Goal: Task Accomplishment & Management: Manage account settings

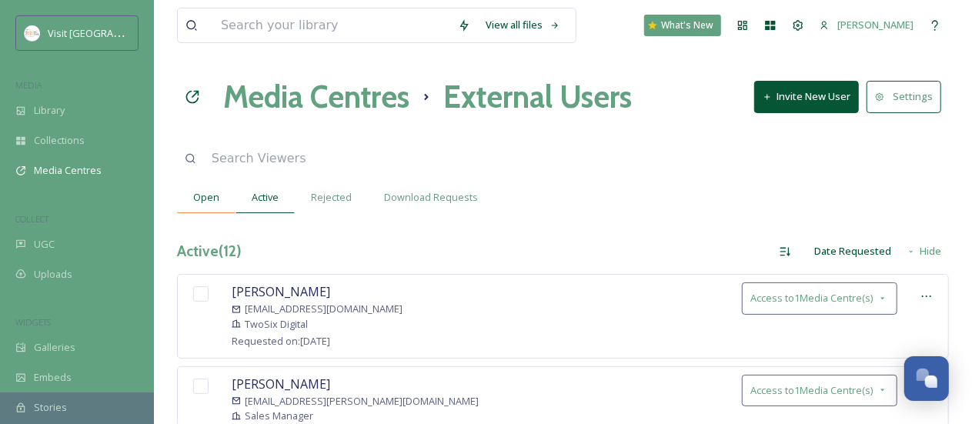
click at [212, 194] on span "Open" at bounding box center [206, 197] width 26 height 15
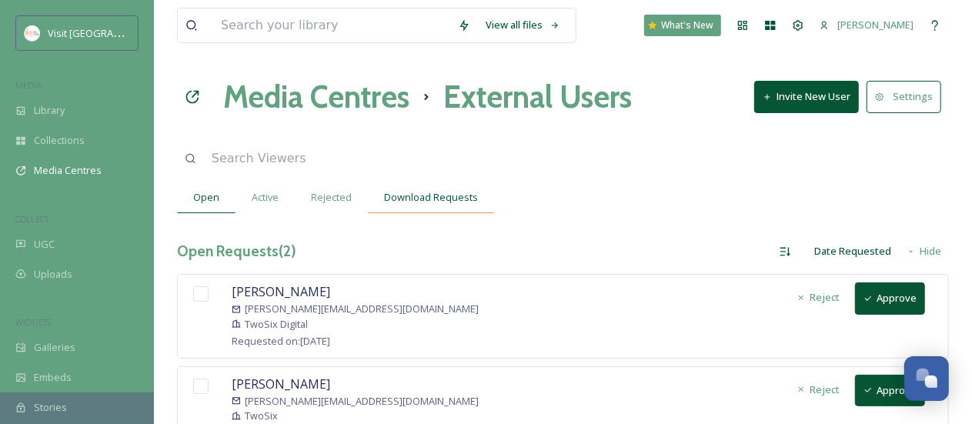
click at [403, 198] on span "Download Requests" at bounding box center [431, 197] width 94 height 15
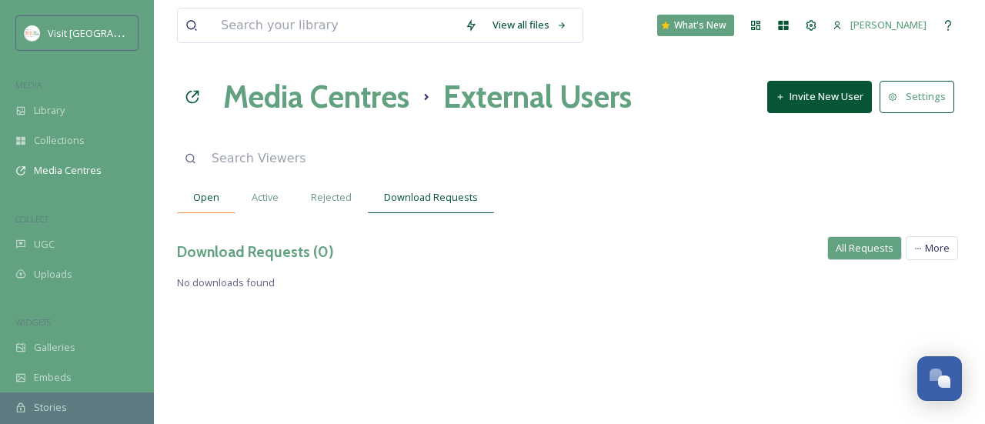
click at [202, 196] on span "Open" at bounding box center [206, 197] width 26 height 15
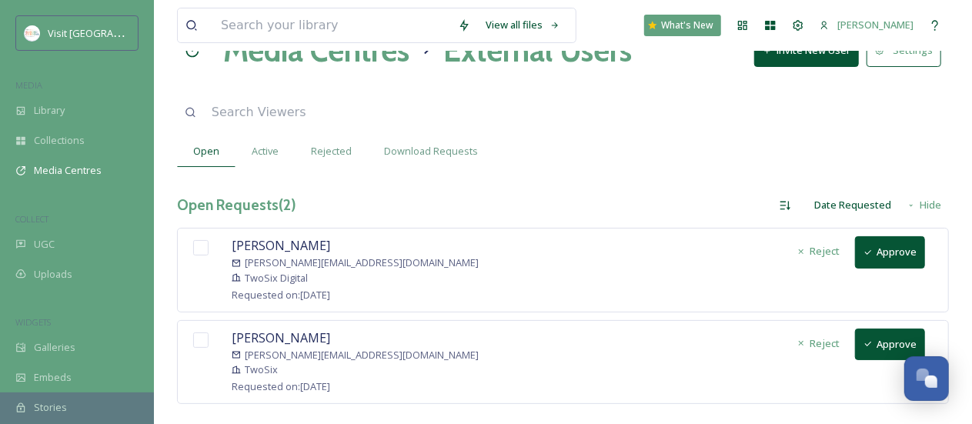
scroll to position [69, 0]
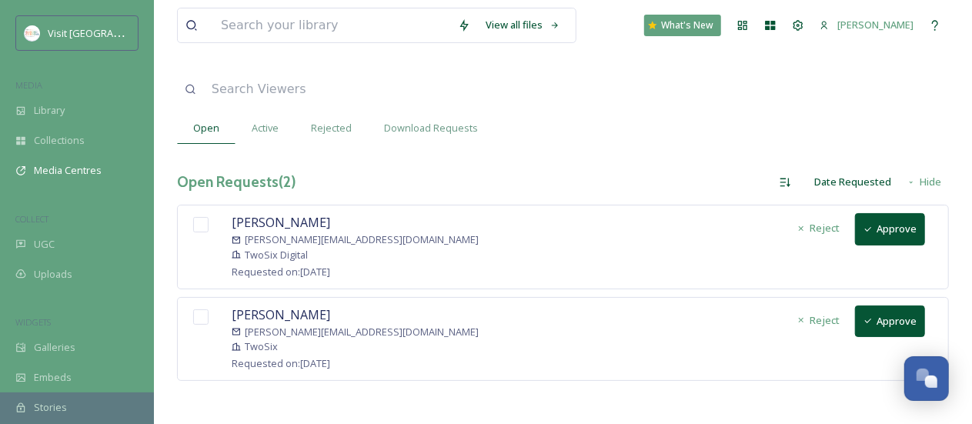
click at [882, 224] on button "Approve" at bounding box center [890, 229] width 70 height 32
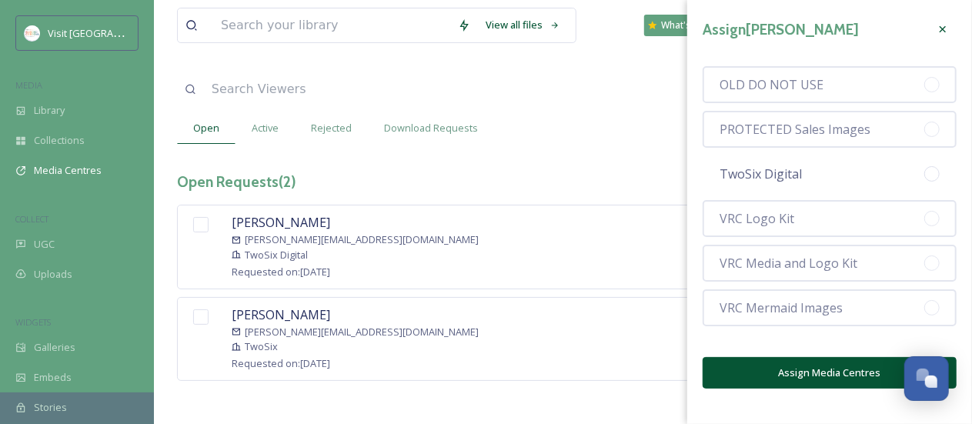
click at [754, 173] on span "TwoSix Digital" at bounding box center [760, 174] width 82 height 18
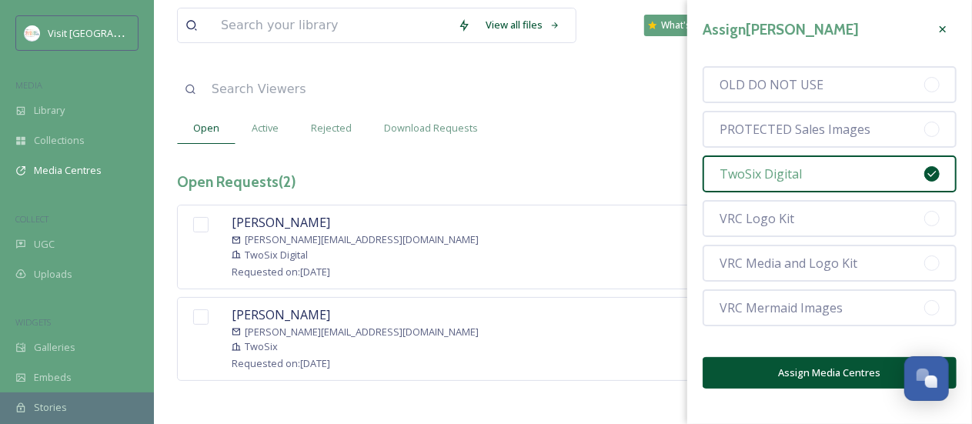
click at [768, 382] on button "Assign Media Centres" at bounding box center [829, 373] width 254 height 32
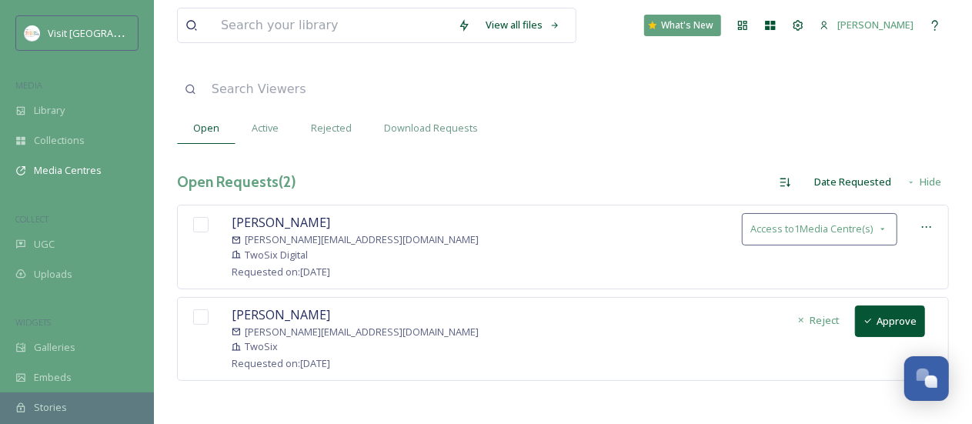
click at [883, 315] on button "Approve" at bounding box center [890, 321] width 70 height 32
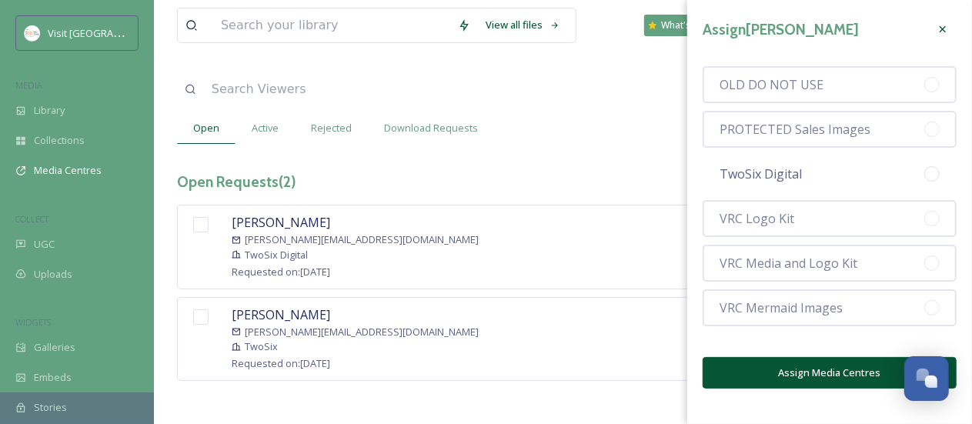
click at [773, 180] on span "TwoSix Digital" at bounding box center [760, 174] width 82 height 18
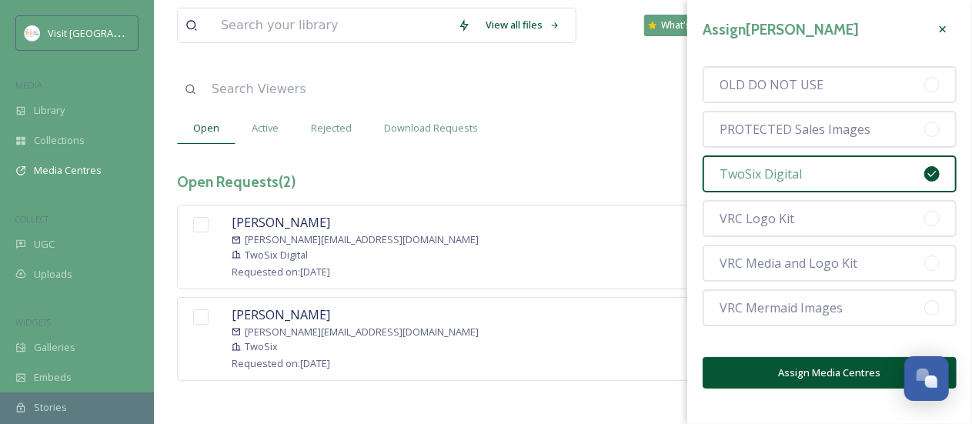
click at [767, 379] on button "Assign Media Centres" at bounding box center [829, 373] width 254 height 32
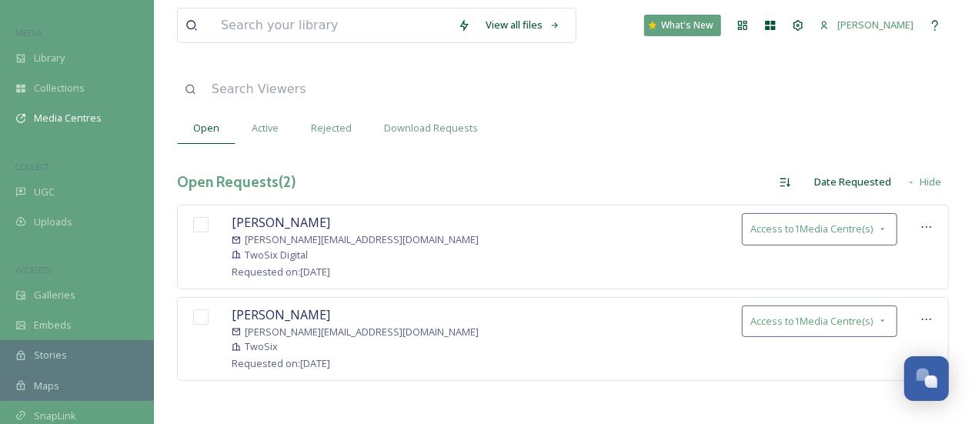
scroll to position [77, 0]
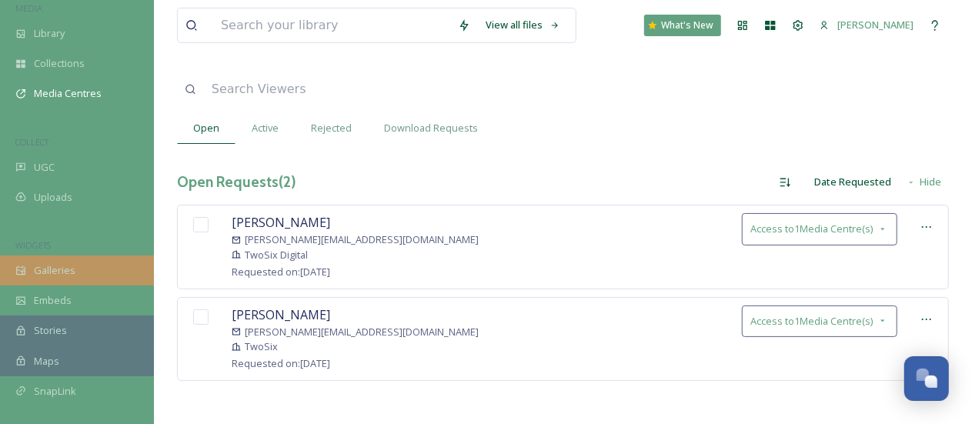
click at [65, 277] on span "Galleries" at bounding box center [55, 270] width 42 height 15
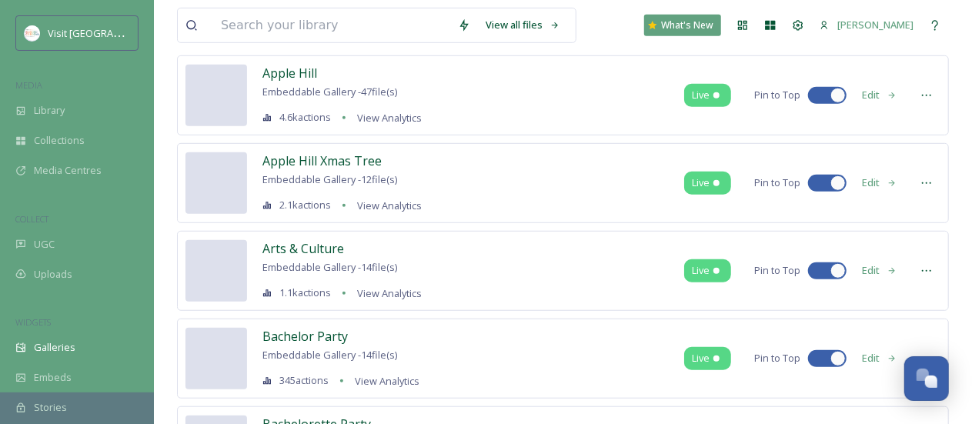
scroll to position [462, 0]
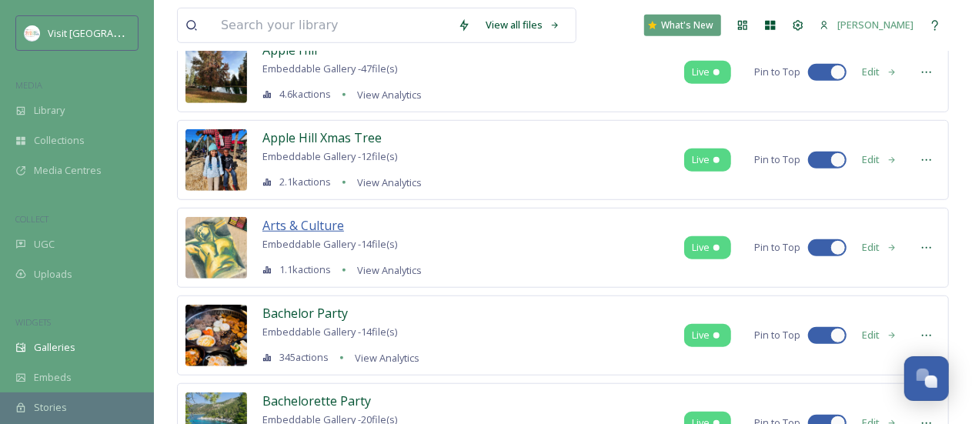
click at [310, 218] on span "Arts & Culture" at bounding box center [303, 225] width 82 height 17
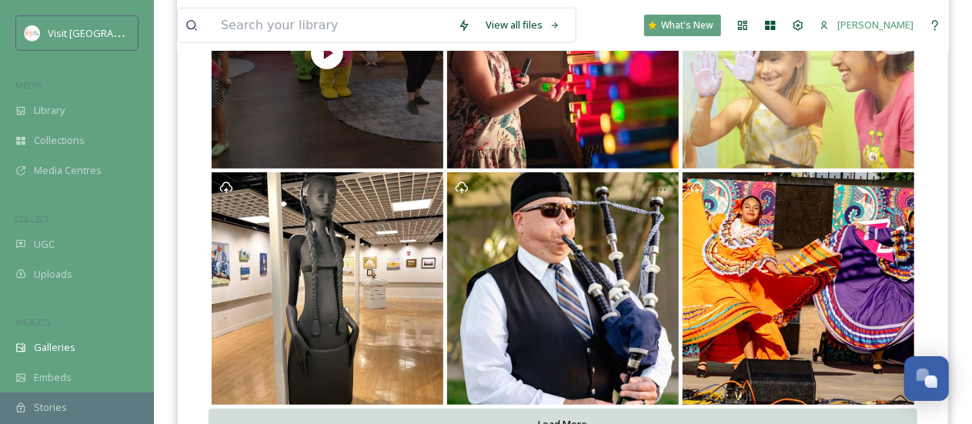
scroll to position [376, 0]
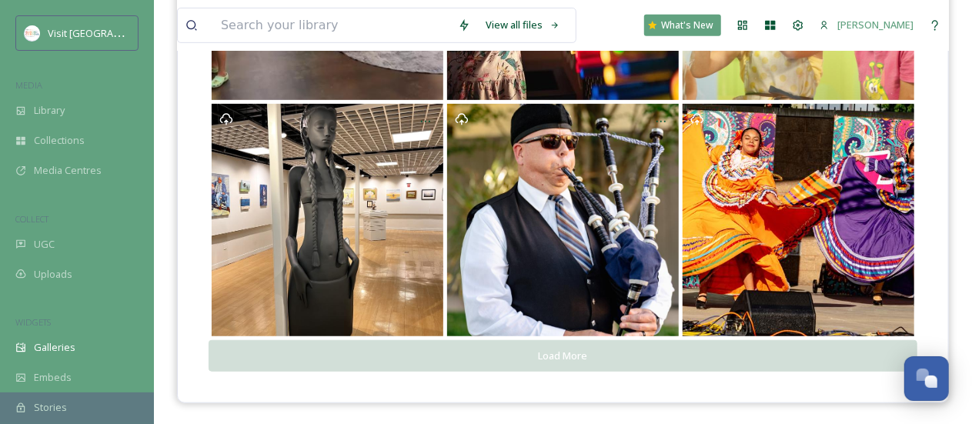
click at [508, 360] on button "Load More" at bounding box center [562, 356] width 708 height 32
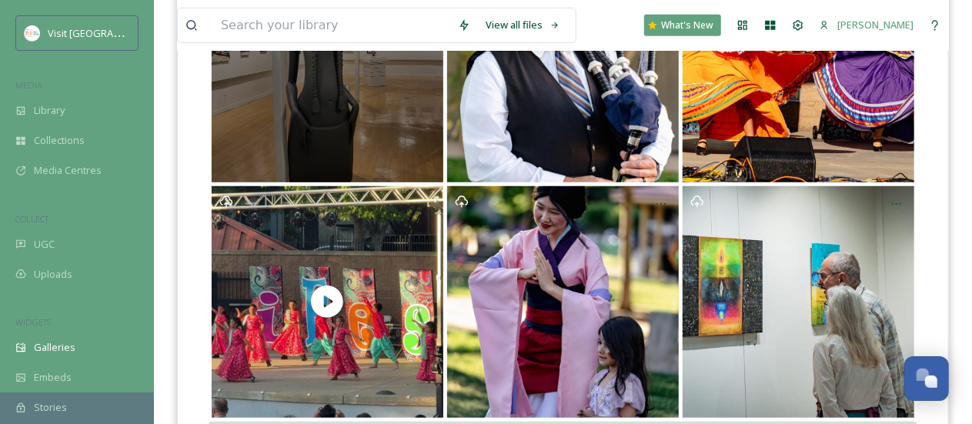
scroll to position [612, 0]
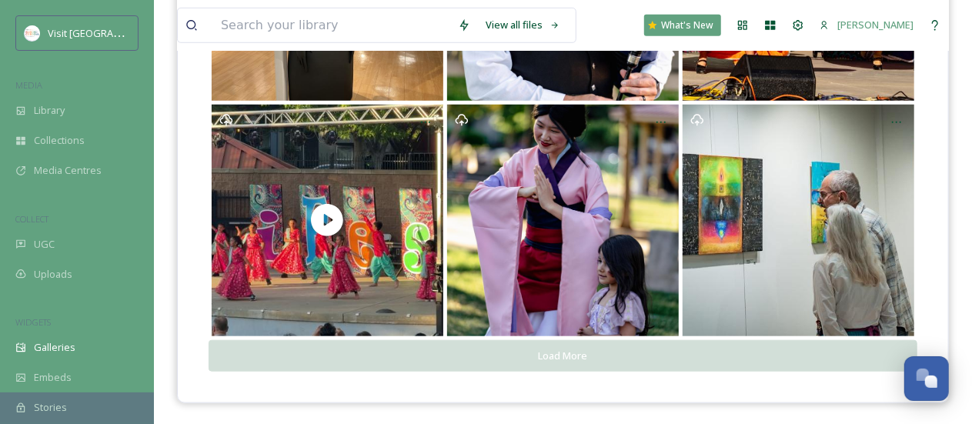
click at [529, 355] on button "Load More" at bounding box center [562, 356] width 708 height 32
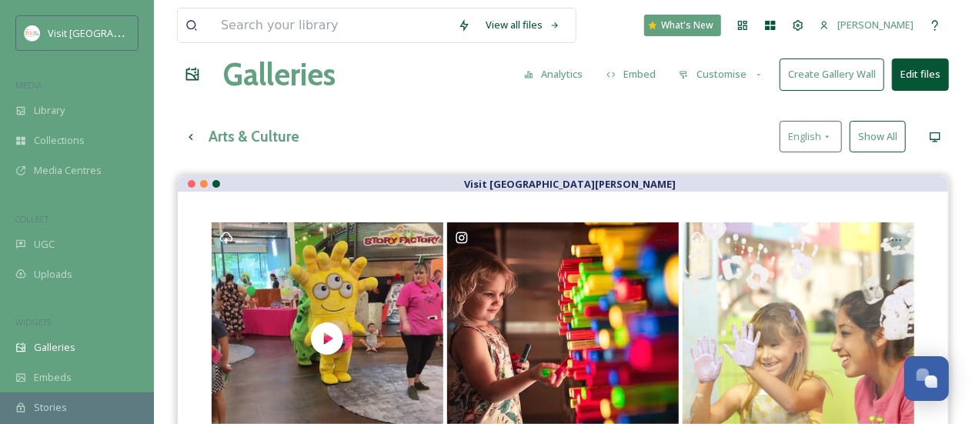
scroll to position [0, 0]
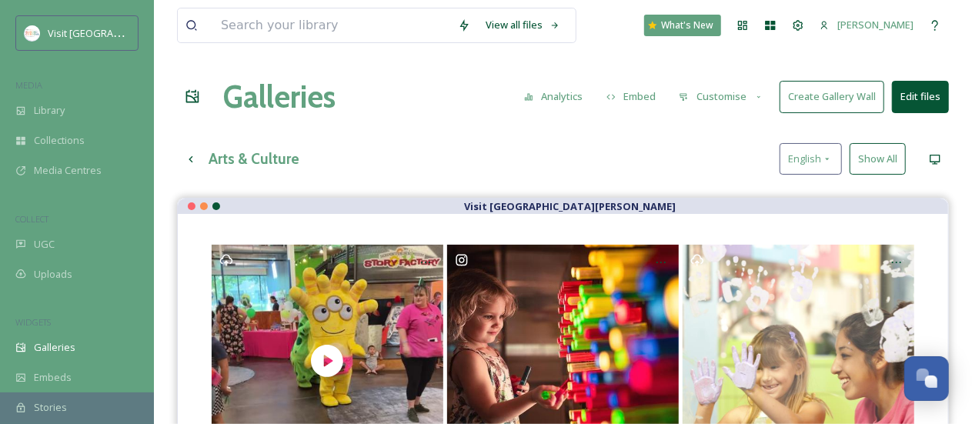
click at [746, 97] on button "Customise" at bounding box center [721, 97] width 101 height 30
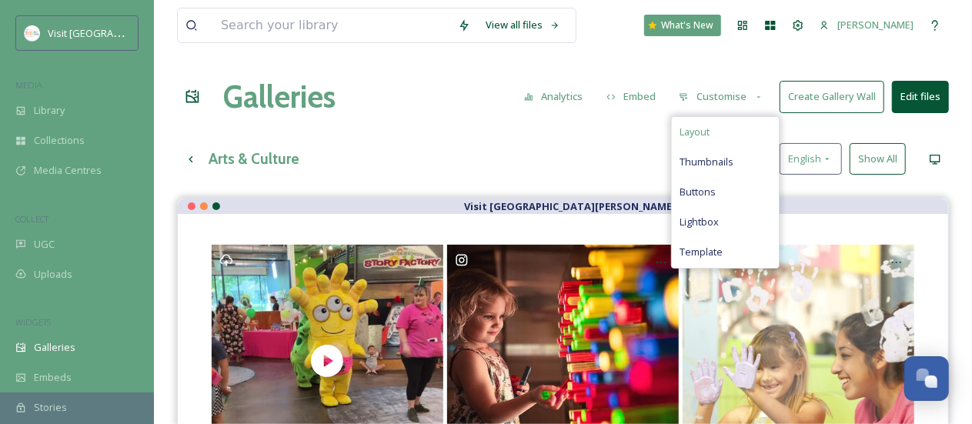
click at [737, 119] on div "Layout" at bounding box center [725, 132] width 107 height 30
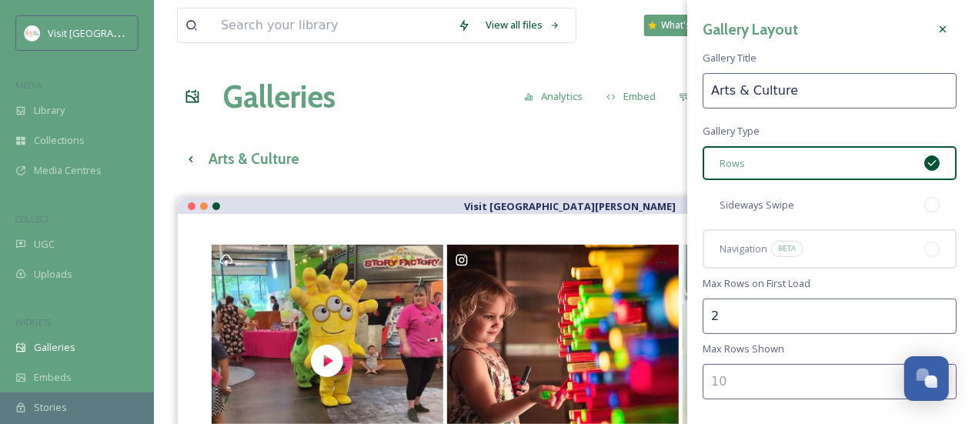
click at [765, 204] on span "Sideways Swipe" at bounding box center [756, 205] width 75 height 15
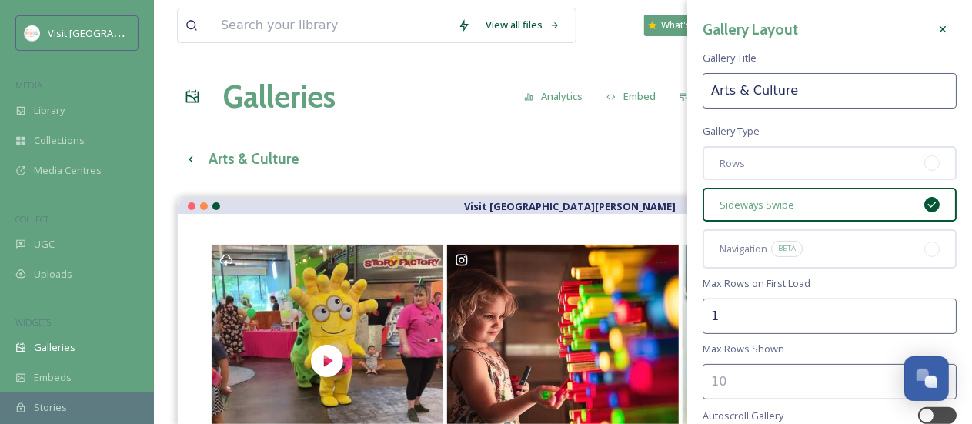
click at [930, 318] on input "1" at bounding box center [829, 315] width 254 height 35
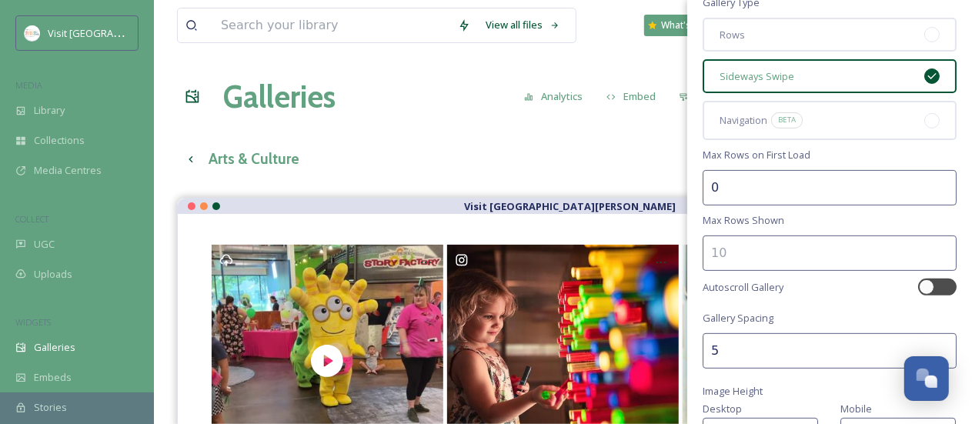
scroll to position [154, 0]
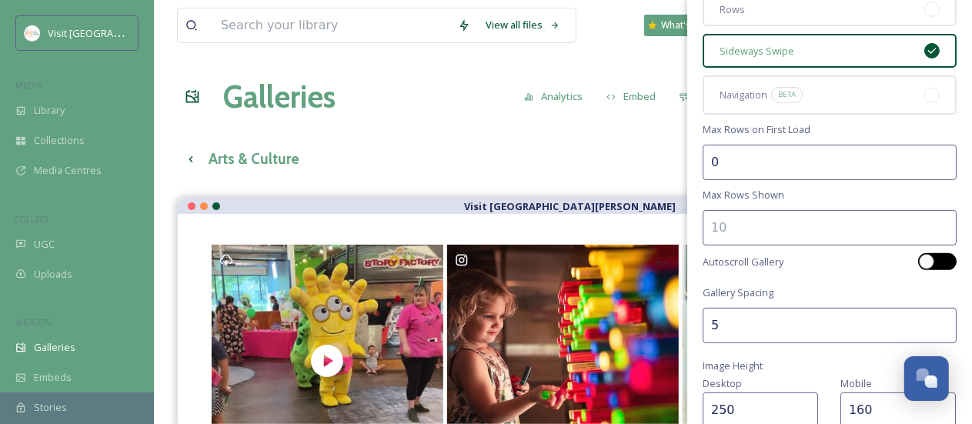
type input "0"
click at [923, 255] on div at bounding box center [937, 261] width 38 height 17
checkbox input "true"
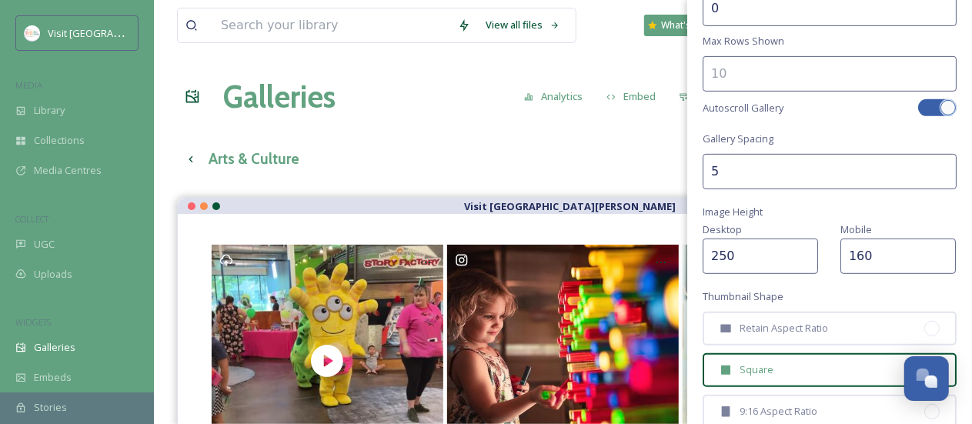
scroll to position [462, 0]
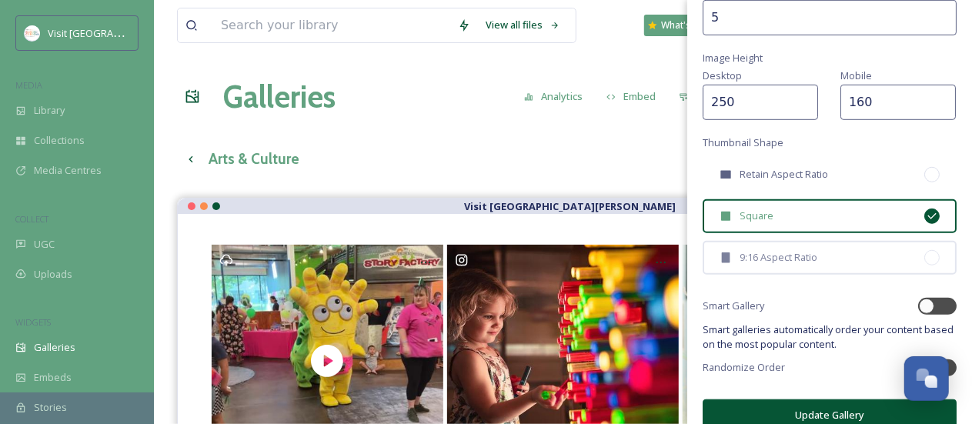
click at [820, 160] on div "Retain Aspect Ratio" at bounding box center [829, 175] width 254 height 34
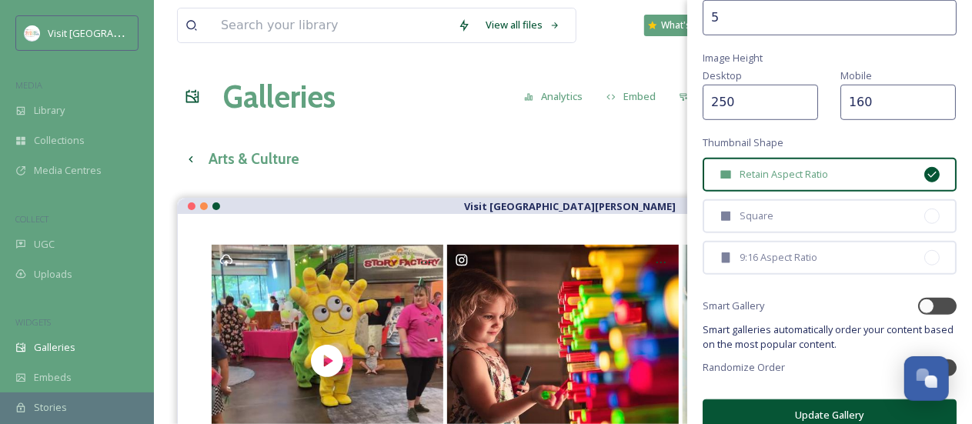
click at [802, 412] on button "Update Gallery" at bounding box center [829, 415] width 254 height 32
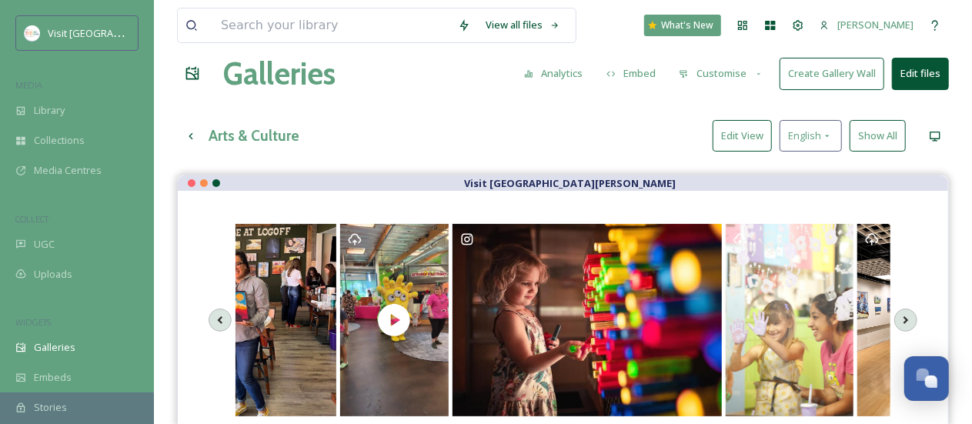
scroll to position [0, 0]
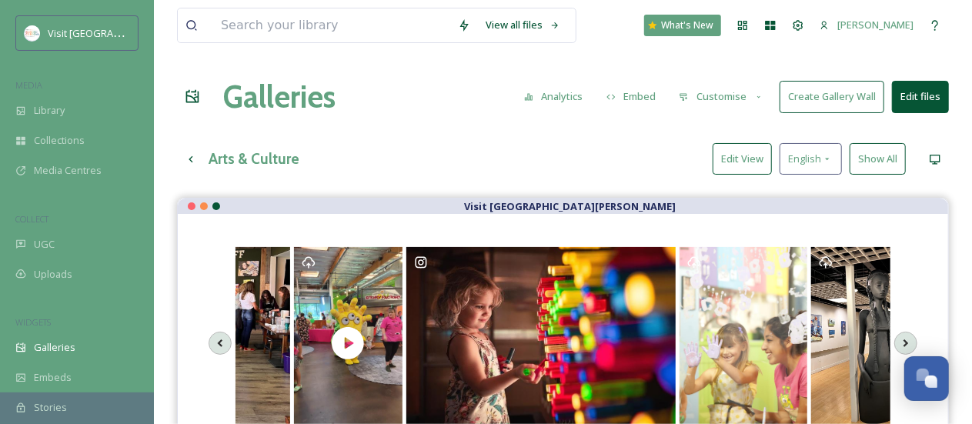
click at [718, 99] on button "Customise" at bounding box center [721, 97] width 101 height 30
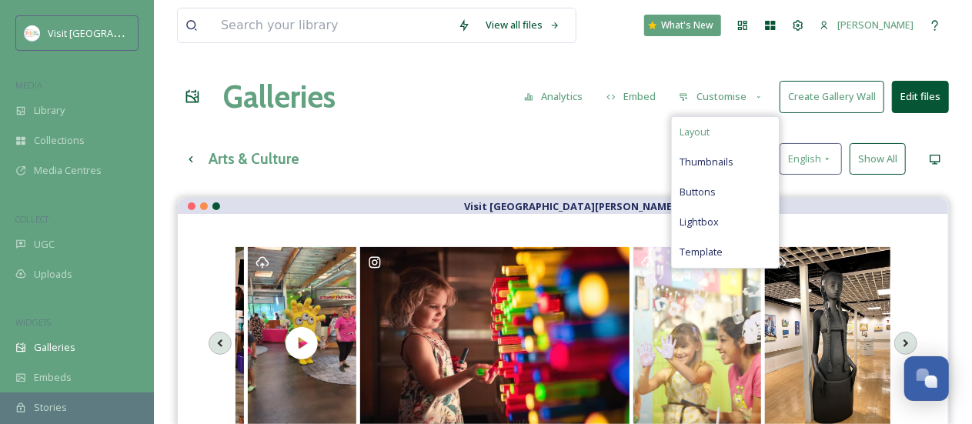
click at [714, 126] on div "Layout" at bounding box center [725, 132] width 107 height 30
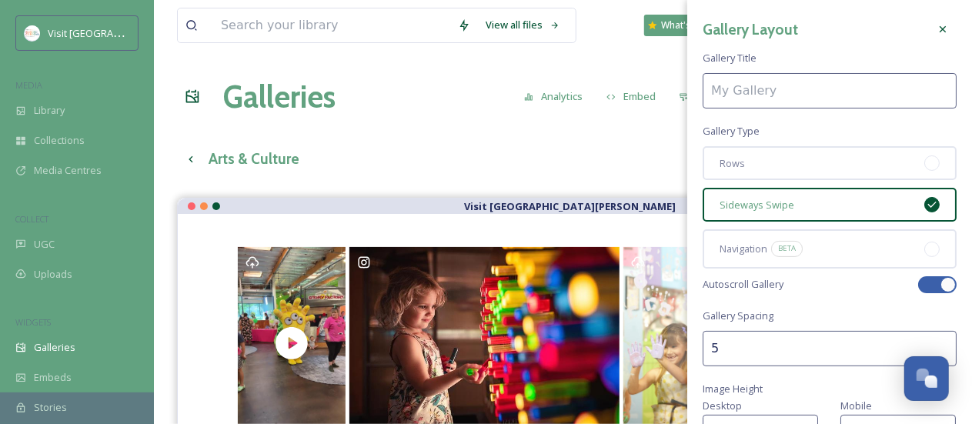
type input "Arts & Culture"
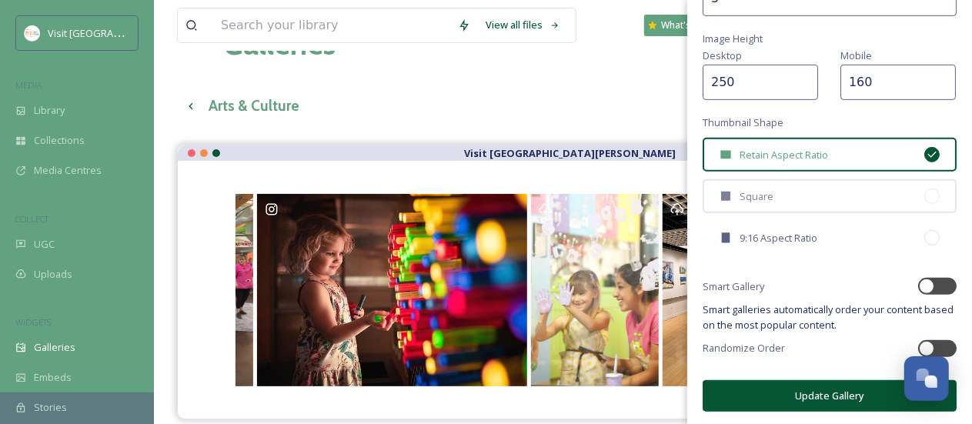
scroll to position [77, 0]
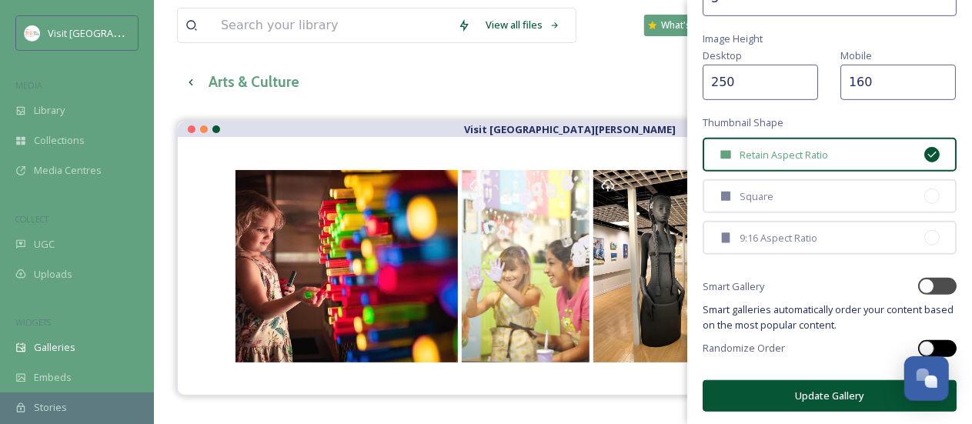
click at [918, 341] on div at bounding box center [925, 348] width 15 height 15
checkbox input "true"
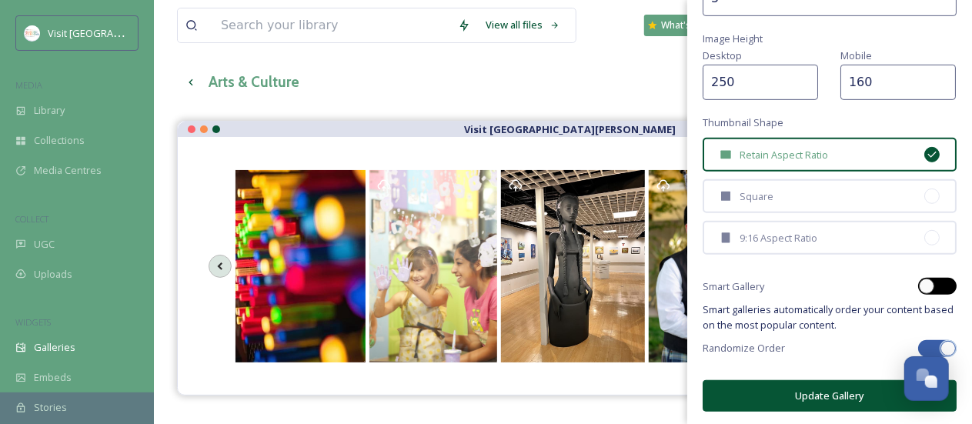
click at [918, 280] on div at bounding box center [925, 285] width 15 height 15
checkbox input "true"
checkbox input "false"
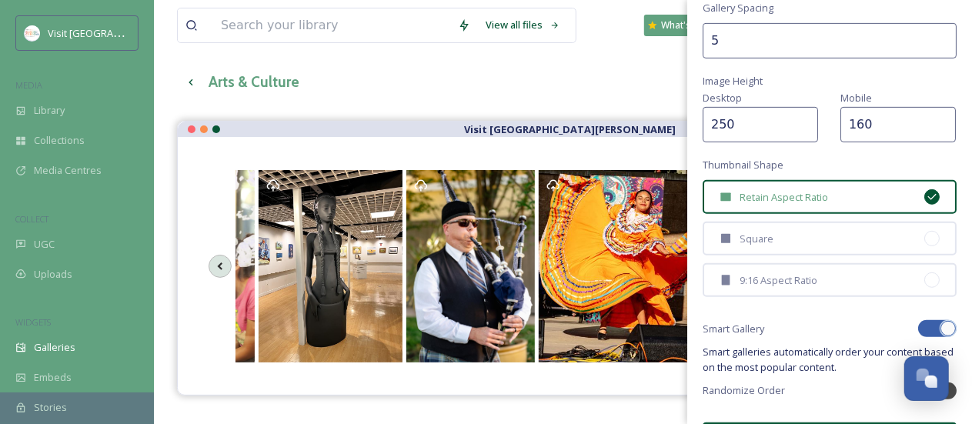
scroll to position [350, 0]
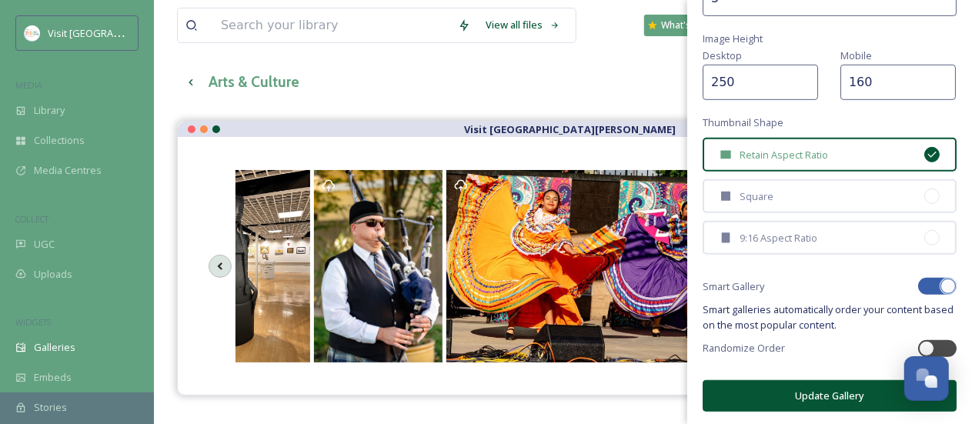
click at [779, 385] on button "Update Gallery" at bounding box center [829, 396] width 254 height 32
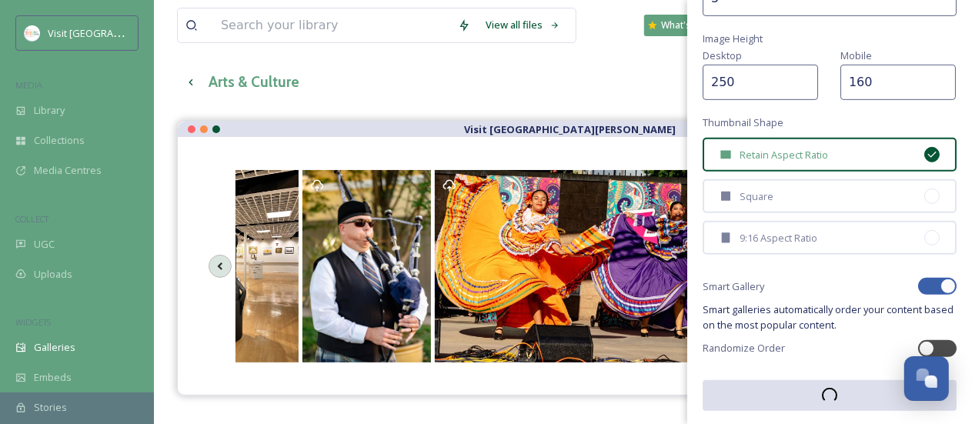
scroll to position [349, 0]
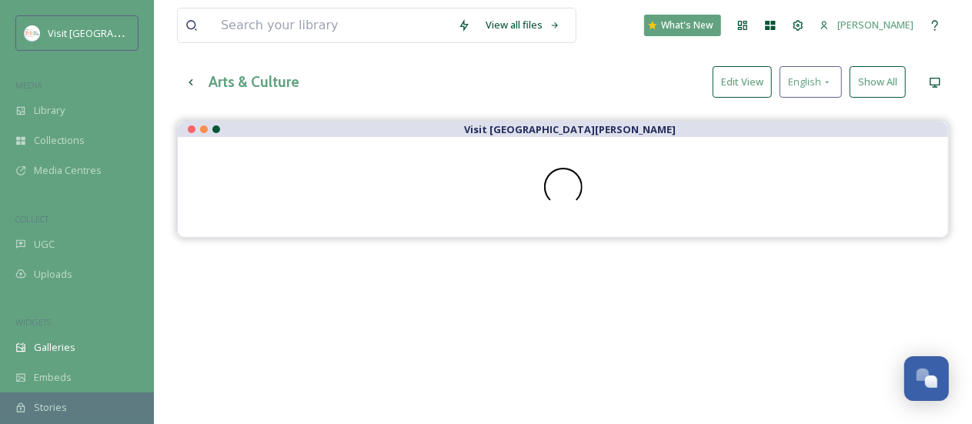
click at [748, 85] on button "Edit View" at bounding box center [741, 82] width 59 height 32
click at [714, 75] on div "Arts & Culture Preview English Show All" at bounding box center [563, 82] width 772 height 32
click at [616, 105] on div "View all files What's New [DEMOGRAPHIC_DATA][PERSON_NAME] Galleries Analytics E…" at bounding box center [563, 245] width 818 height 645
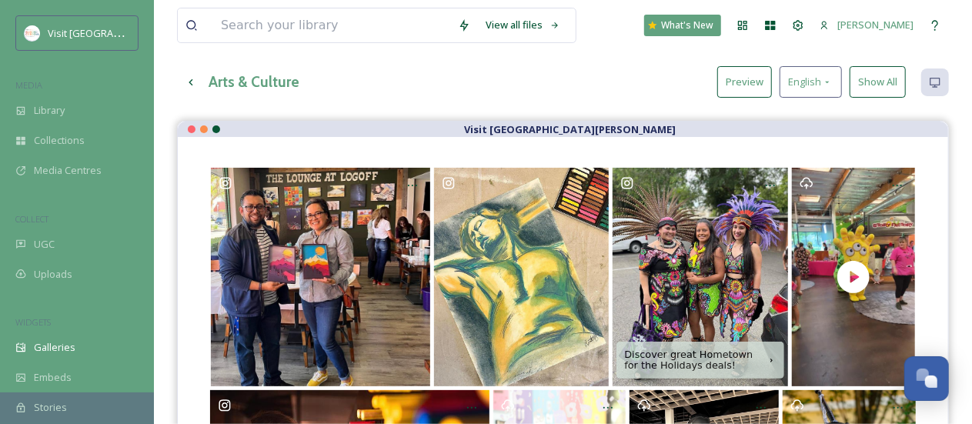
click at [763, 83] on button "Preview" at bounding box center [744, 82] width 55 height 32
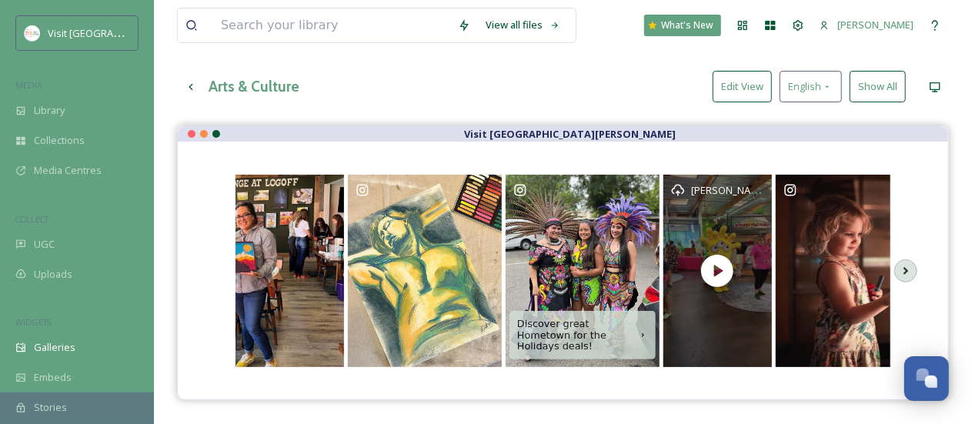
scroll to position [0, 0]
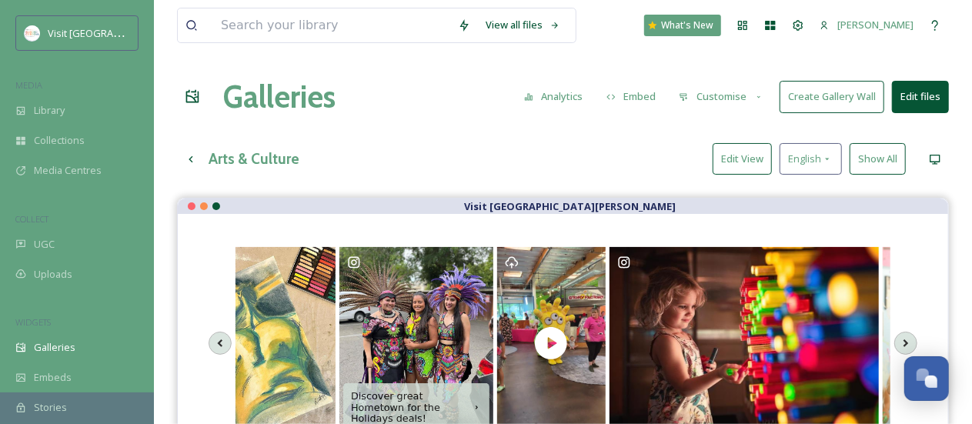
click at [741, 104] on button "Customise" at bounding box center [721, 97] width 101 height 30
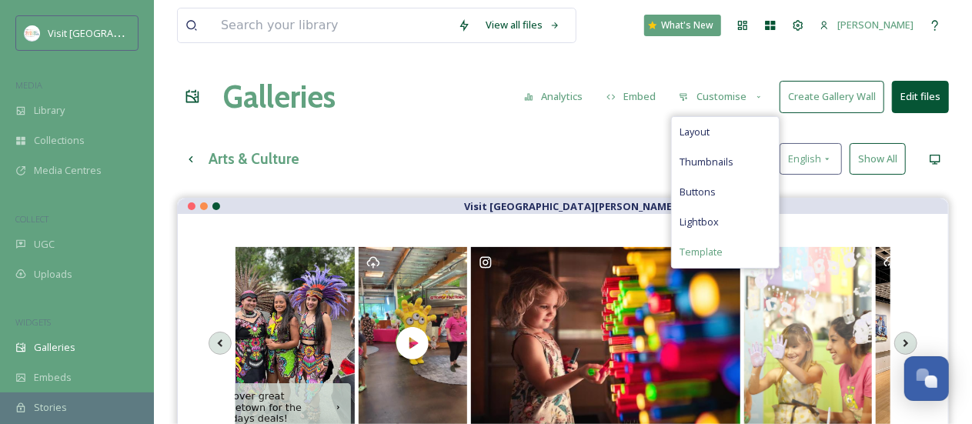
click at [714, 247] on span "Template" at bounding box center [700, 252] width 43 height 15
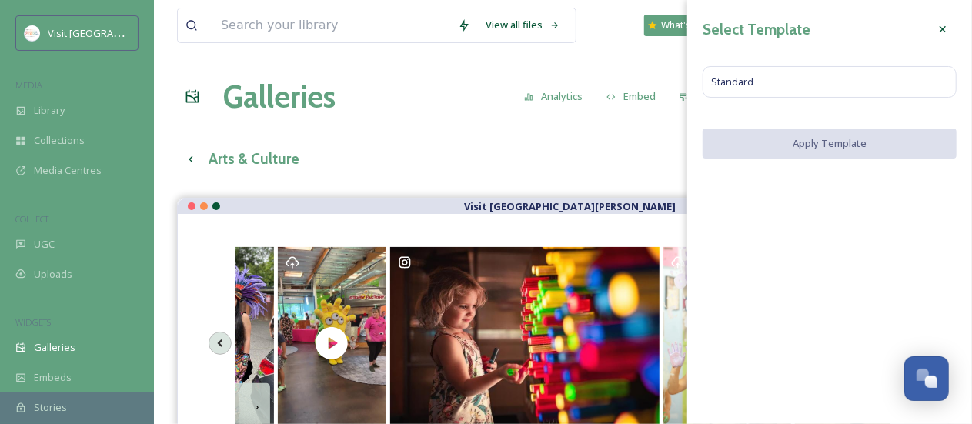
click at [951, 21] on div at bounding box center [942, 29] width 28 height 28
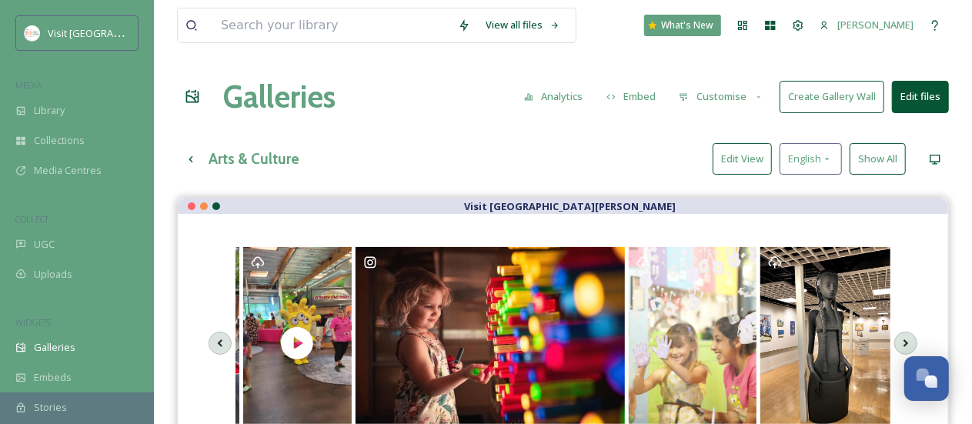
click at [761, 93] on icon at bounding box center [759, 97] width 10 height 10
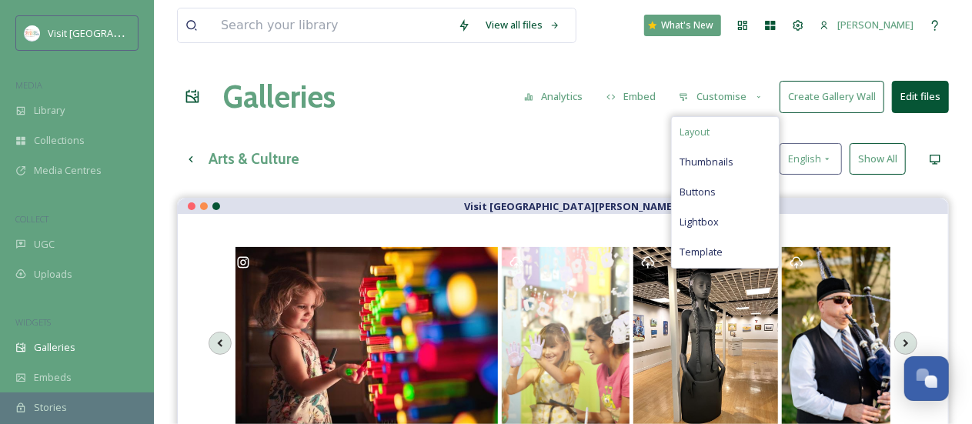
click at [728, 142] on div "Layout" at bounding box center [725, 132] width 107 height 30
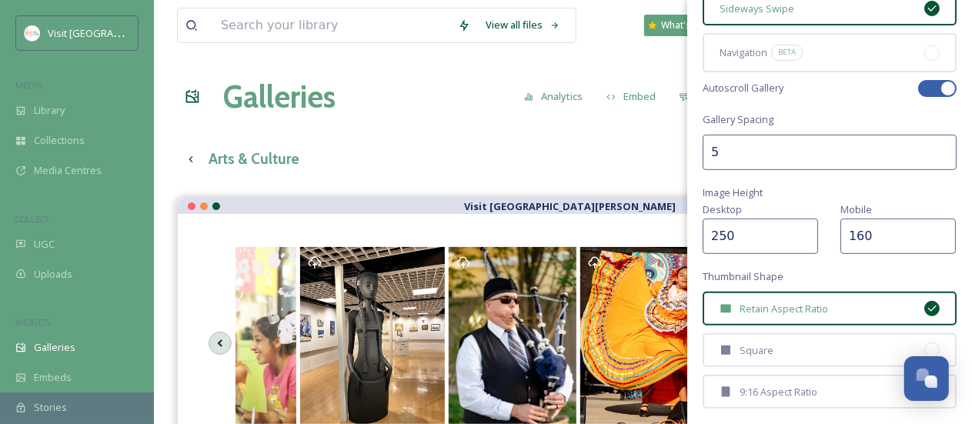
scroll to position [42, 0]
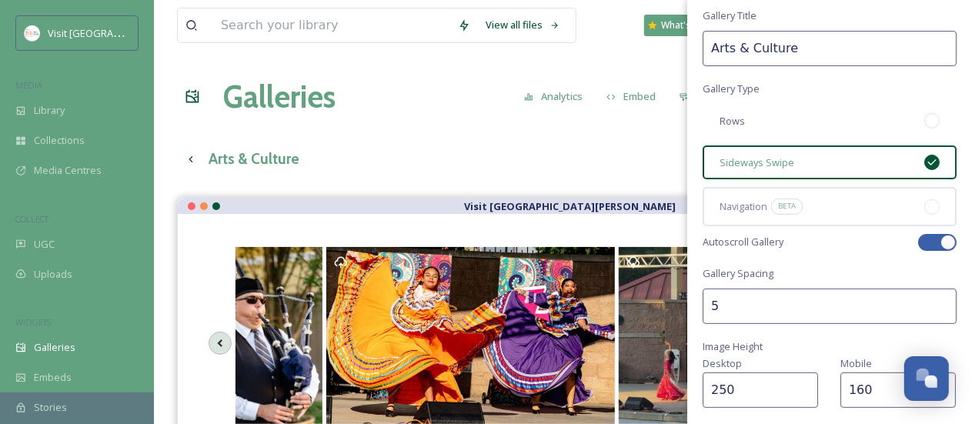
click at [732, 123] on span "Rows" at bounding box center [731, 121] width 25 height 15
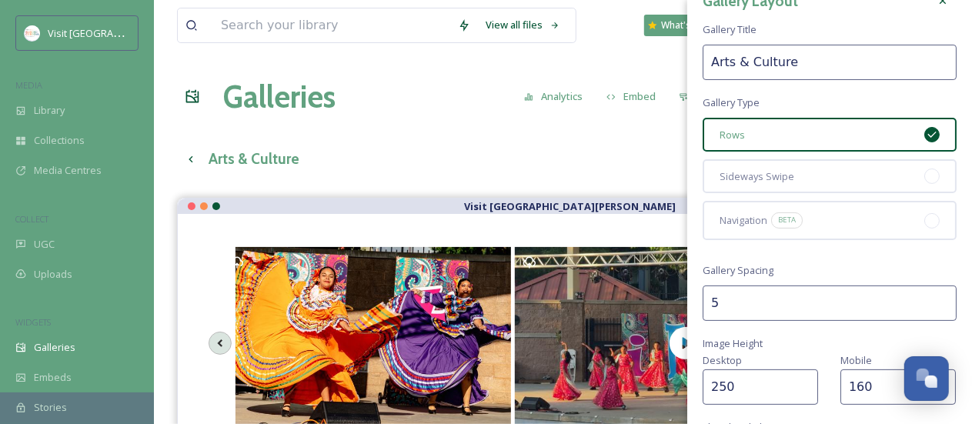
scroll to position [25, 0]
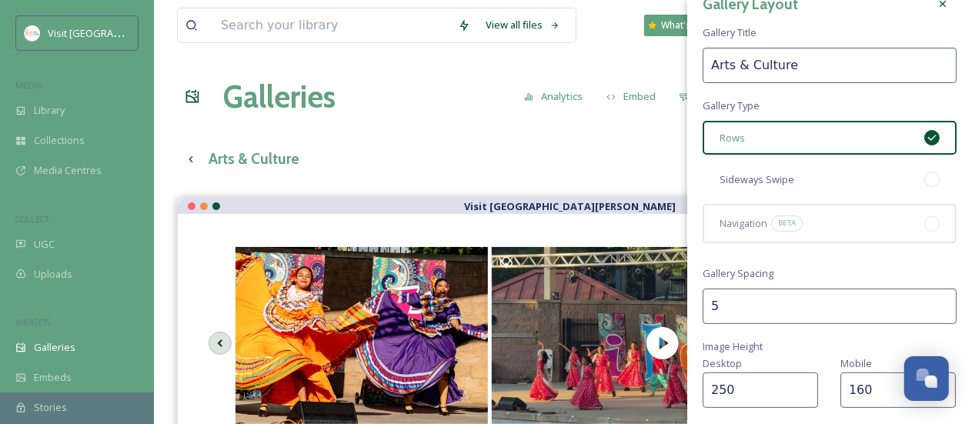
click at [768, 168] on div "Sideways Swipe" at bounding box center [829, 179] width 254 height 34
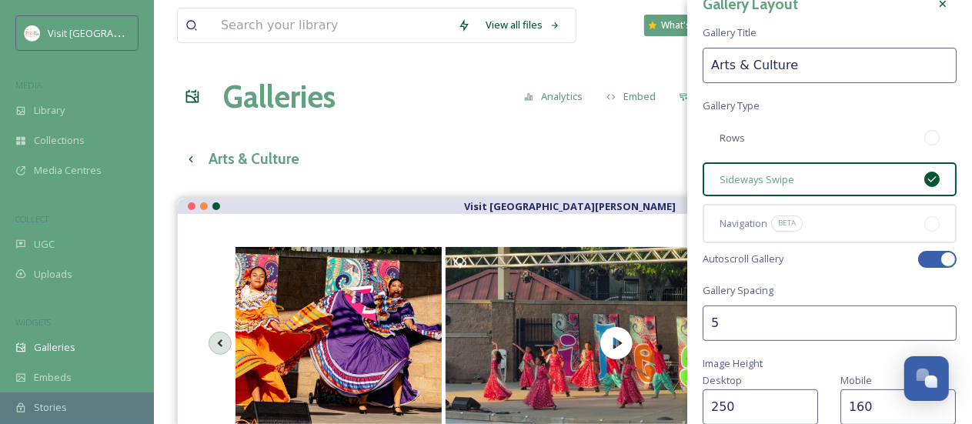
scroll to position [179, 0]
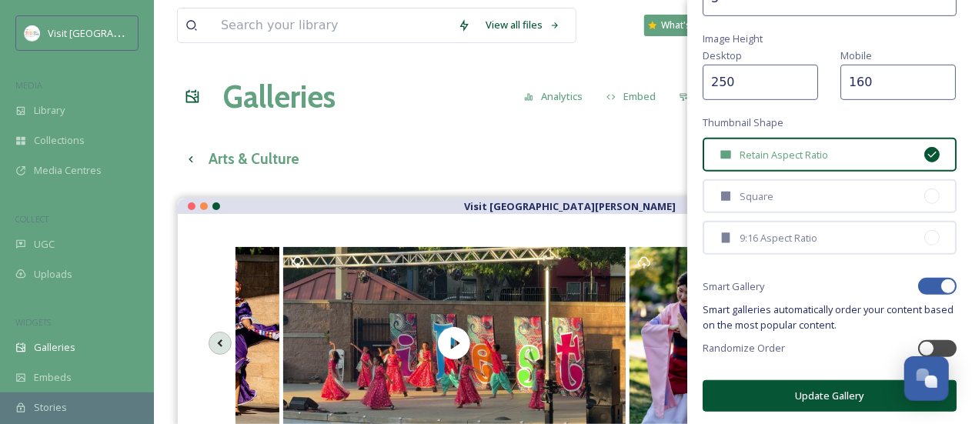
click at [811, 386] on button "Update Gallery" at bounding box center [829, 396] width 254 height 32
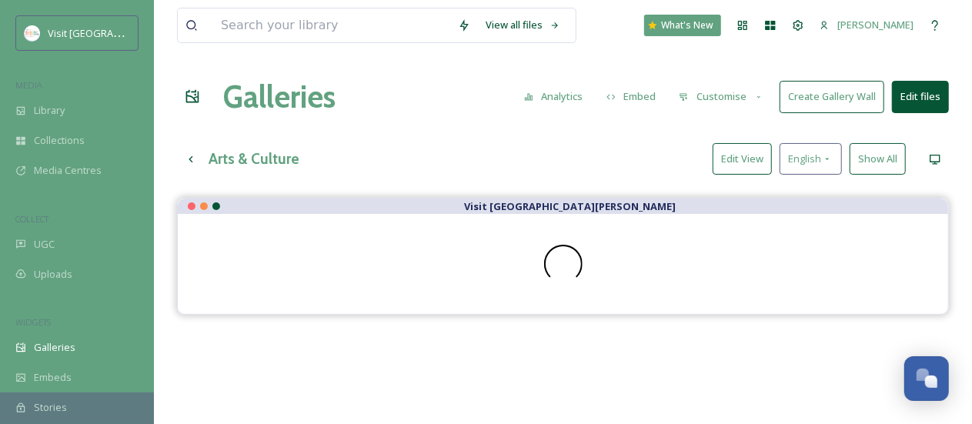
click at [506, 352] on div "Visit [GEOGRAPHIC_DATA][PERSON_NAME]" at bounding box center [563, 410] width 772 height 424
click at [746, 95] on button "Customise" at bounding box center [721, 97] width 101 height 30
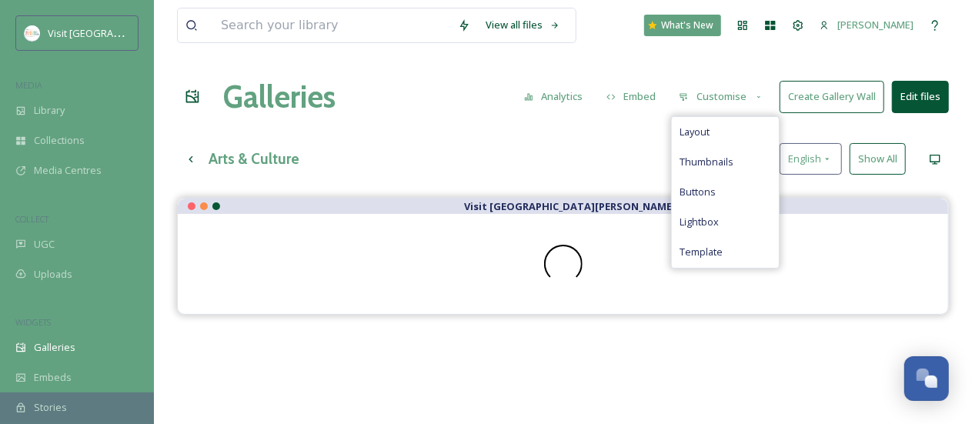
click at [560, 153] on div "Arts & Culture Edit View English Show All" at bounding box center [563, 159] width 772 height 32
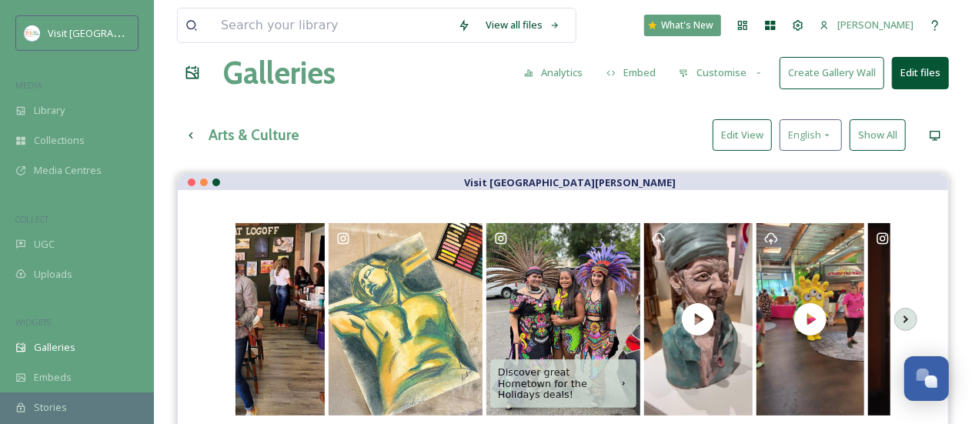
scroll to position [0, 0]
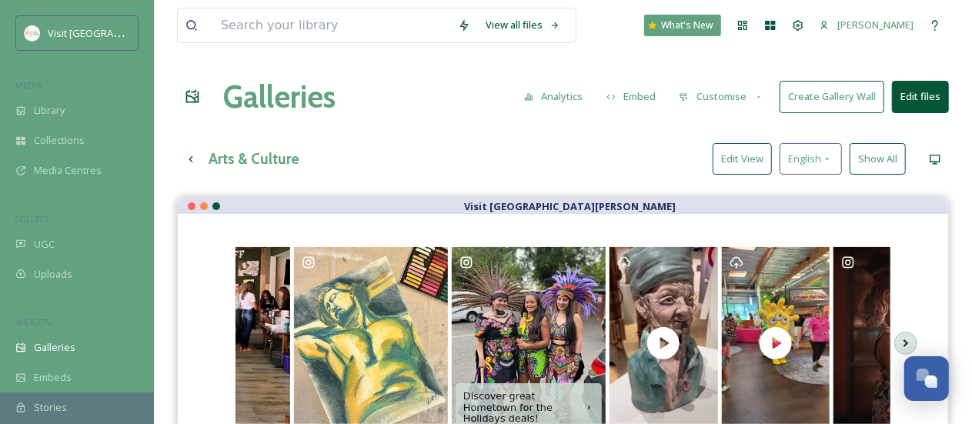
click at [717, 96] on button "Customise" at bounding box center [721, 97] width 101 height 30
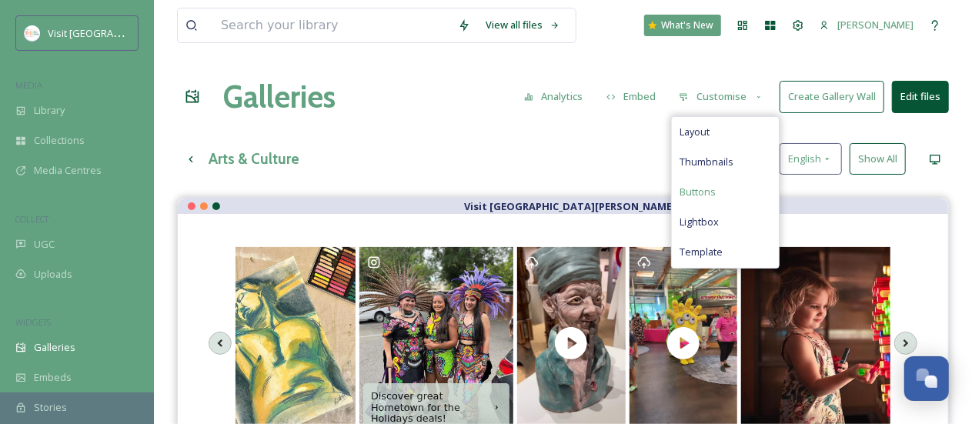
click at [728, 189] on div "Buttons" at bounding box center [725, 192] width 107 height 30
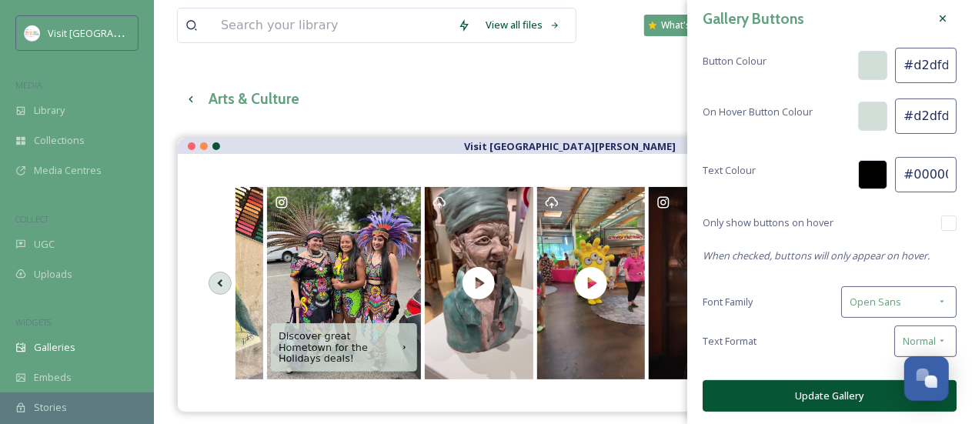
scroll to position [154, 0]
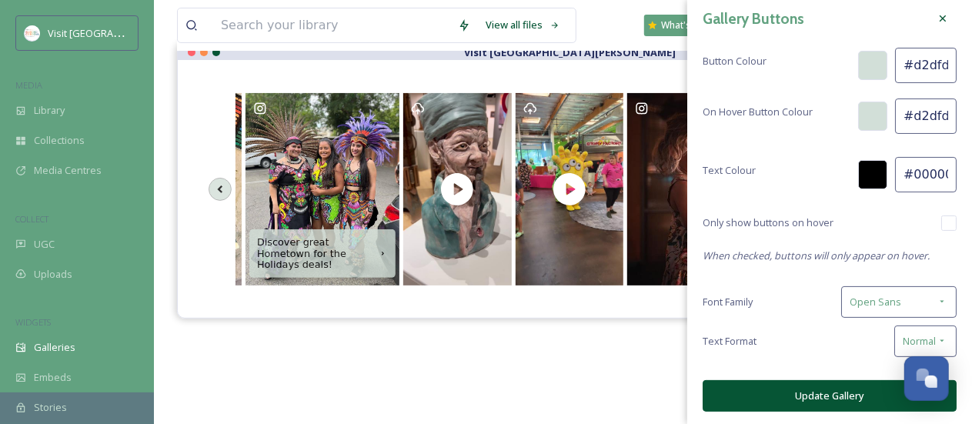
click at [578, 61] on div "Discover great Hometown for the Holidays deals! Discover great Hometown for the…" at bounding box center [563, 189] width 770 height 258
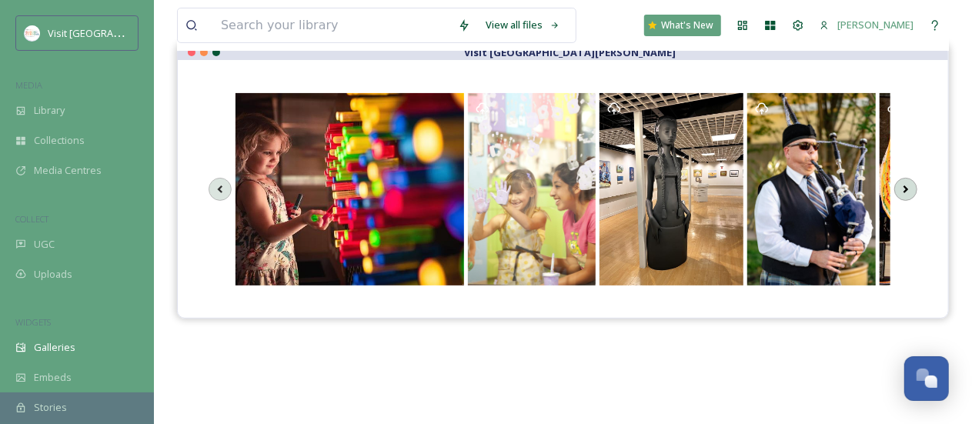
click at [908, 181] on icon at bounding box center [906, 189] width 22 height 23
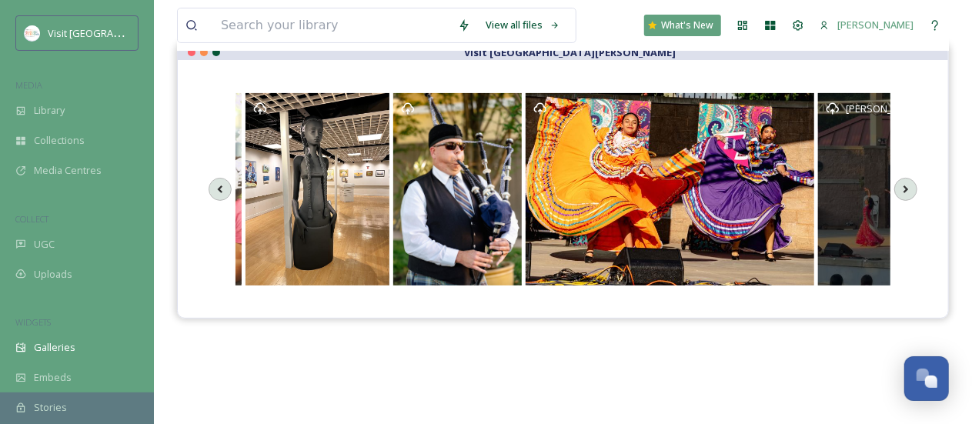
click at [872, 185] on div "[PERSON_NAME]" at bounding box center [989, 189] width 342 height 192
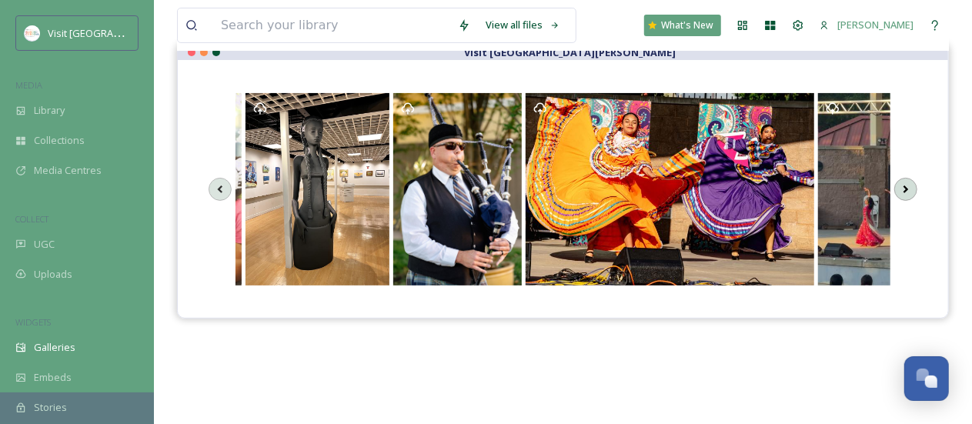
click at [905, 185] on icon at bounding box center [905, 189] width 5 height 8
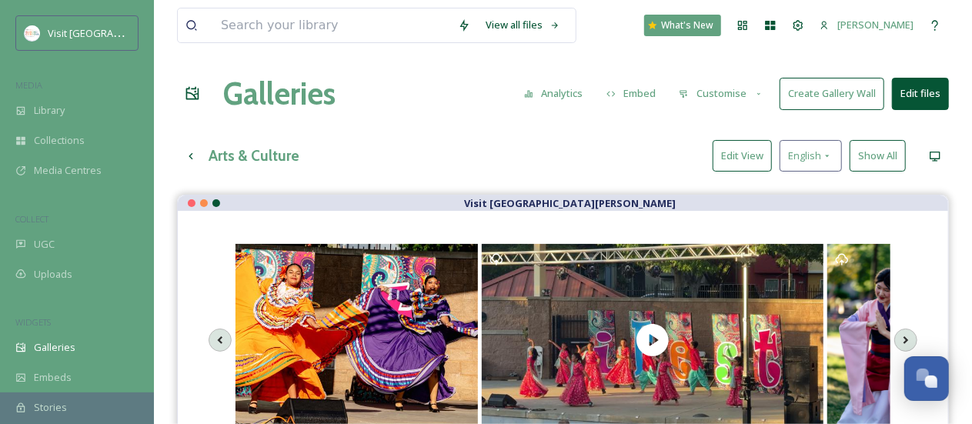
scroll to position [0, 0]
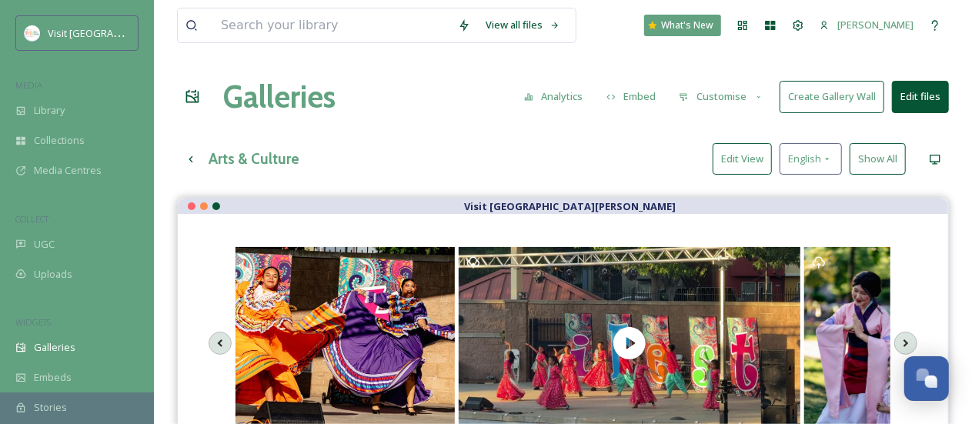
click at [749, 162] on button "Edit View" at bounding box center [741, 159] width 59 height 32
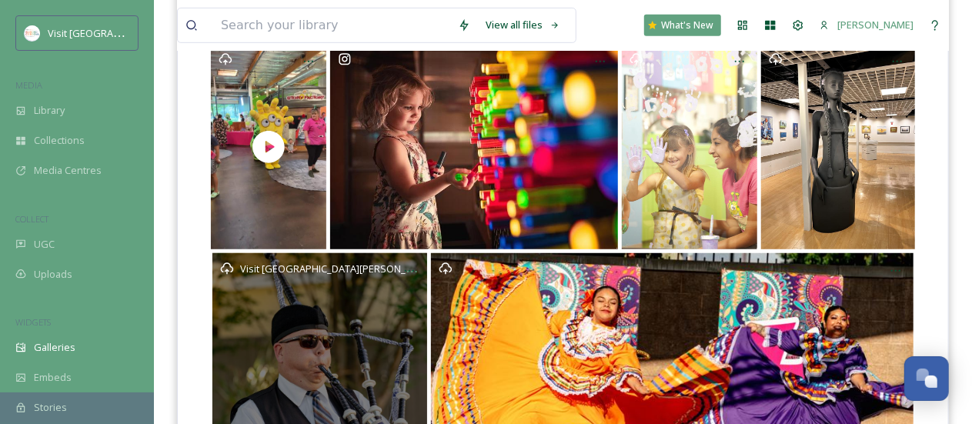
scroll to position [231, 0]
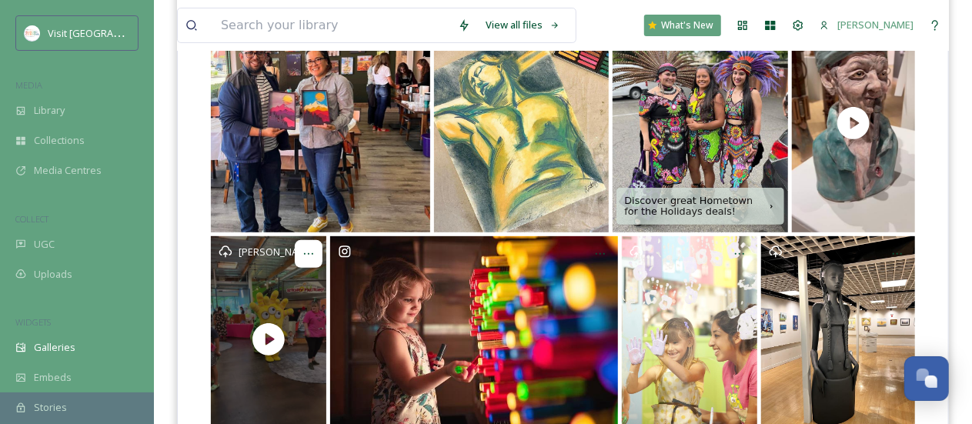
click at [313, 248] on icon at bounding box center [308, 254] width 12 height 12
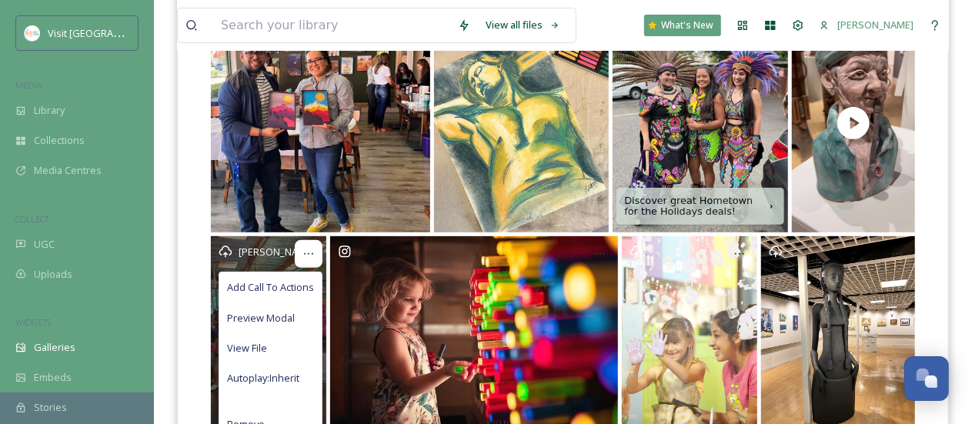
scroll to position [308, 0]
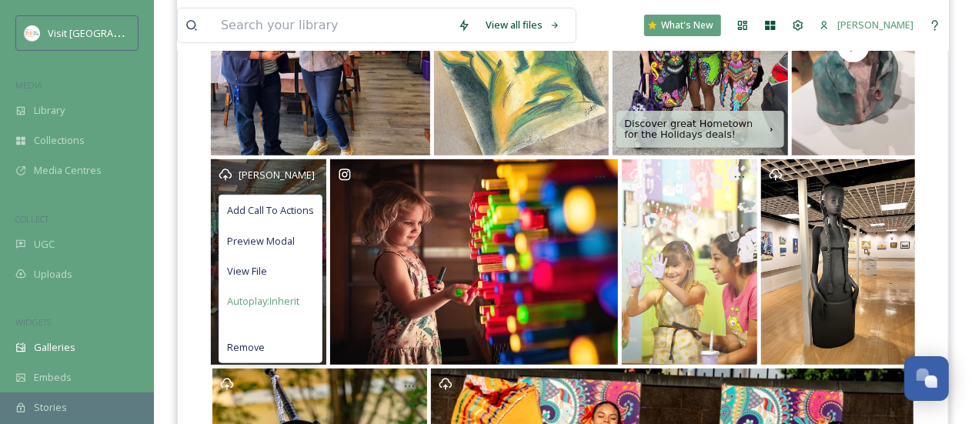
click at [299, 297] on span "Autoplay: Inherit" at bounding box center [263, 301] width 72 height 15
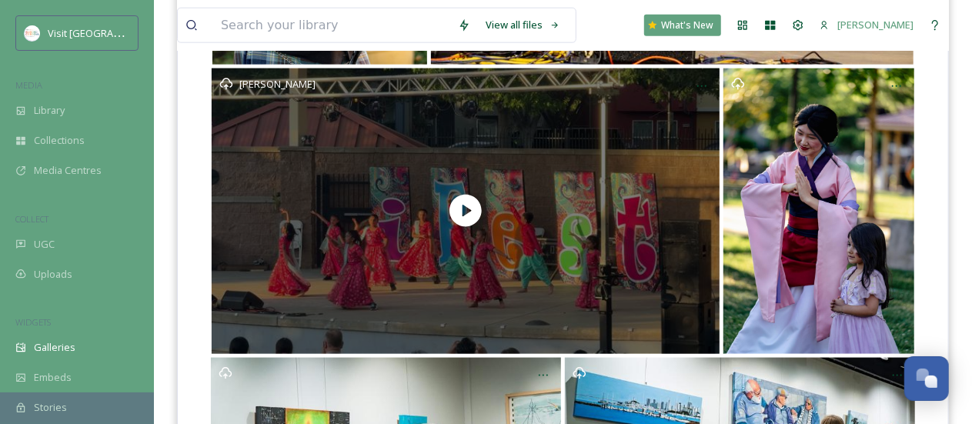
scroll to position [846, 0]
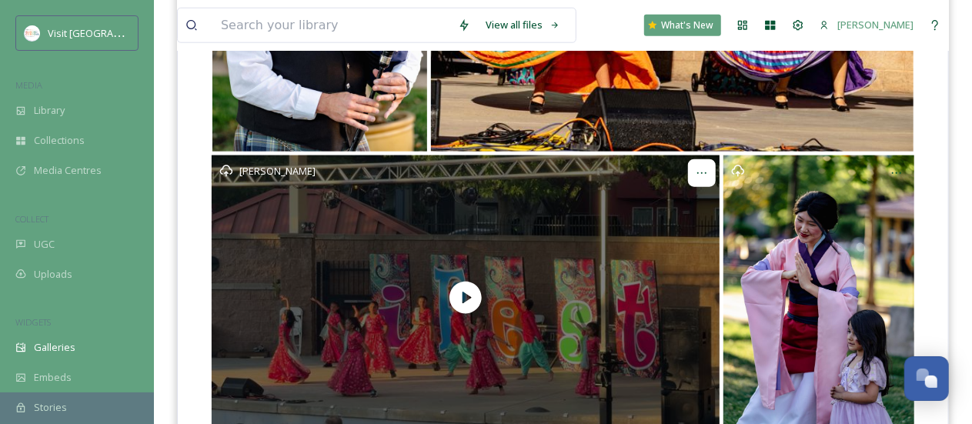
click at [696, 170] on icon at bounding box center [701, 173] width 12 height 12
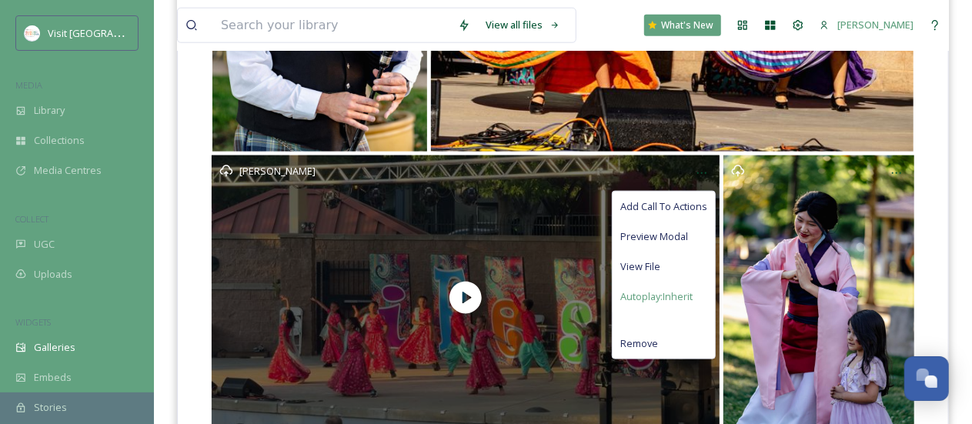
click at [677, 293] on span "Autoplay: Inherit" at bounding box center [656, 296] width 72 height 15
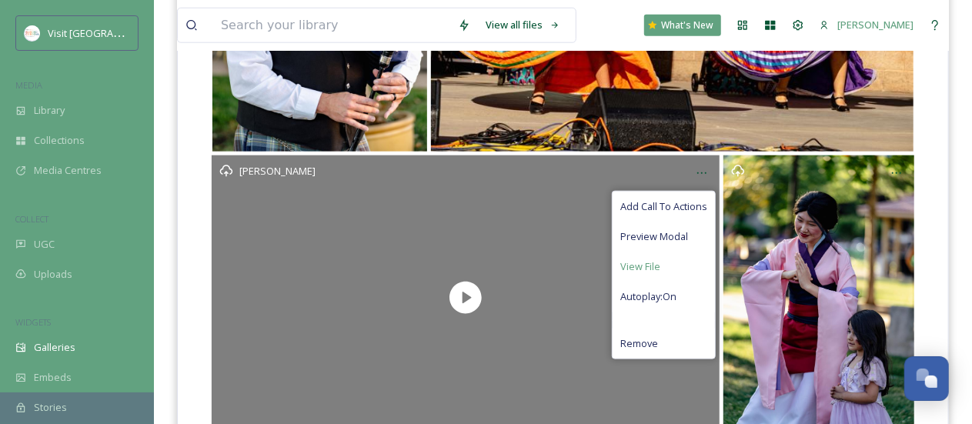
click at [653, 262] on span "View File" at bounding box center [640, 266] width 40 height 15
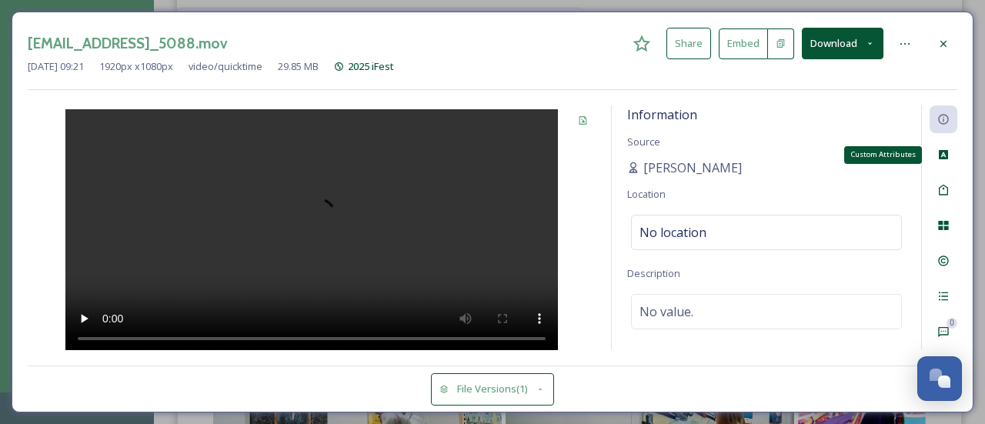
click at [944, 159] on icon at bounding box center [943, 154] width 12 height 12
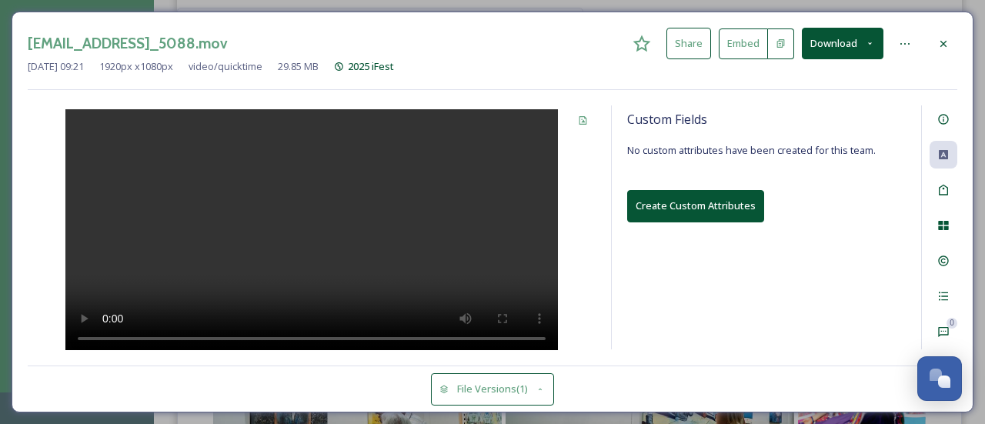
click at [878, 47] on button "Download" at bounding box center [843, 44] width 82 height 32
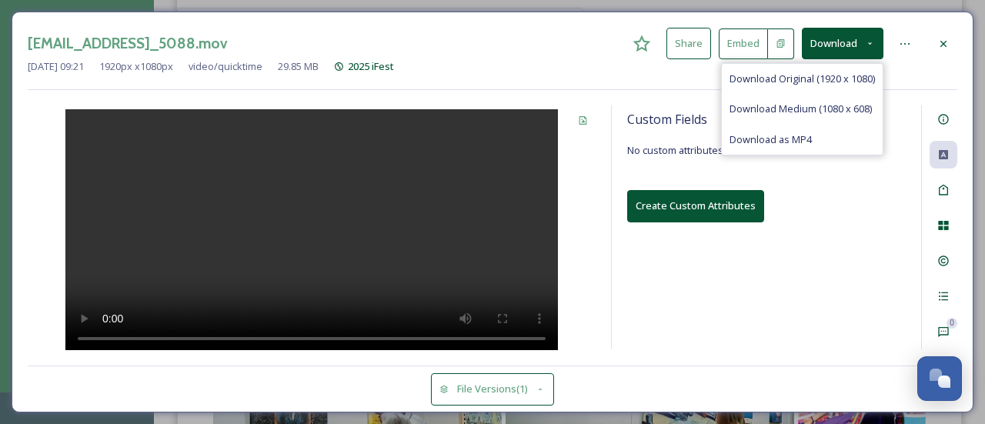
click at [878, 47] on button "Download" at bounding box center [843, 44] width 82 height 32
click at [572, 55] on div "[EMAIL_ADDRESS]_5088.mov Share Embed Download Download Original (1920 x 1080) D…" at bounding box center [492, 44] width 929 height 32
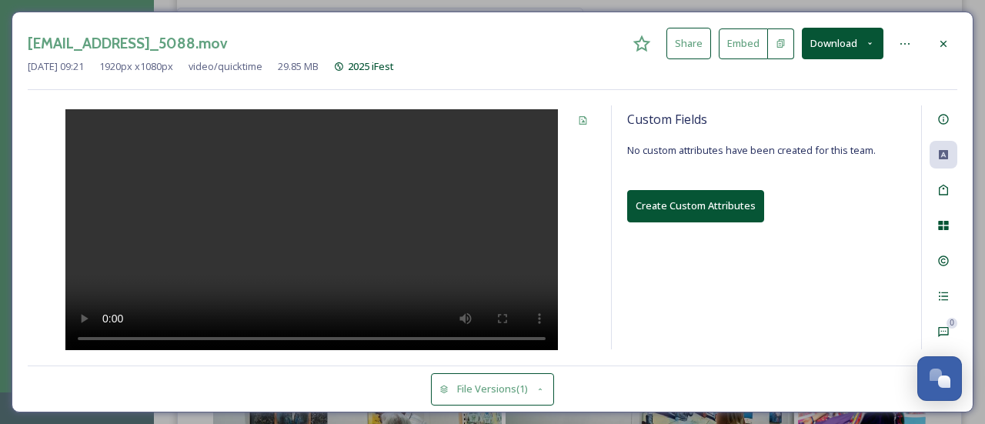
click at [554, 275] on div at bounding box center [312, 227] width 568 height 245
click at [911, 37] on div at bounding box center [905, 44] width 28 height 28
click at [950, 38] on div at bounding box center [943, 44] width 28 height 28
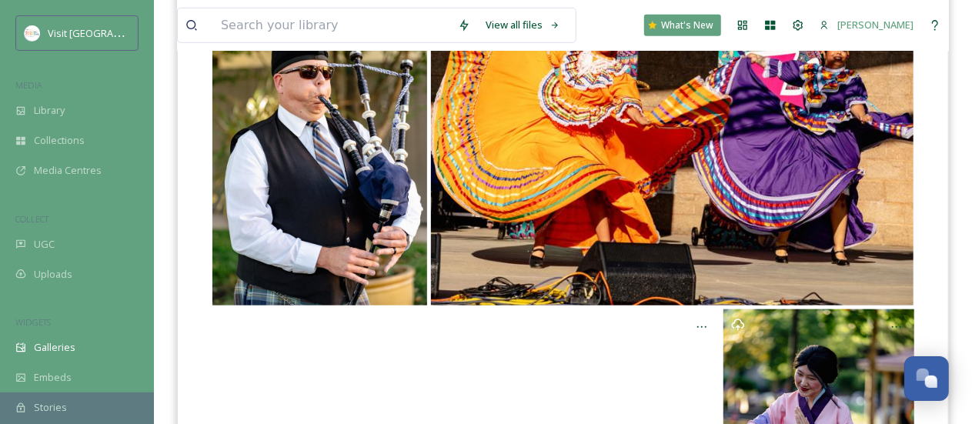
scroll to position [1000, 0]
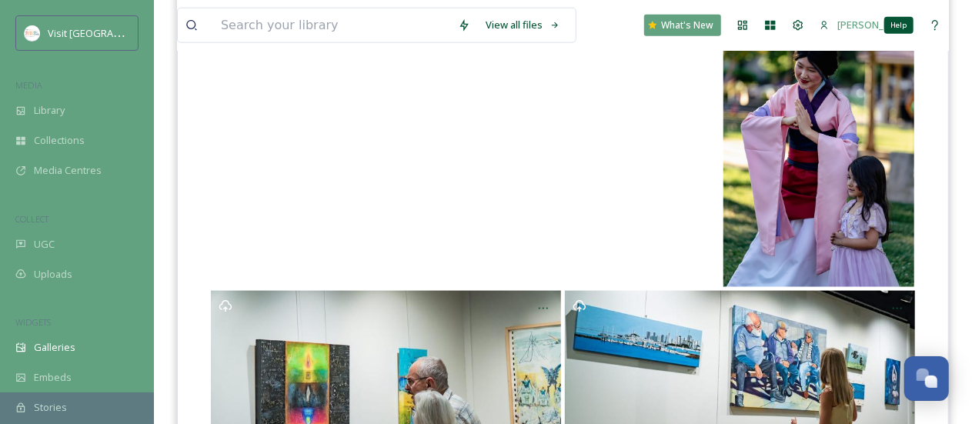
click at [932, 19] on icon at bounding box center [934, 25] width 12 height 12
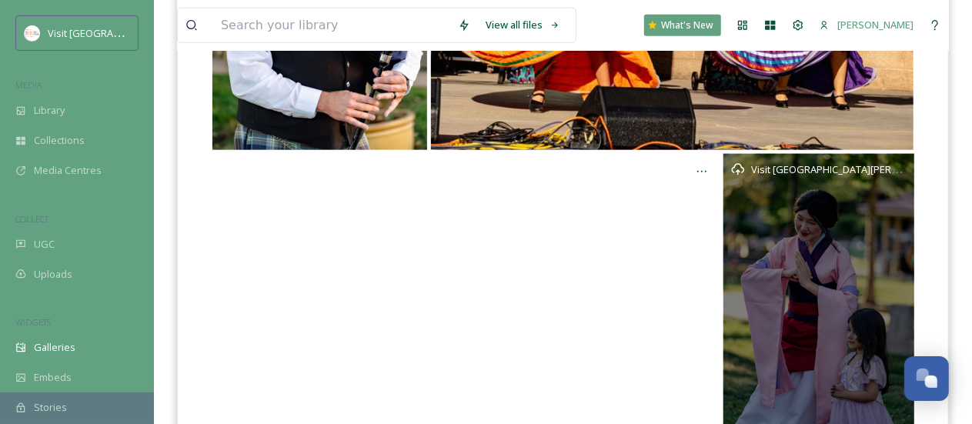
scroll to position [846, 0]
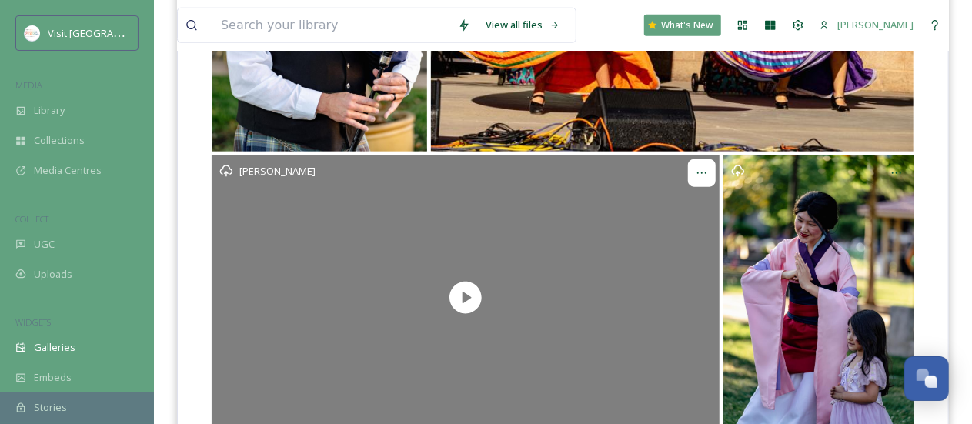
click at [692, 166] on div at bounding box center [702, 173] width 28 height 28
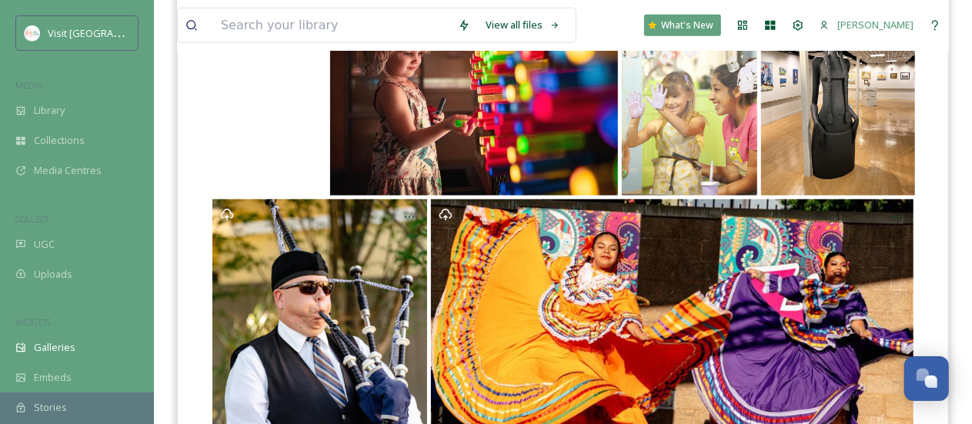
scroll to position [308, 0]
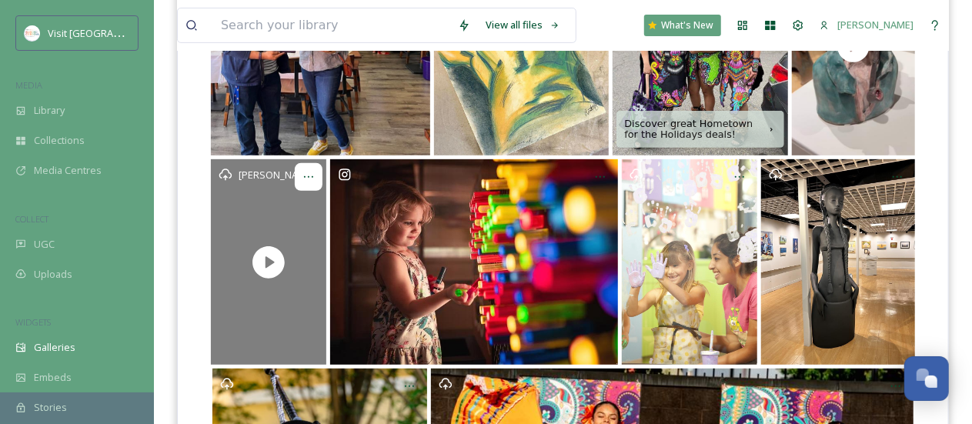
click at [306, 167] on div at bounding box center [309, 177] width 28 height 28
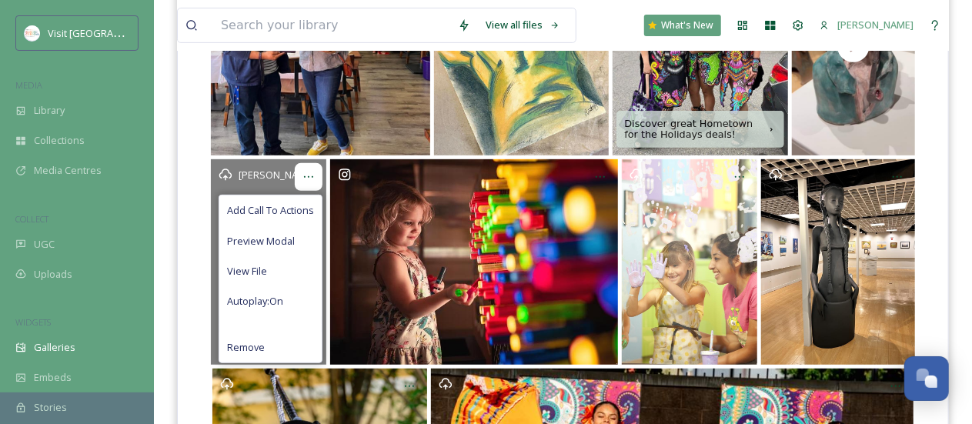
click at [306, 167] on div at bounding box center [309, 177] width 28 height 28
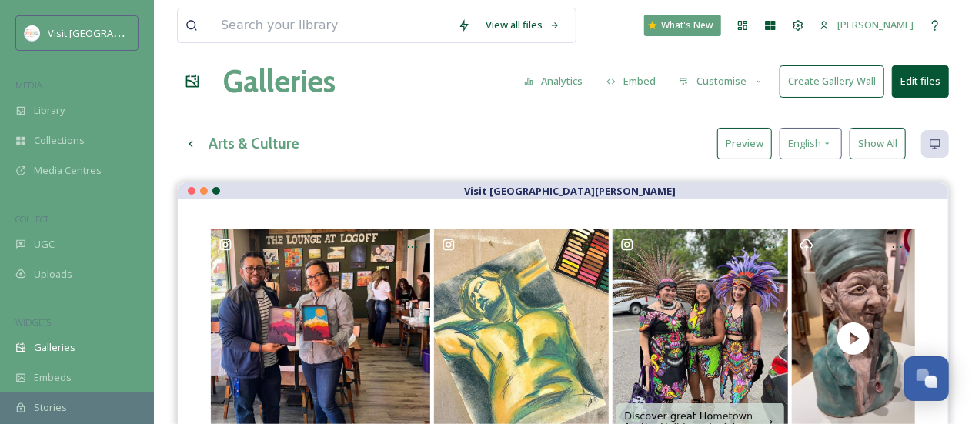
scroll to position [0, 0]
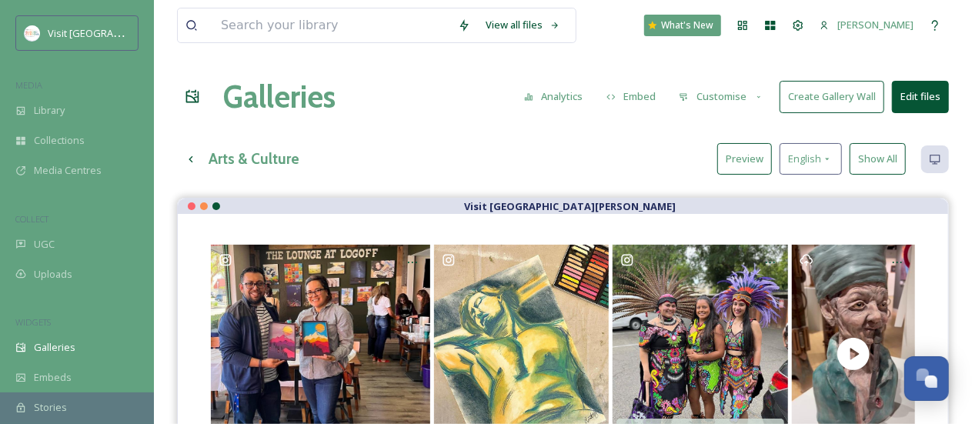
click at [758, 162] on button "Preview" at bounding box center [744, 159] width 55 height 32
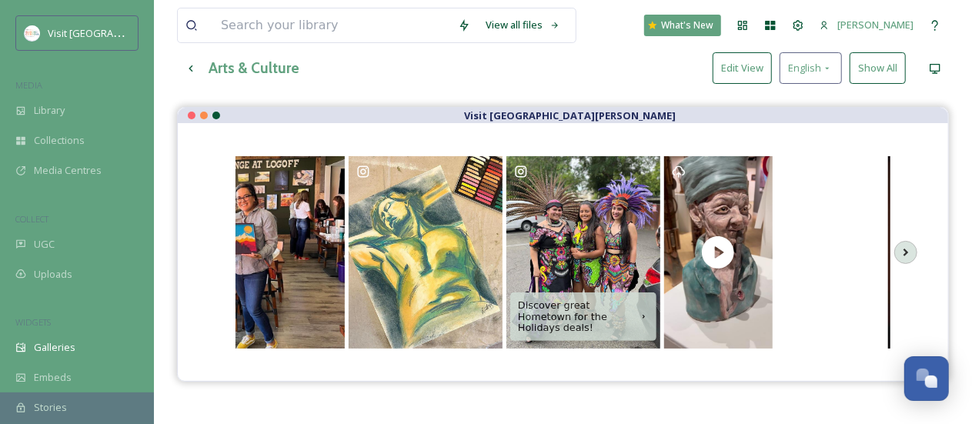
scroll to position [77, 0]
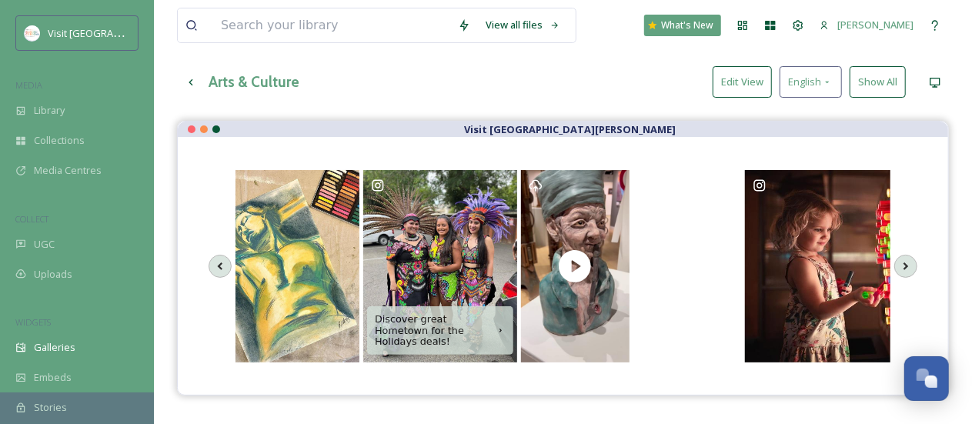
click at [535, 105] on div "View all files What's New [PERSON_NAME] Galleries Analytics Embed Customise Cre…" at bounding box center [563, 245] width 818 height 645
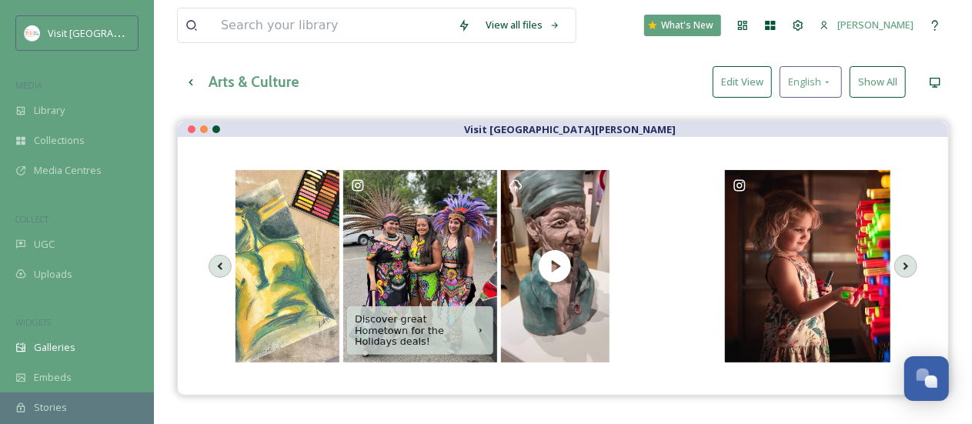
click at [754, 78] on button "Edit View" at bounding box center [741, 82] width 59 height 32
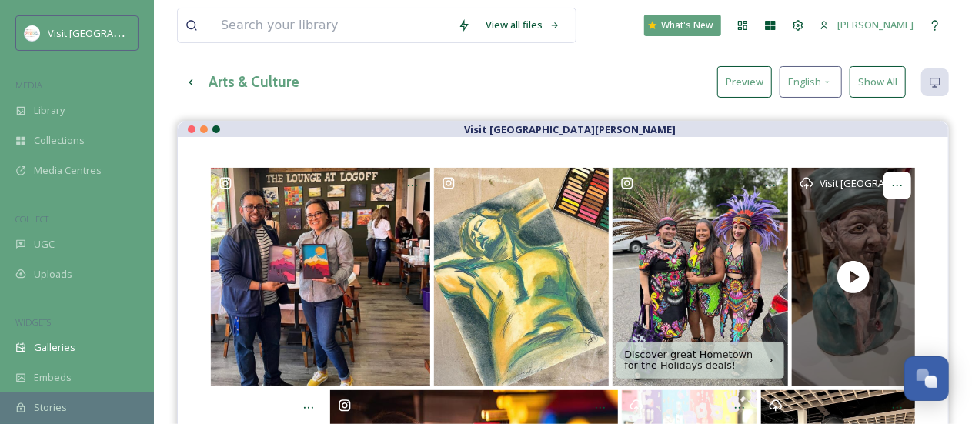
click at [889, 185] on div at bounding box center [897, 186] width 28 height 28
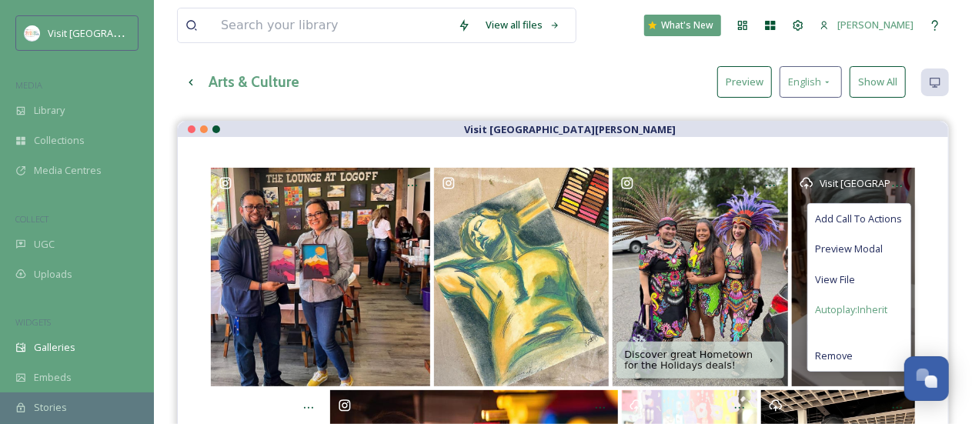
click at [871, 306] on span "Autoplay: Inherit" at bounding box center [851, 309] width 72 height 15
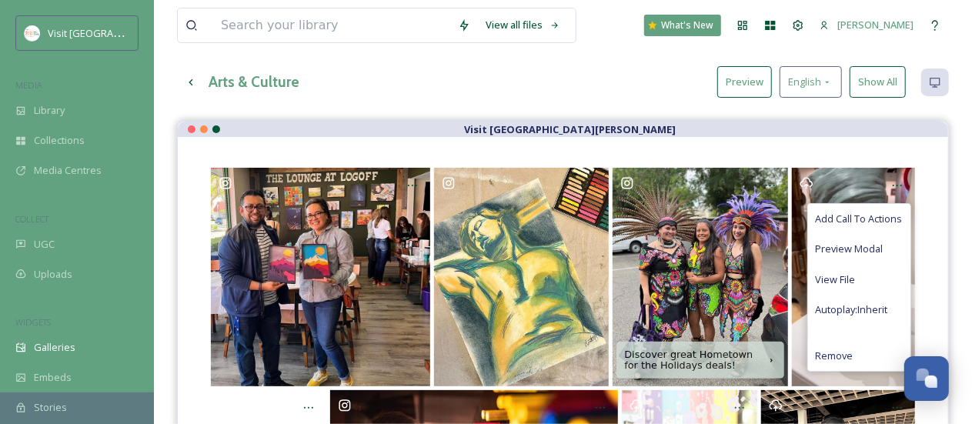
click at [455, 68] on div "Arts & Culture Preview English Show All" at bounding box center [563, 82] width 772 height 32
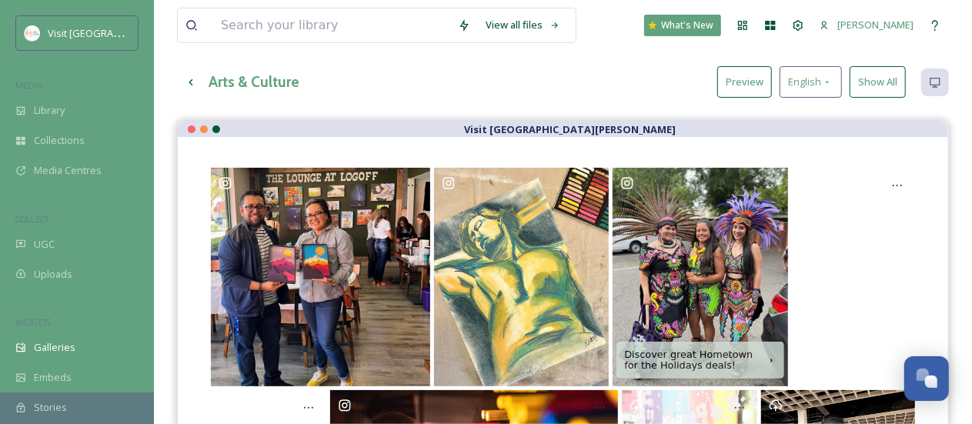
click at [743, 72] on button "Preview" at bounding box center [744, 82] width 55 height 32
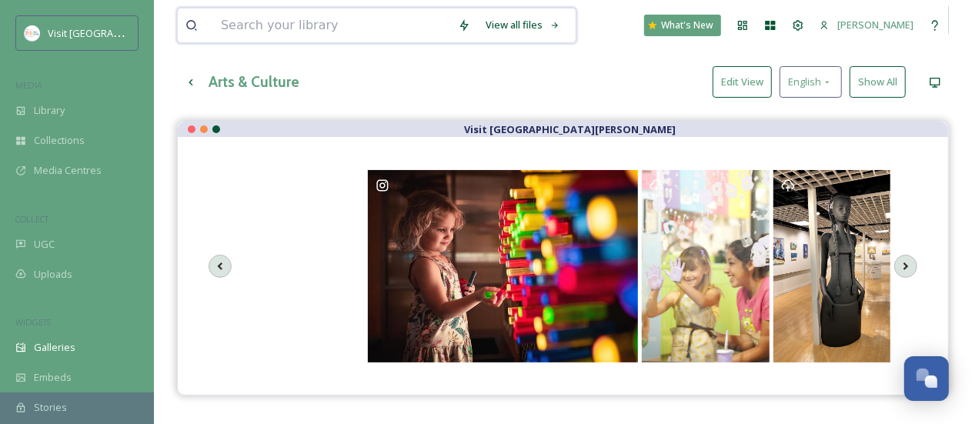
click at [331, 28] on input at bounding box center [331, 25] width 237 height 34
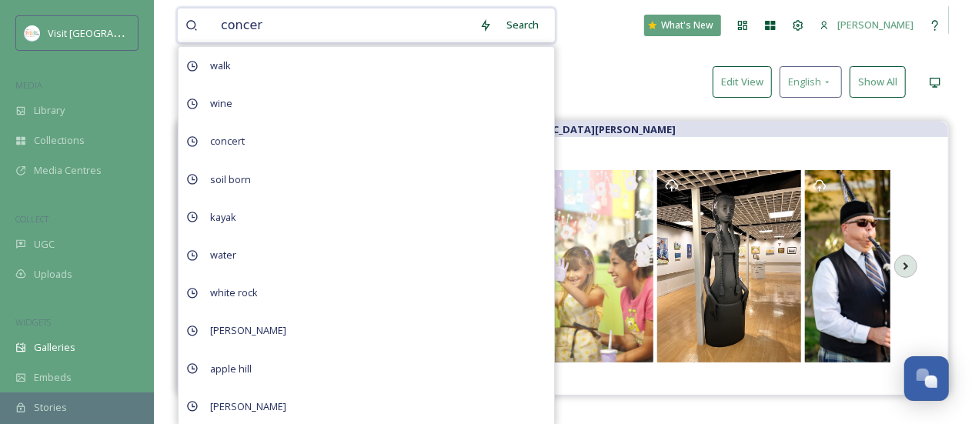
type input "concert"
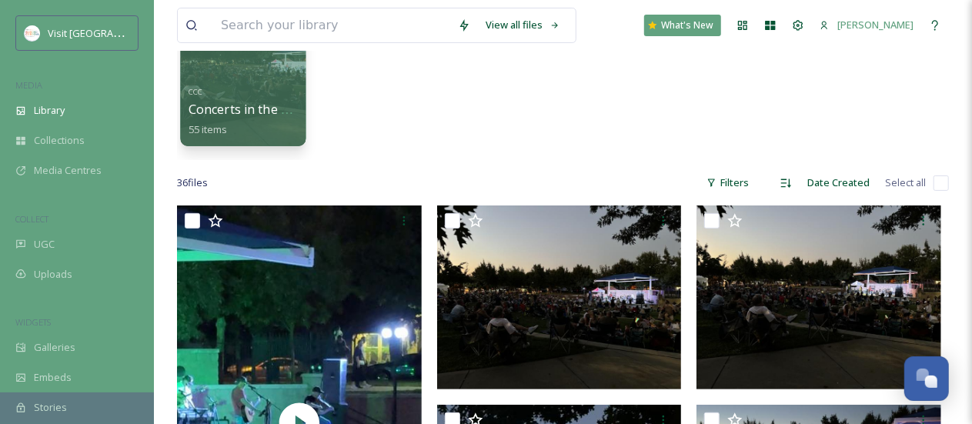
scroll to position [77, 0]
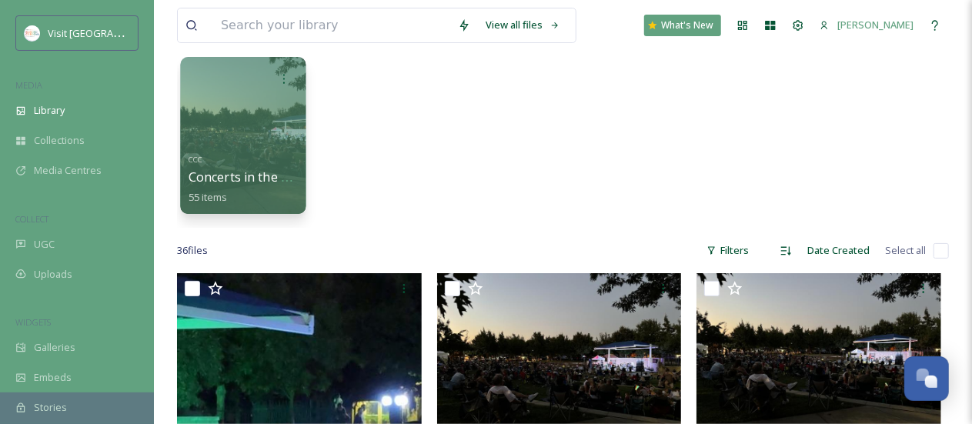
click at [265, 174] on span "Concerts in the Park" at bounding box center [248, 176] width 120 height 17
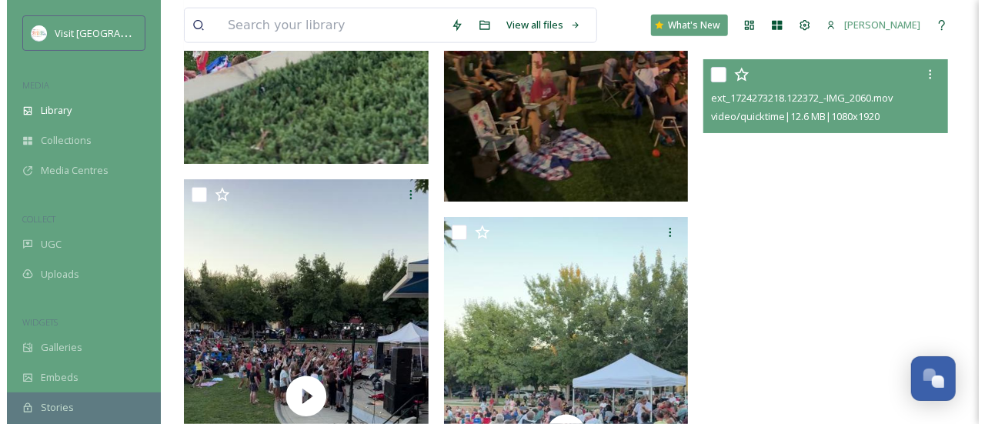
scroll to position [3923, 0]
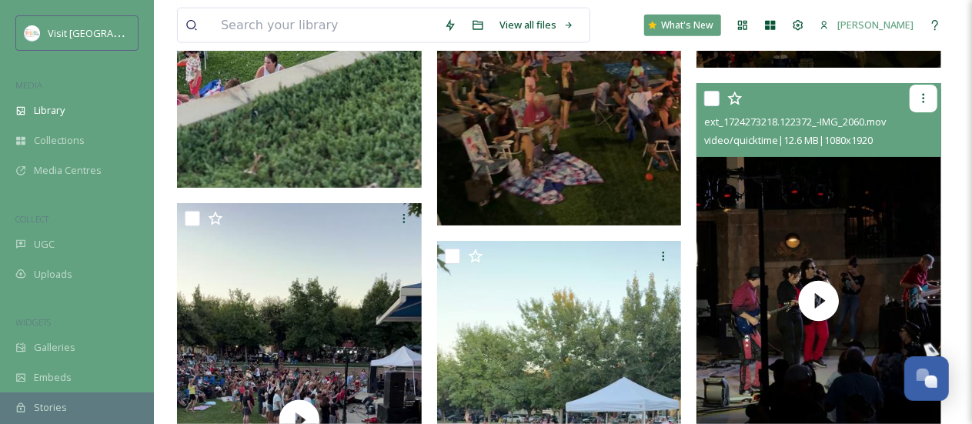
click at [930, 96] on div at bounding box center [923, 99] width 28 height 28
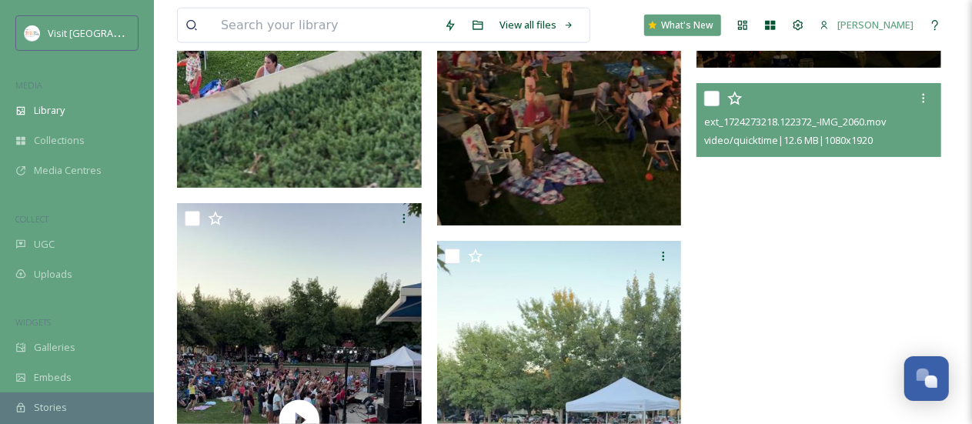
click at [778, 218] on video "ext_1724273218.122372_-IMG_2060.mov" at bounding box center [818, 300] width 245 height 435
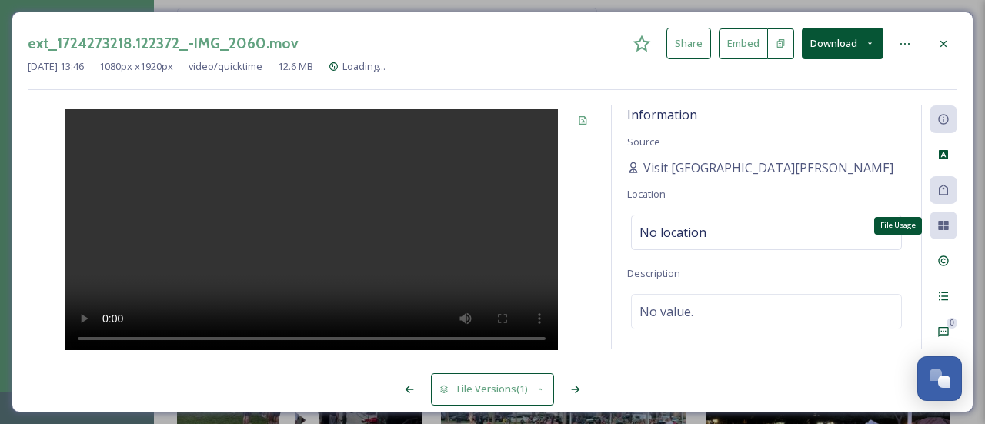
click at [947, 226] on icon at bounding box center [943, 225] width 10 height 9
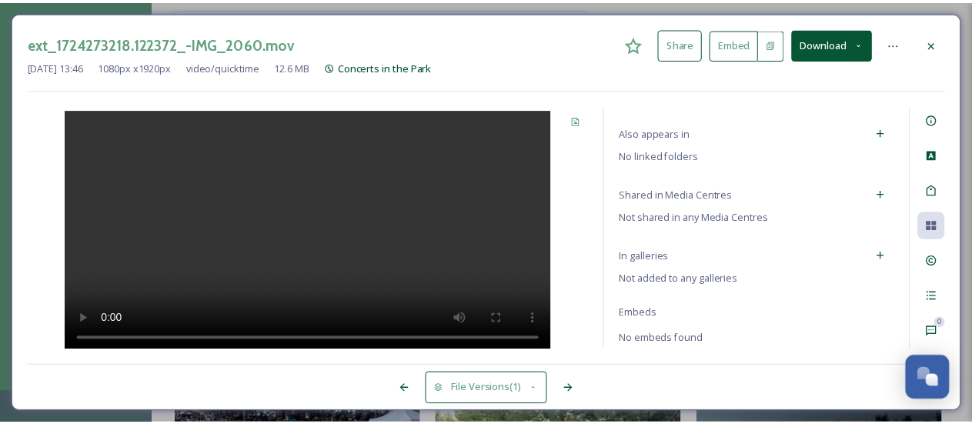
scroll to position [122, 0]
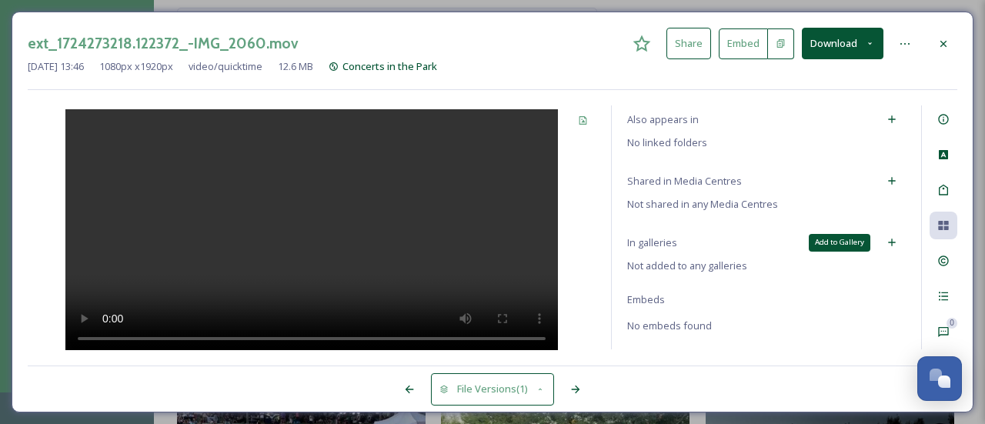
click at [885, 243] on icon at bounding box center [891, 242] width 12 height 12
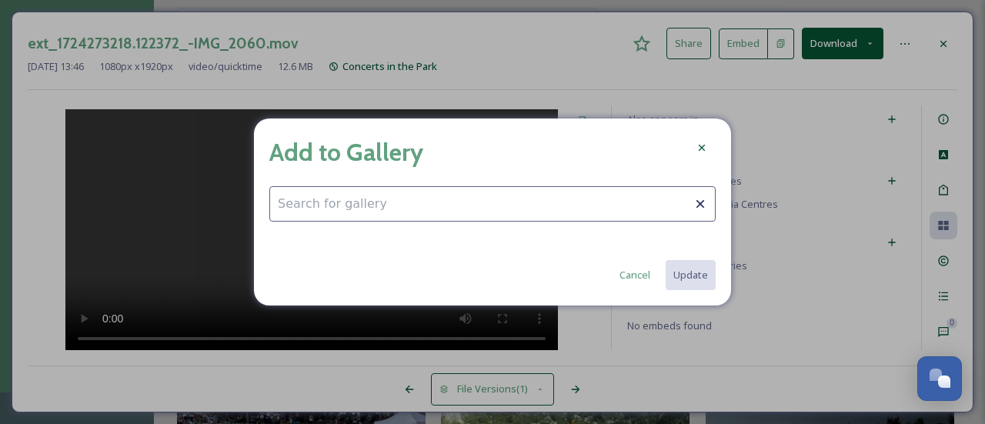
click at [462, 215] on input at bounding box center [492, 203] width 446 height 35
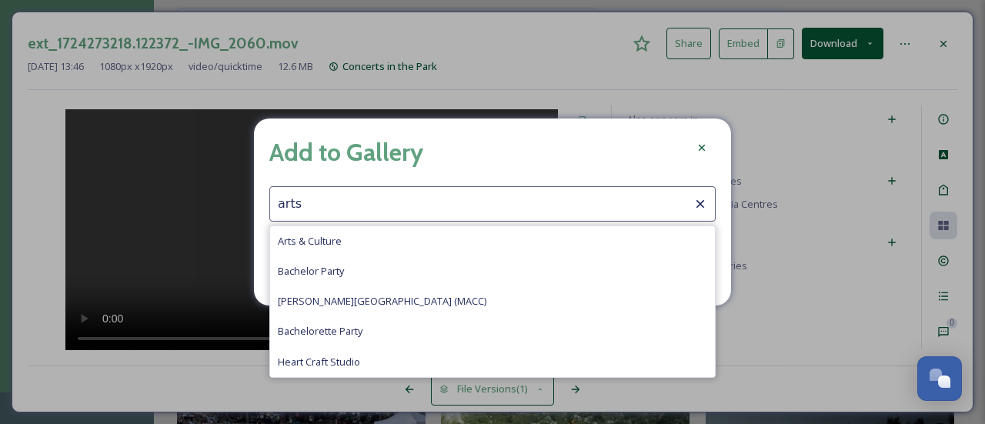
click at [351, 236] on div "Arts & Culture" at bounding box center [492, 241] width 445 height 30
type input "Arts & Culture"
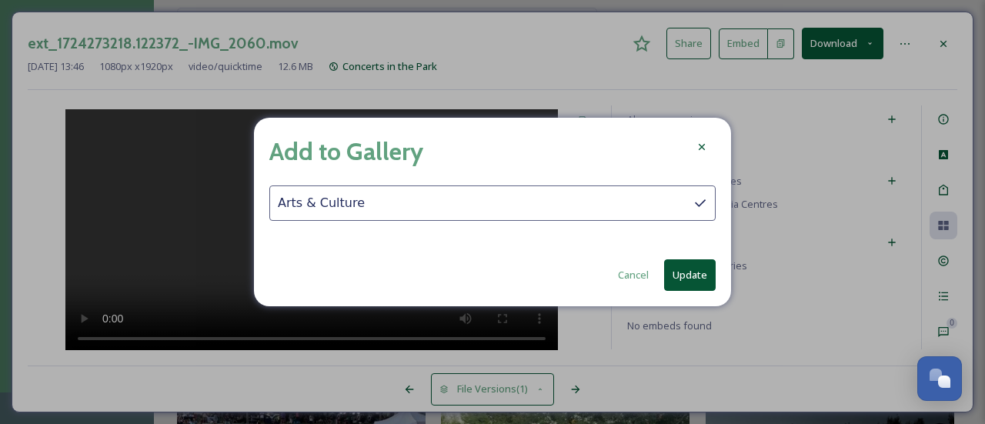
click at [692, 266] on button "Update" at bounding box center [690, 275] width 52 height 32
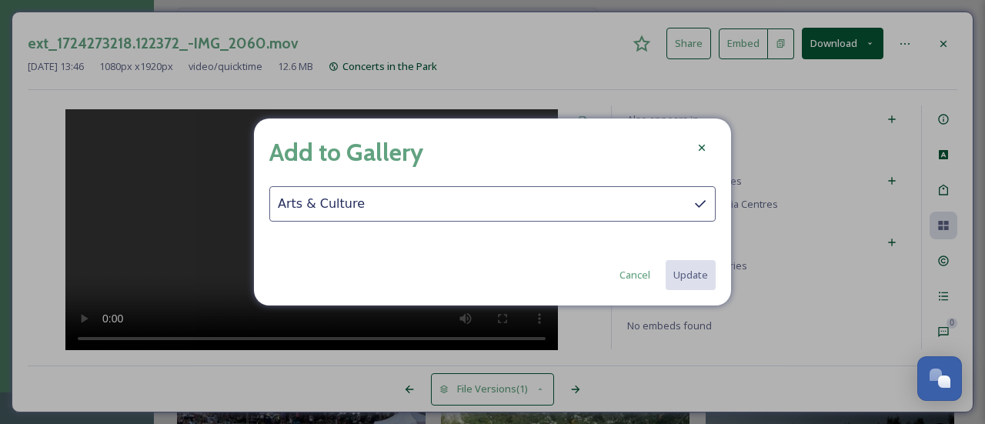
click at [700, 149] on icon at bounding box center [701, 148] width 6 height 6
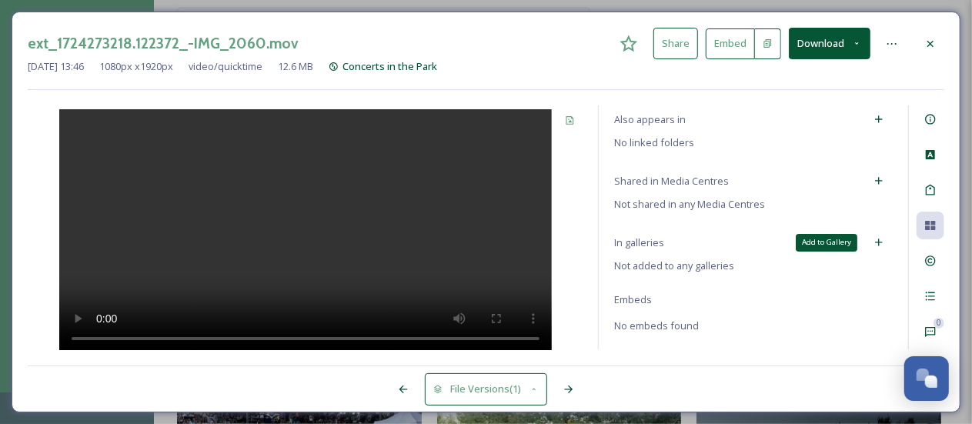
click at [865, 238] on div "Add to Gallery" at bounding box center [879, 242] width 28 height 28
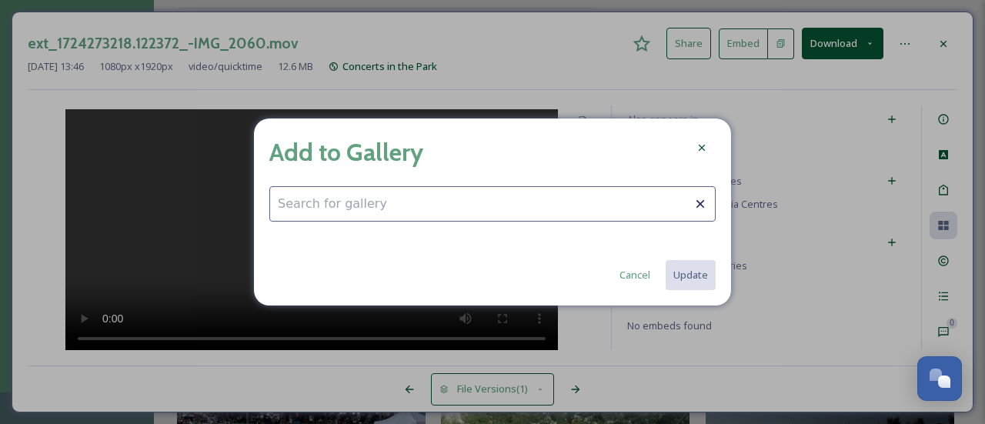
click at [529, 216] on input at bounding box center [492, 203] width 446 height 35
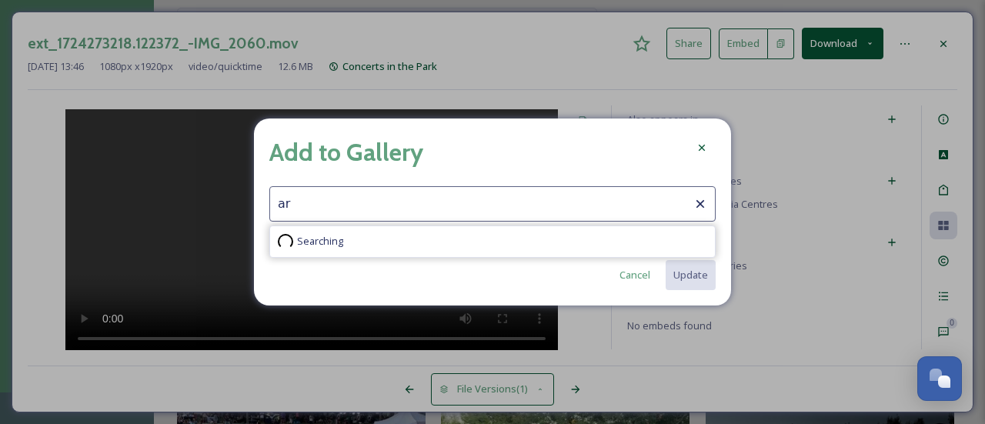
type input "art"
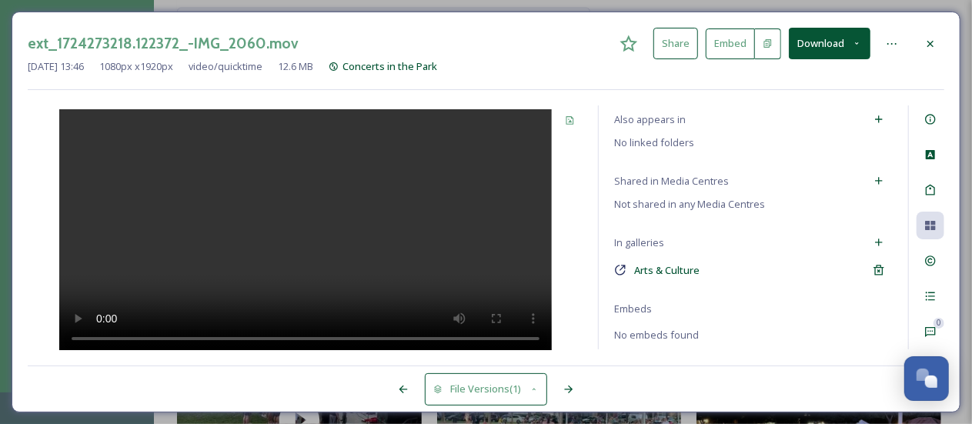
click at [932, 39] on icon at bounding box center [930, 44] width 12 height 12
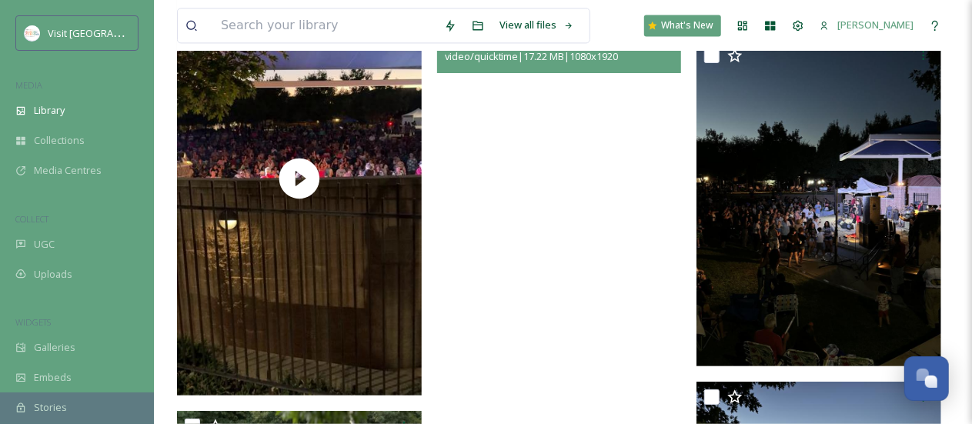
scroll to position [4538, 0]
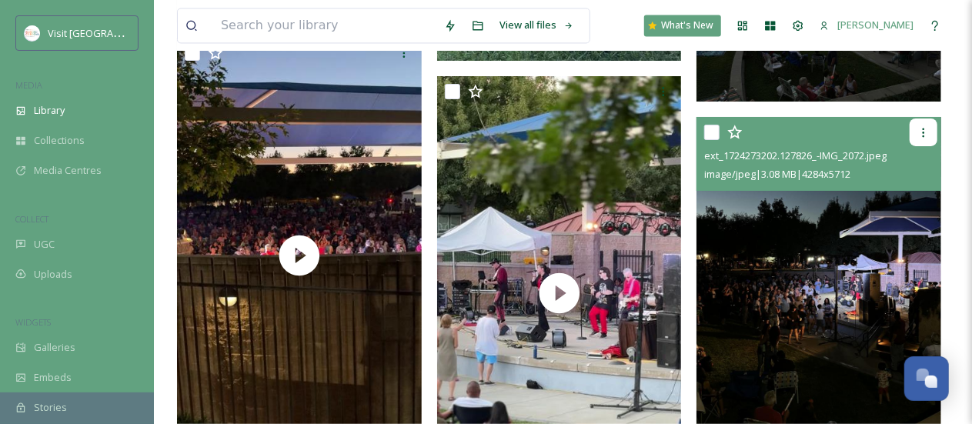
click at [926, 127] on icon at bounding box center [923, 132] width 12 height 12
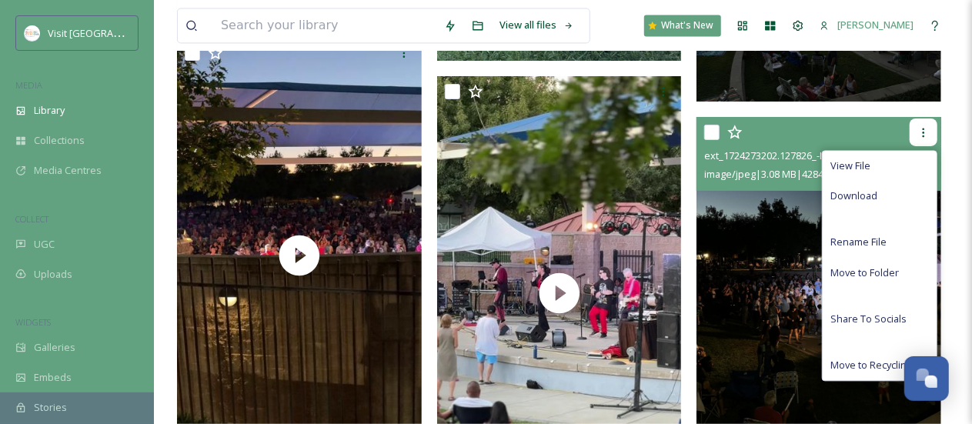
click at [926, 127] on icon at bounding box center [923, 132] width 12 height 12
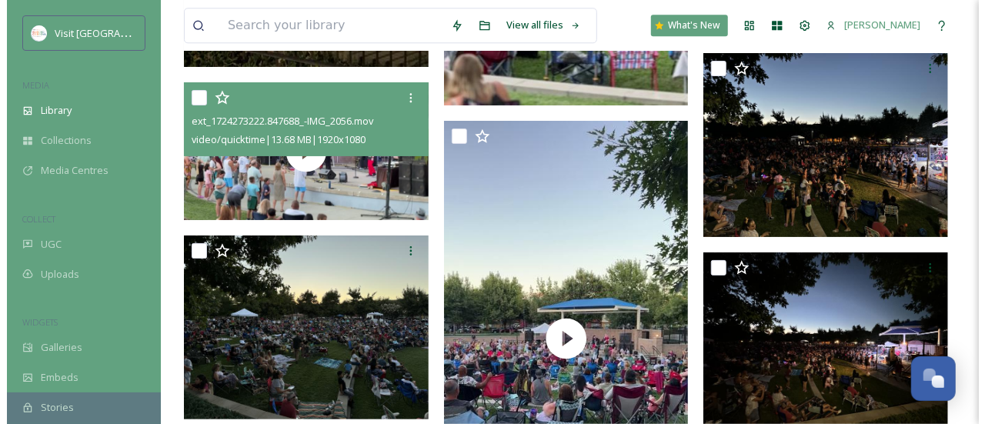
scroll to position [5000, 0]
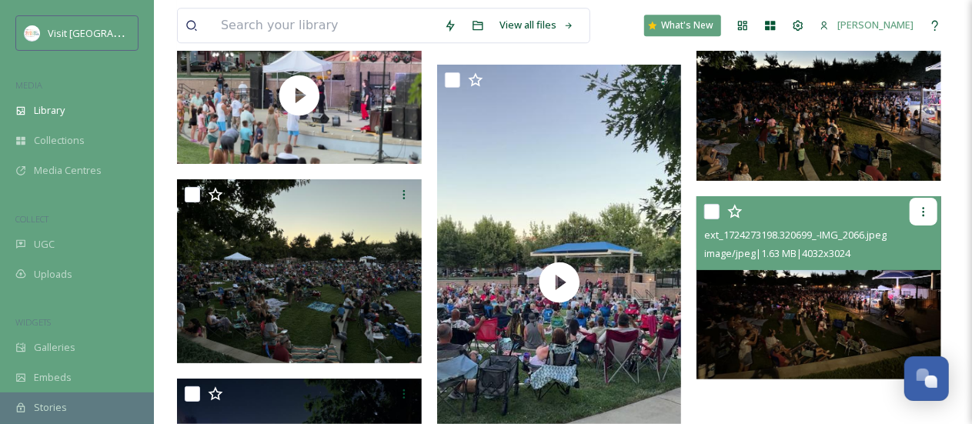
click at [928, 210] on icon at bounding box center [923, 211] width 12 height 12
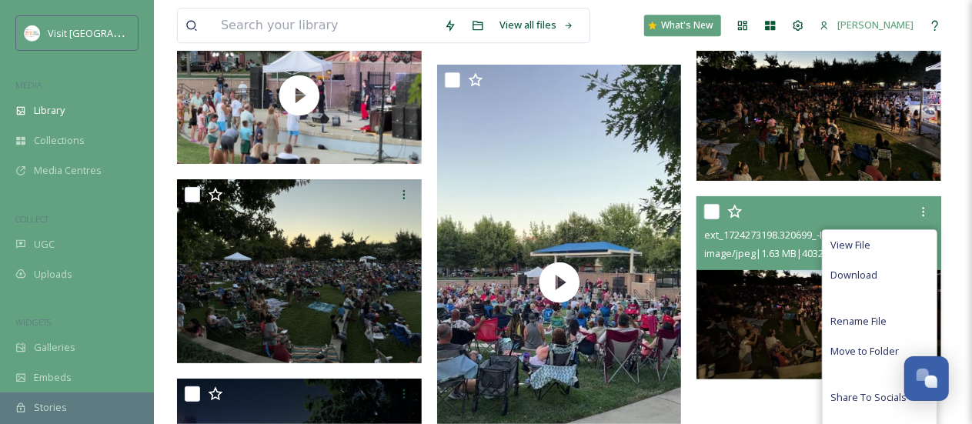
click at [742, 300] on img at bounding box center [818, 288] width 245 height 184
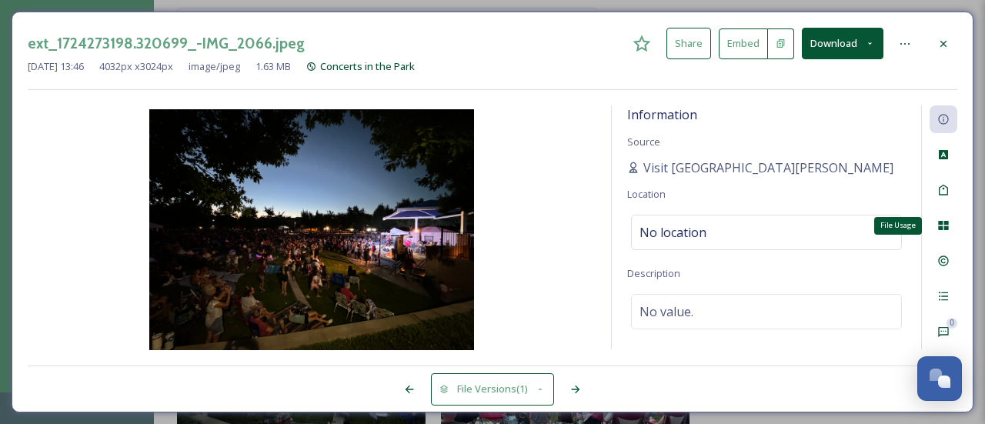
click at [942, 231] on div "File Usage" at bounding box center [943, 226] width 28 height 28
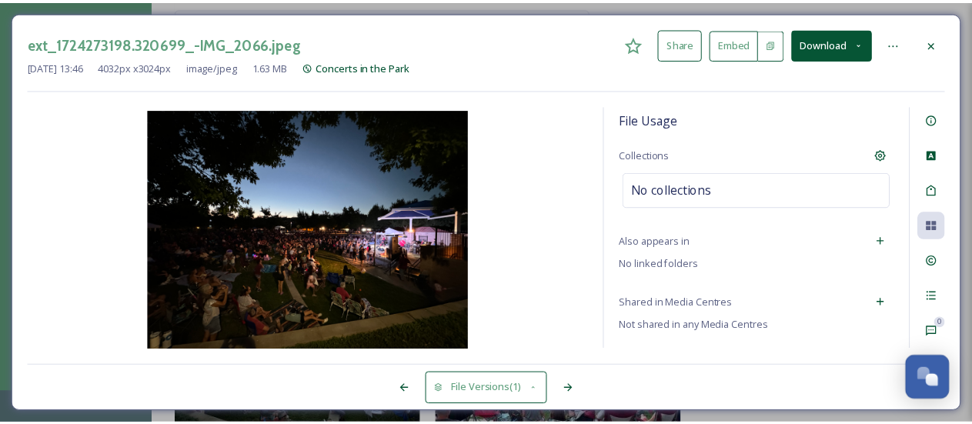
scroll to position [122, 0]
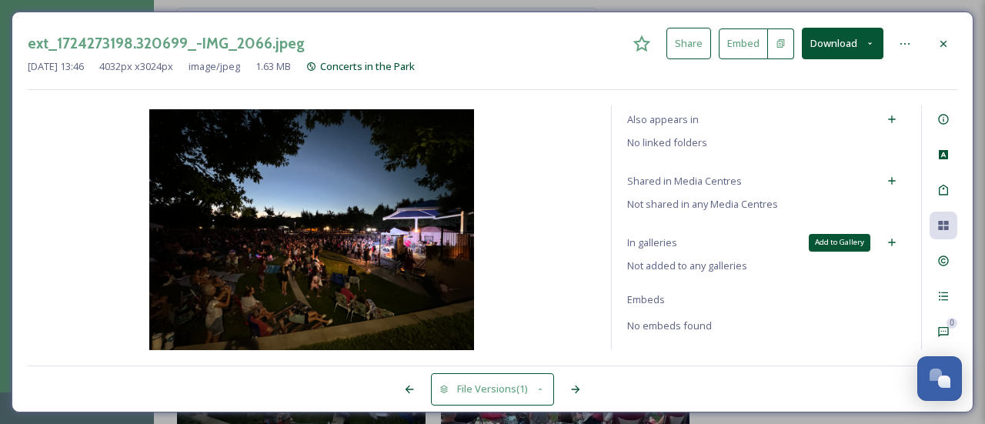
click at [885, 239] on icon at bounding box center [891, 242] width 12 height 12
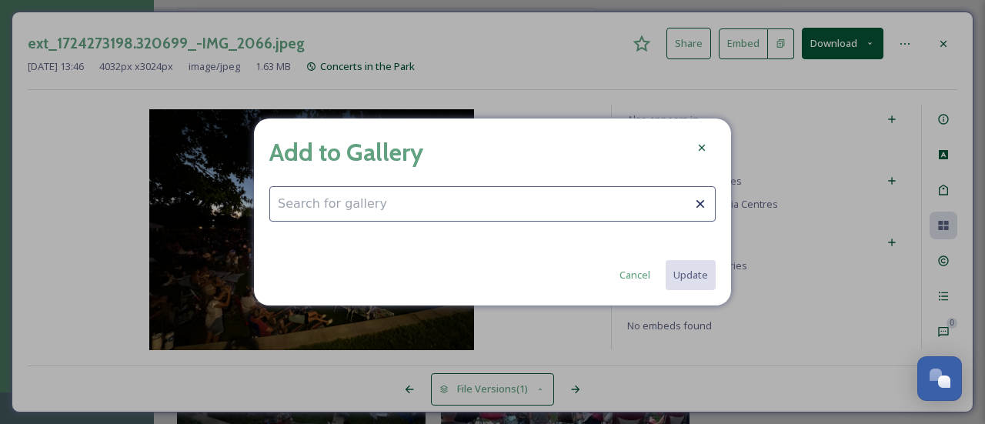
click at [523, 207] on input at bounding box center [492, 203] width 446 height 35
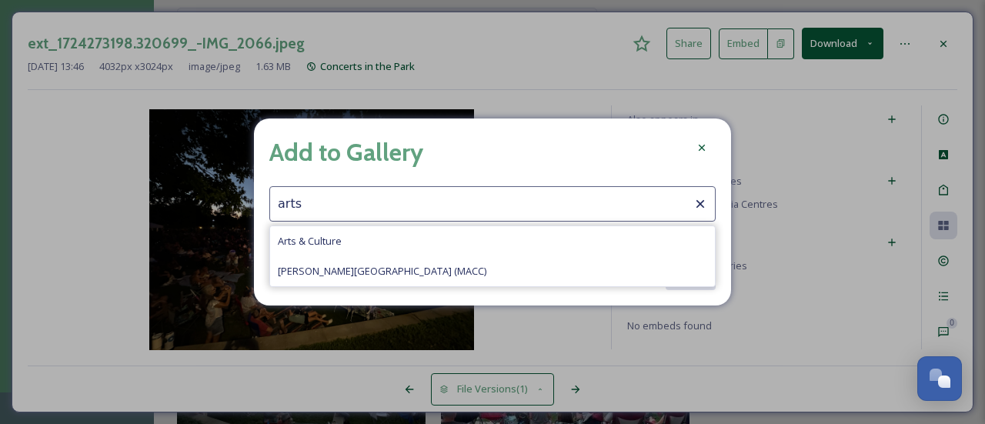
click at [332, 238] on span "Arts & Culture" at bounding box center [310, 241] width 64 height 15
type input "Arts & Culture"
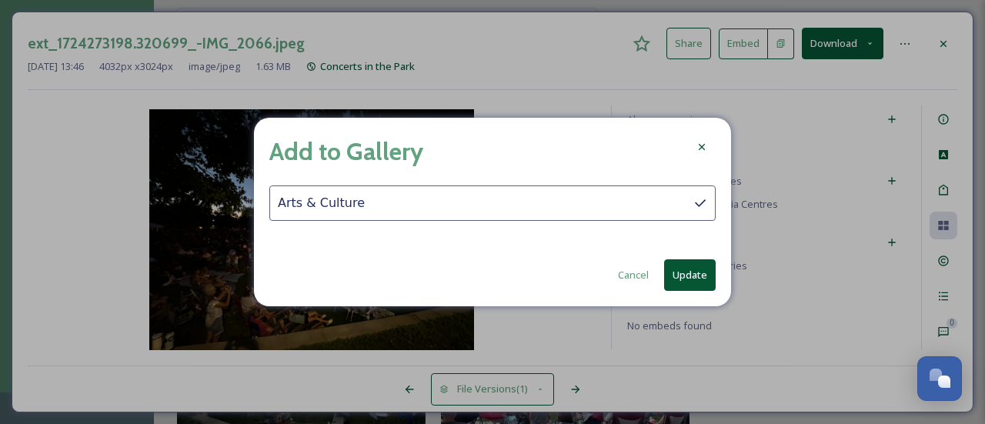
click at [686, 273] on button "Update" at bounding box center [690, 275] width 52 height 32
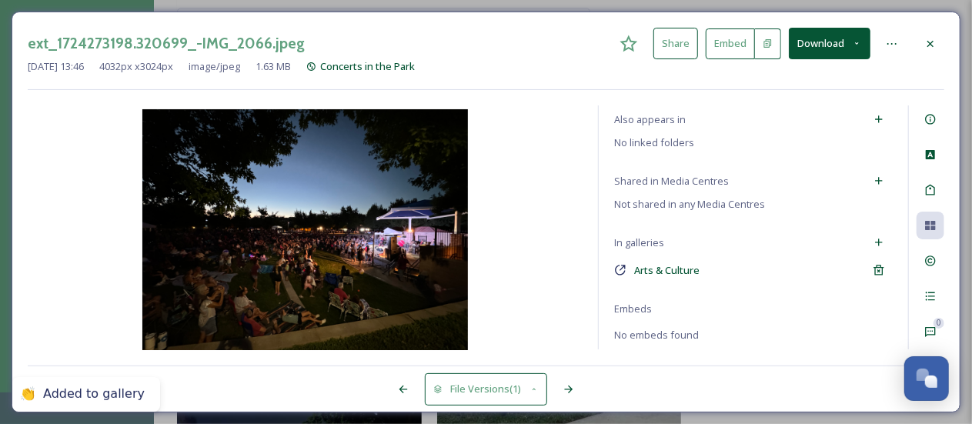
click at [932, 45] on icon at bounding box center [930, 43] width 6 height 6
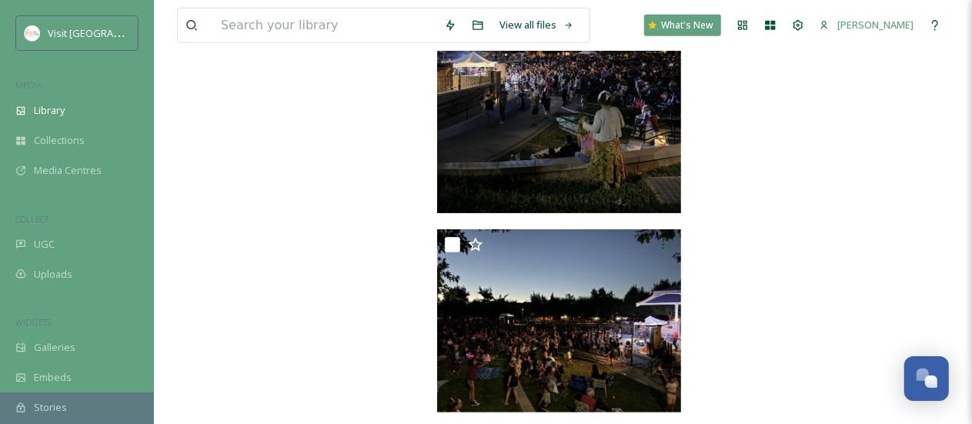
scroll to position [6489, 0]
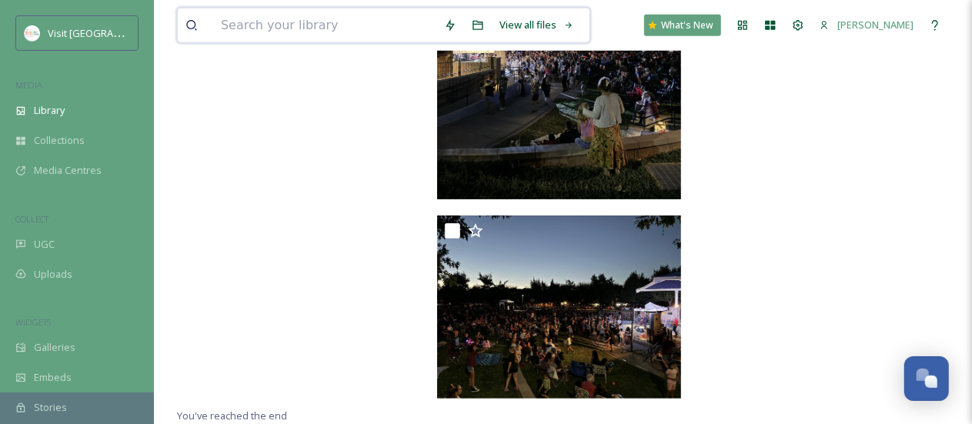
click at [246, 38] on input at bounding box center [324, 25] width 223 height 34
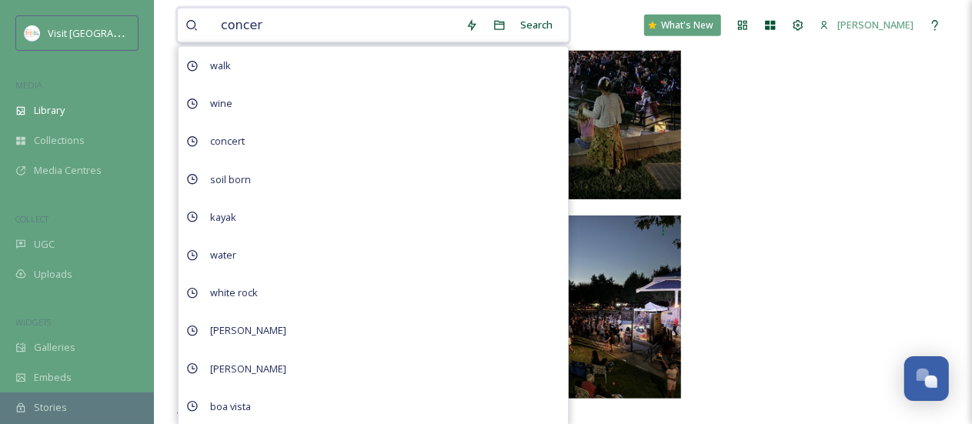
type input "concert"
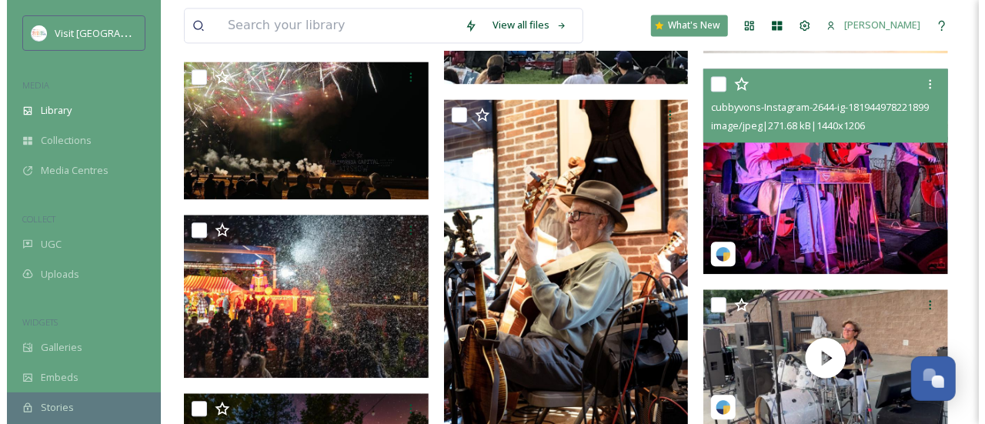
scroll to position [1615, 0]
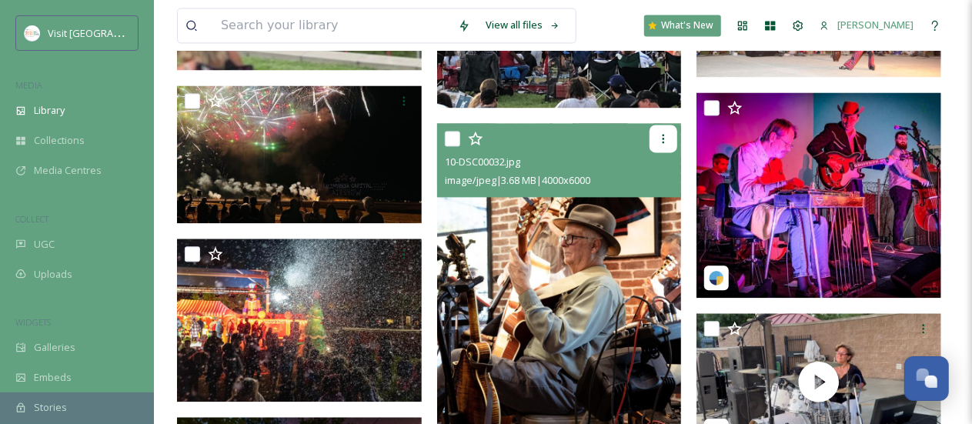
click at [665, 136] on icon at bounding box center [663, 138] width 12 height 12
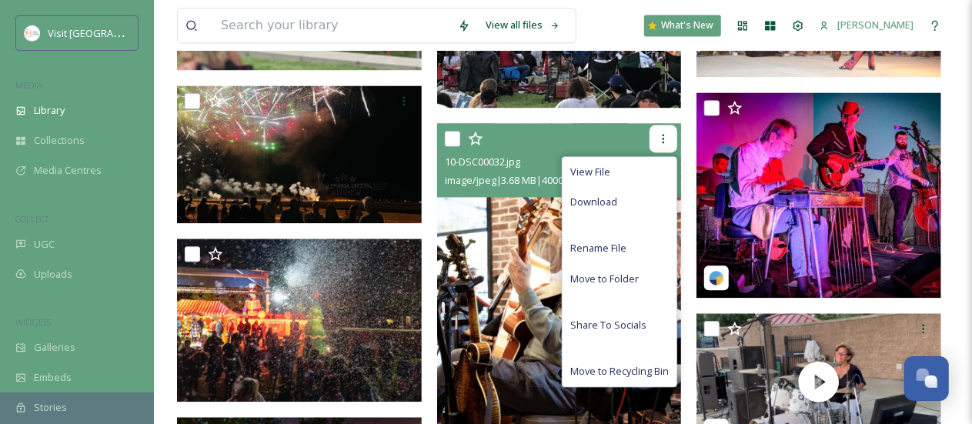
click at [665, 136] on icon at bounding box center [663, 138] width 12 height 12
click at [543, 232] on img at bounding box center [559, 306] width 245 height 367
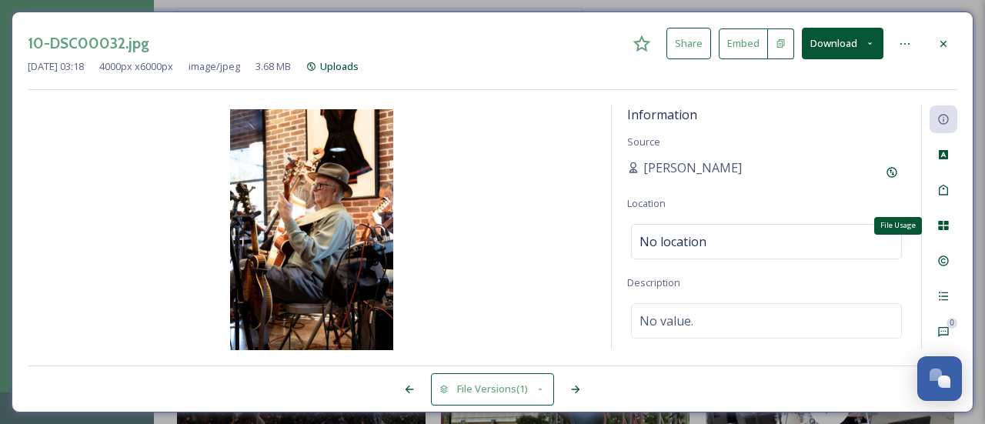
click at [951, 222] on div "File Usage" at bounding box center [943, 226] width 28 height 28
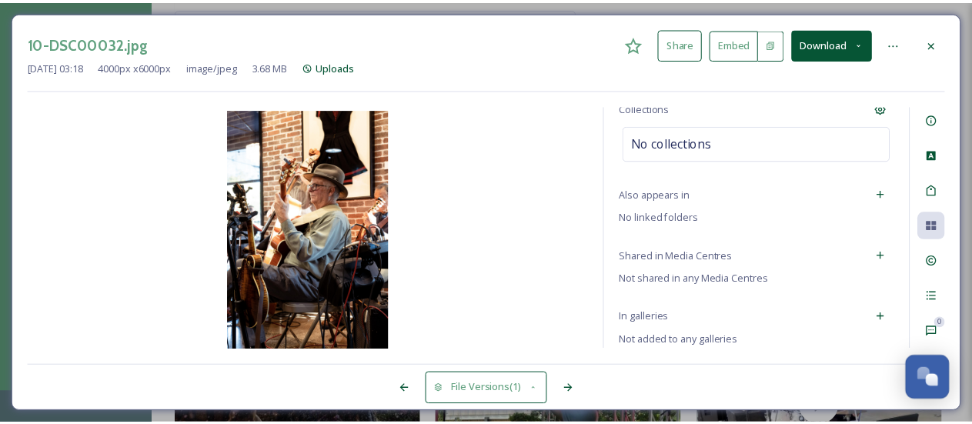
scroll to position [122, 0]
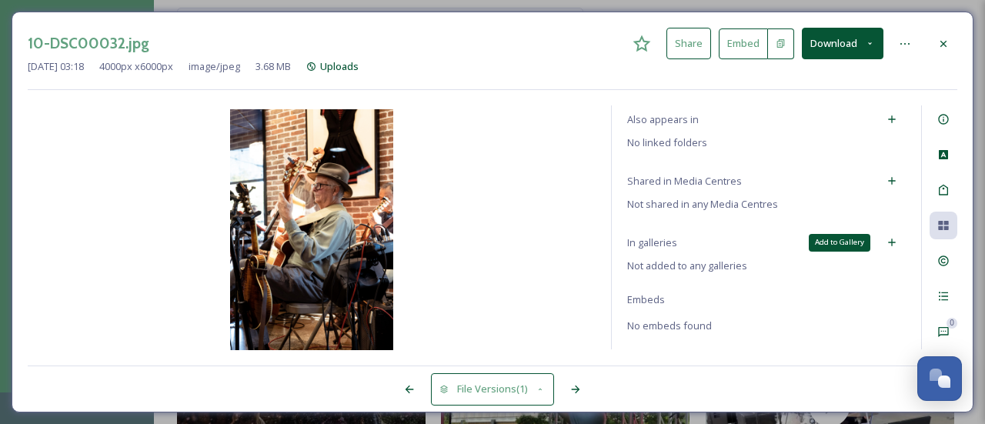
click at [878, 239] on div "Add to Gallery" at bounding box center [892, 242] width 28 height 28
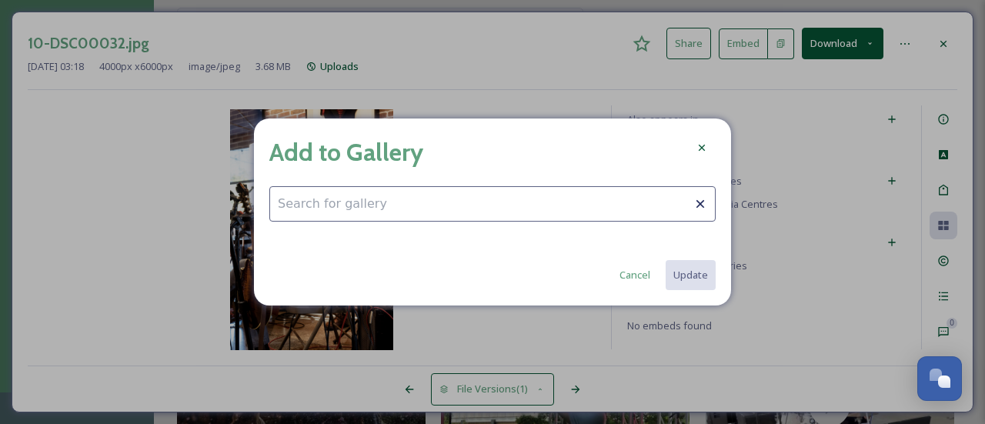
click at [358, 213] on input at bounding box center [492, 203] width 446 height 35
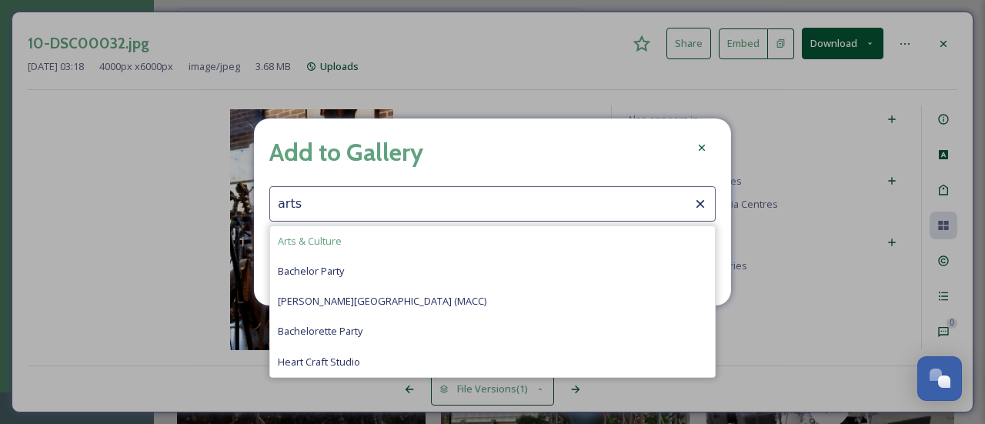
click at [358, 248] on div "Arts & Culture" at bounding box center [492, 241] width 445 height 30
type input "Arts & Culture"
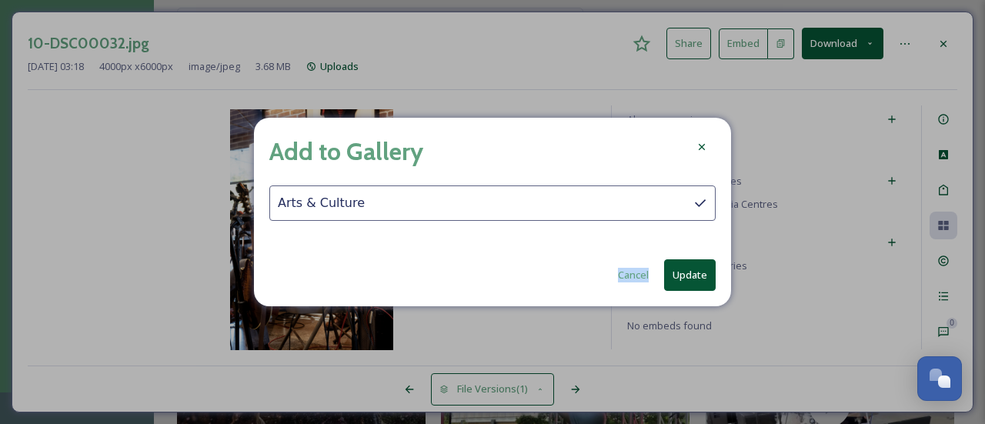
click at [358, 248] on div "Add to Gallery Arts & Culture Cancel Update" at bounding box center [492, 212] width 477 height 188
click at [684, 271] on button "Update" at bounding box center [690, 275] width 52 height 32
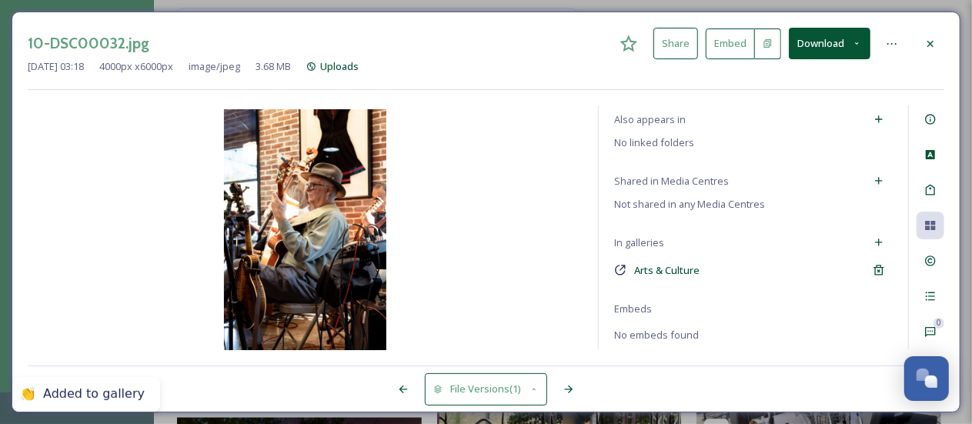
click at [929, 47] on icon at bounding box center [930, 44] width 12 height 12
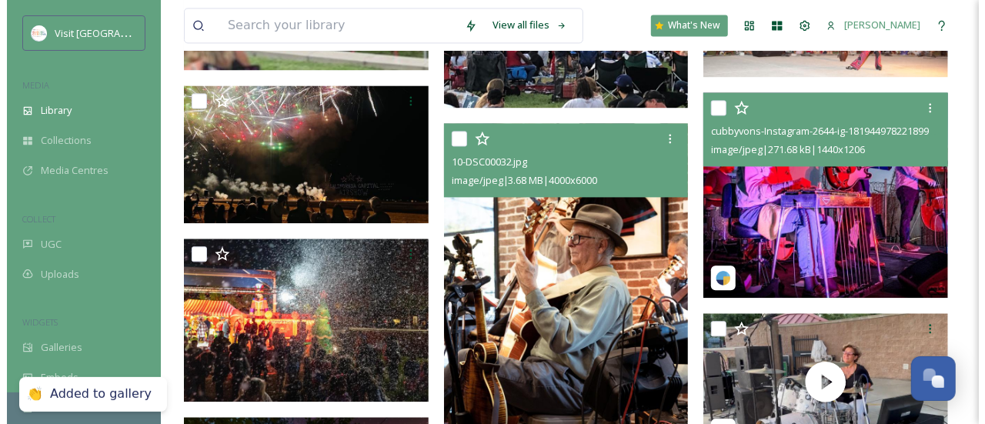
scroll to position [1769, 0]
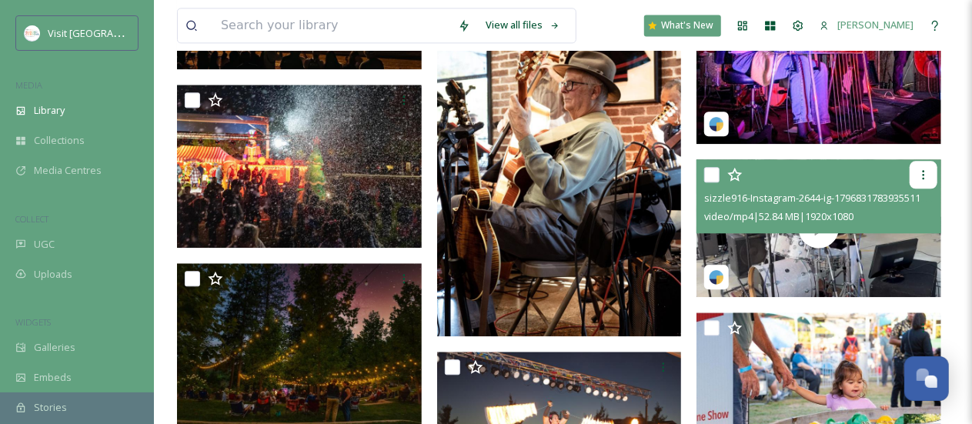
click at [925, 169] on icon at bounding box center [923, 174] width 12 height 12
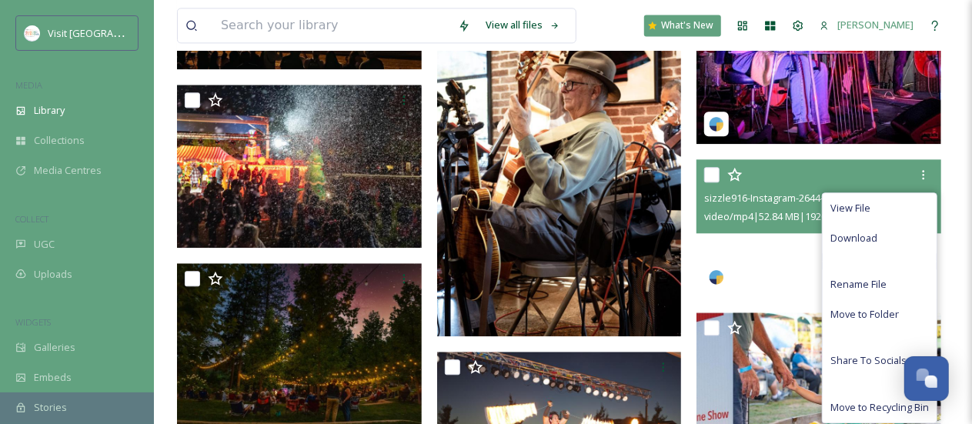
click at [799, 269] on video "sizzle916-Instagram-2644-ig-17968317839355111.mp4" at bounding box center [818, 228] width 245 height 138
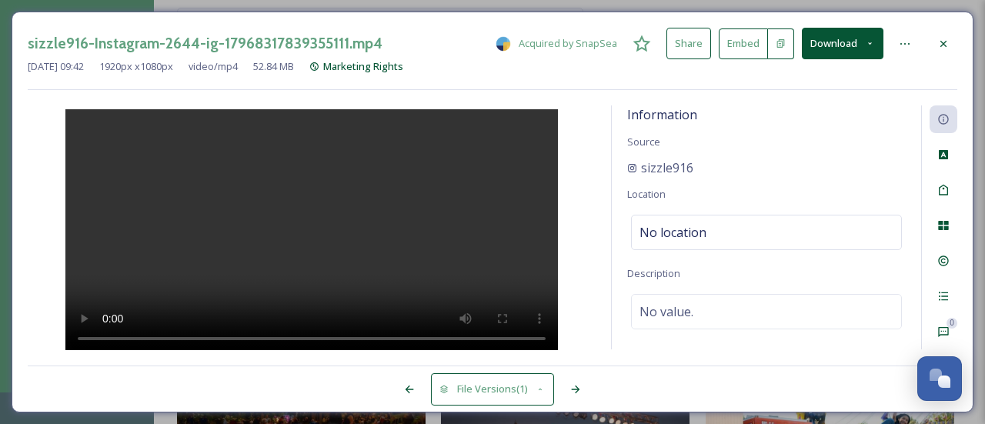
click at [640, 41] on icon at bounding box center [642, 43] width 18 height 17
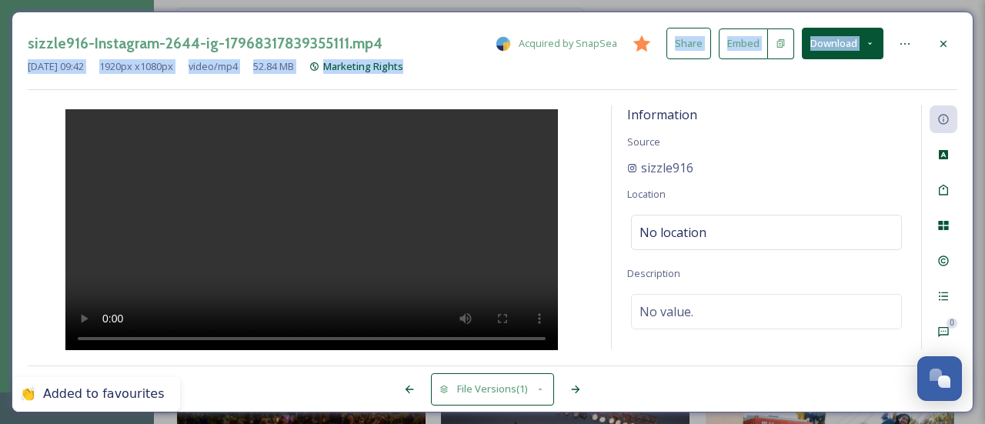
drag, startPoint x: 648, startPoint y: 42, endPoint x: 645, endPoint y: 84, distance: 41.7
click at [645, 84] on div "sizzle916-Instagram-2644-ig-17968317839355111.mp4 Acquired by SnapSea Share Emb…" at bounding box center [492, 59] width 929 height 62
click at [645, 79] on div "sizzle916-Instagram-2644-ig-17968317839355111.mp4 Acquired by SnapSea Share Emb…" at bounding box center [492, 59] width 929 height 62
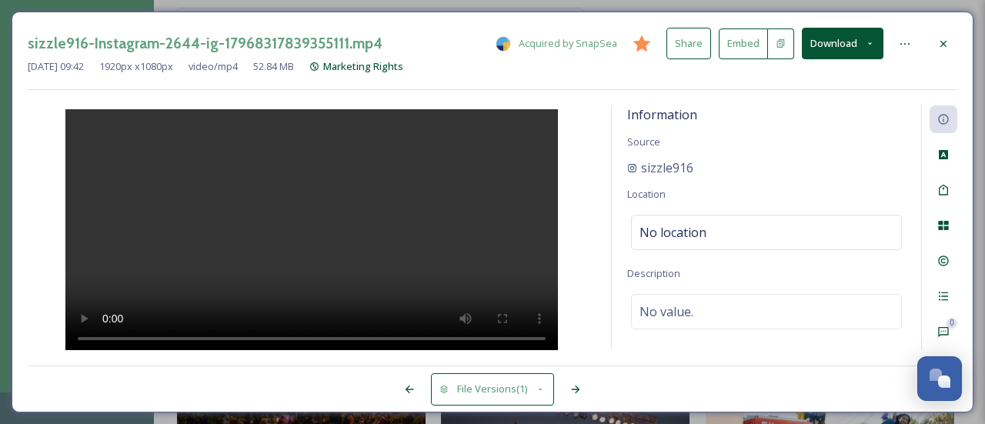
click at [915, 41] on div at bounding box center [905, 44] width 28 height 28
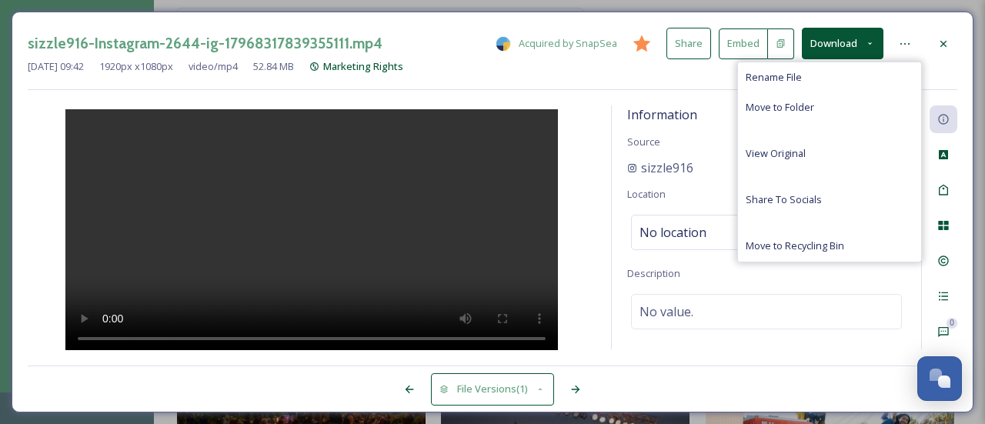
click at [583, 207] on div at bounding box center [312, 227] width 568 height 245
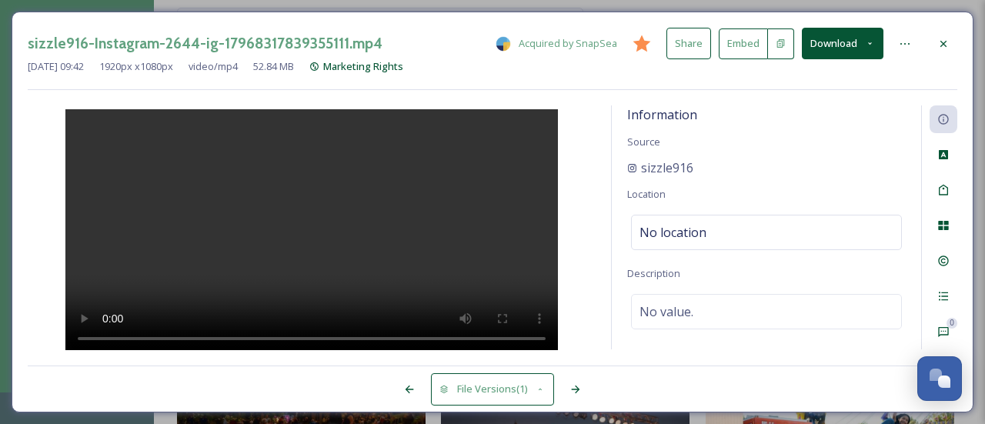
click at [795, 159] on div "sizzle916" at bounding box center [766, 167] width 278 height 18
click at [949, 221] on div "File Usage" at bounding box center [943, 226] width 28 height 28
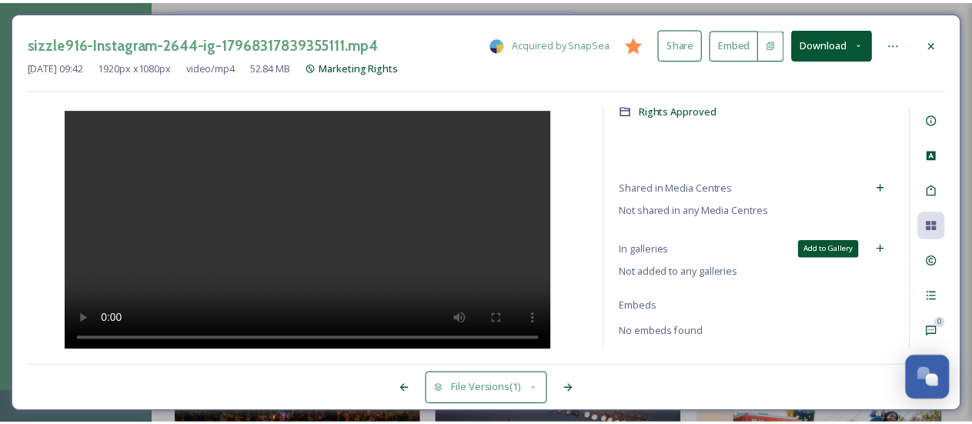
scroll to position [160, 0]
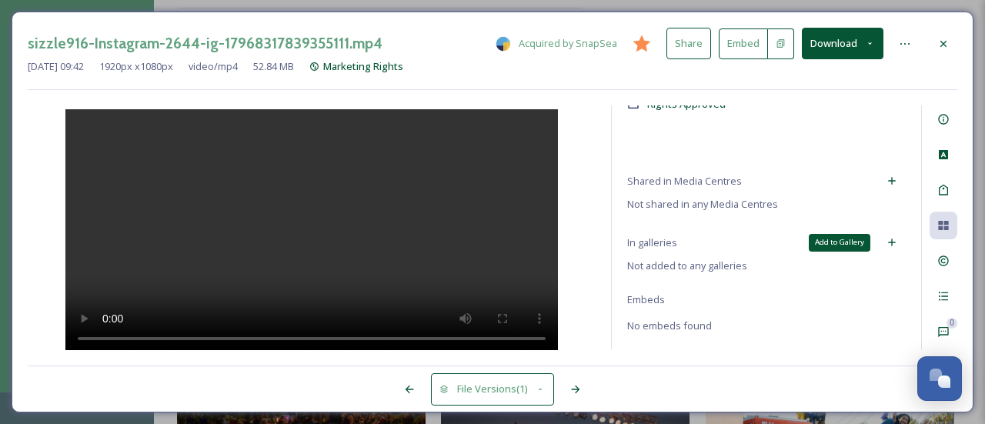
click at [885, 244] on icon at bounding box center [891, 242] width 12 height 12
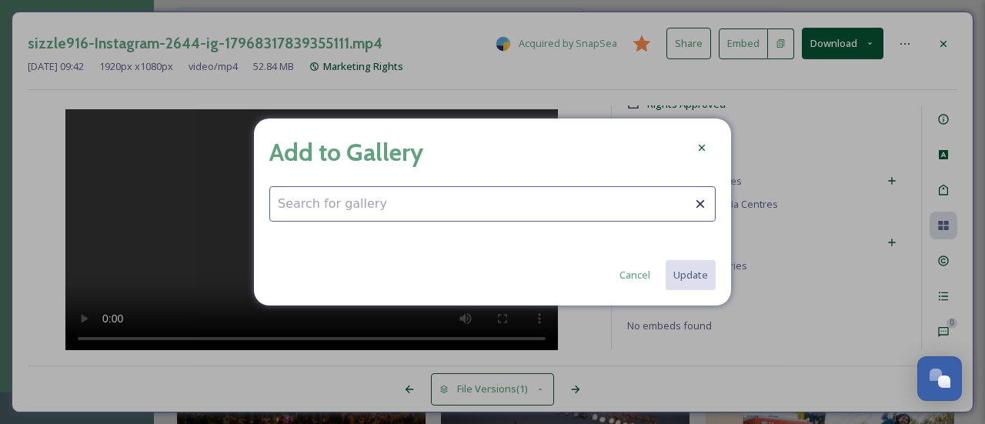
click at [385, 205] on input at bounding box center [492, 203] width 446 height 35
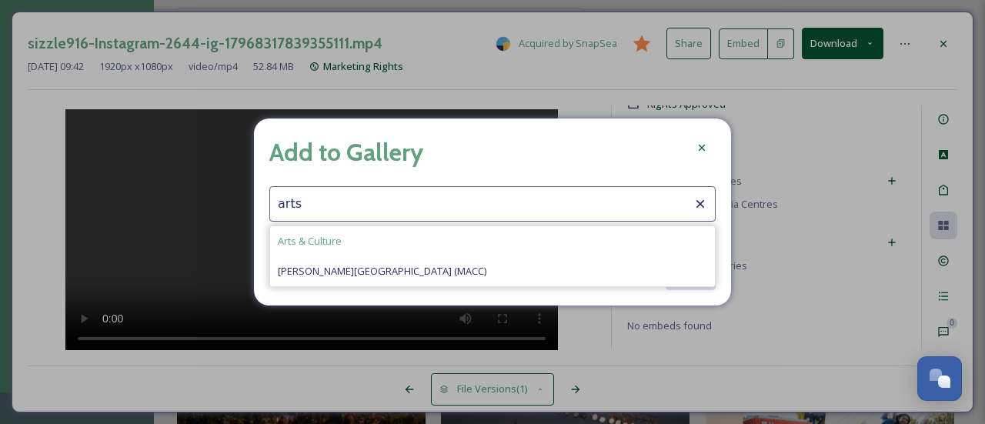
click at [331, 244] on span "Arts & Culture" at bounding box center [310, 241] width 64 height 15
type input "Arts & Culture"
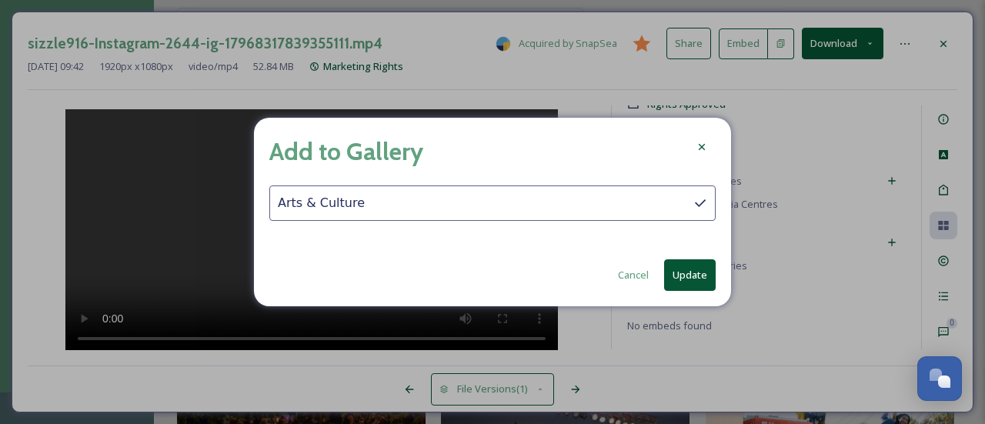
click at [695, 273] on button "Update" at bounding box center [690, 275] width 52 height 32
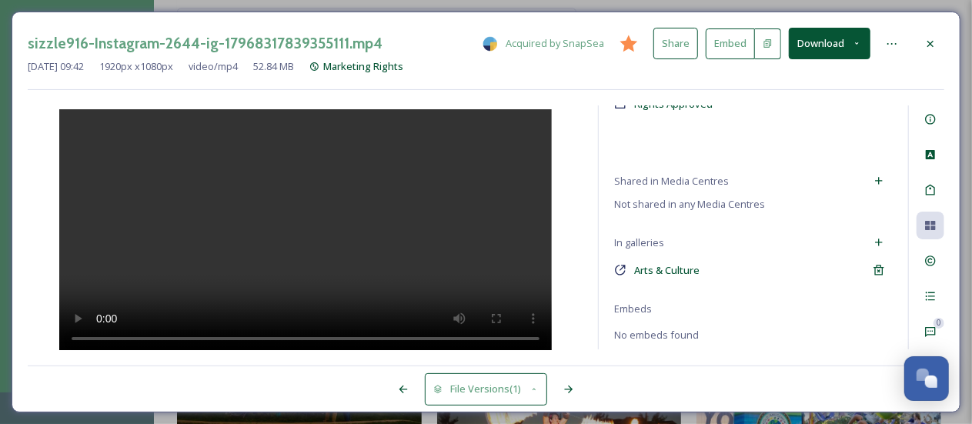
click at [929, 39] on icon at bounding box center [930, 44] width 12 height 12
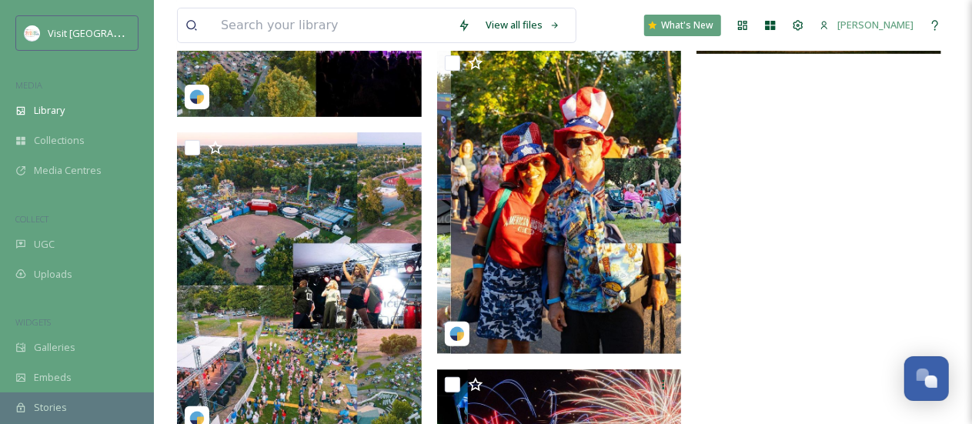
scroll to position [3515, 0]
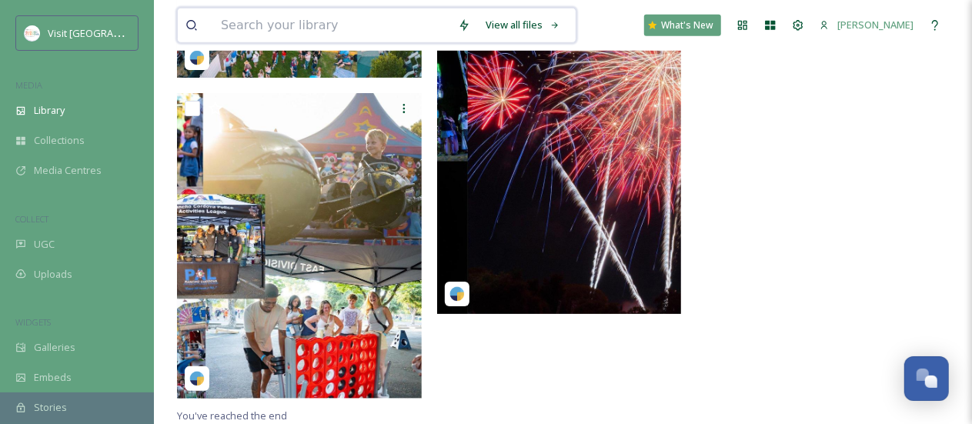
click at [335, 29] on input at bounding box center [331, 25] width 237 height 34
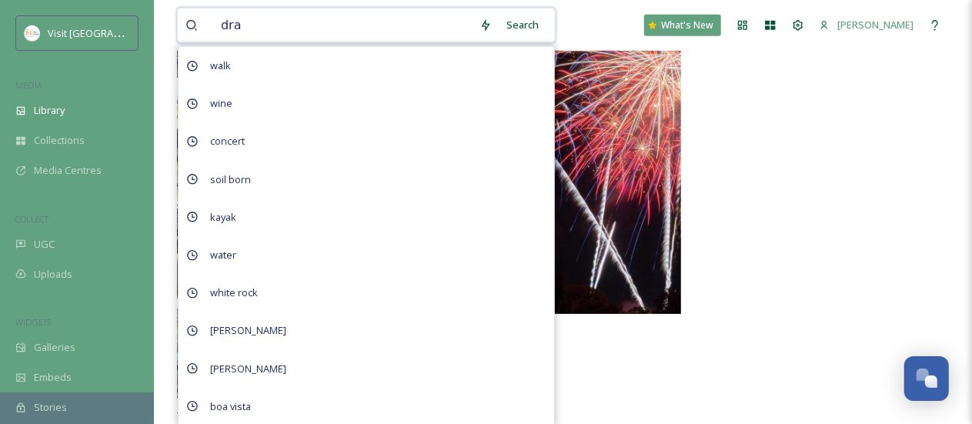
type input "drag"
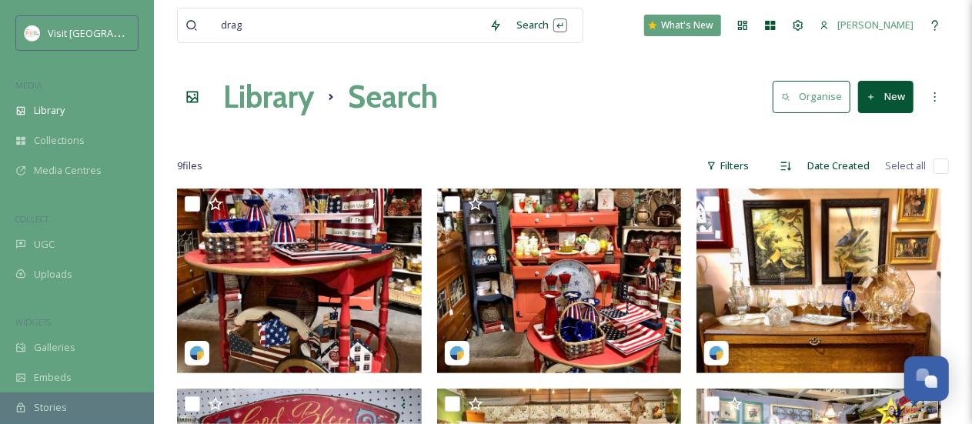
click at [638, 81] on div "Library Search Organise New" at bounding box center [563, 97] width 772 height 46
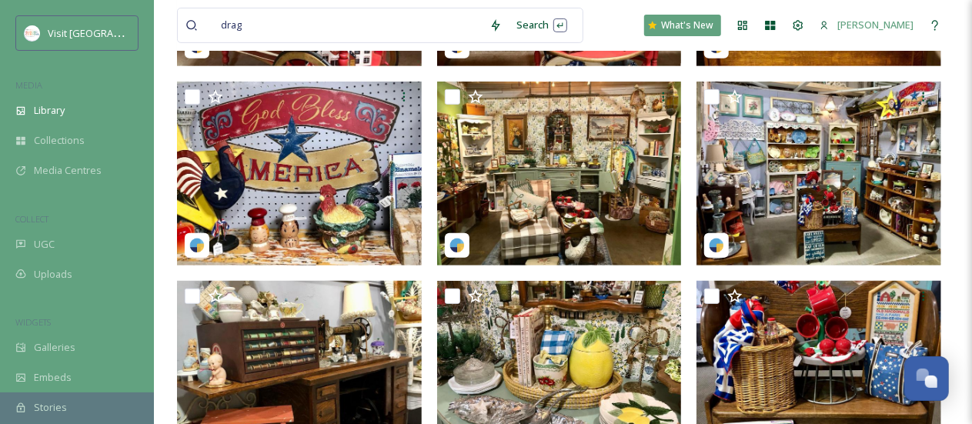
scroll to position [373, 0]
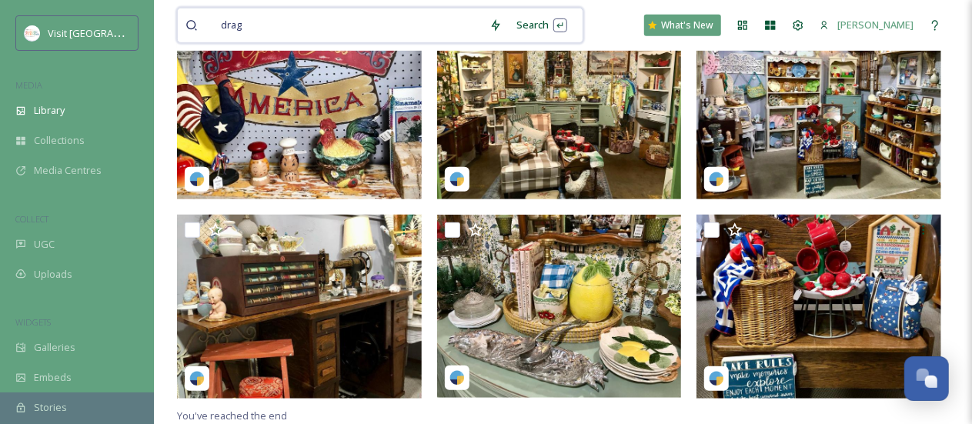
click at [282, 28] on input at bounding box center [366, 25] width 231 height 34
click at [248, 28] on span "drag" at bounding box center [231, 25] width 36 height 22
click at [238, 28] on span "drag" at bounding box center [231, 25] width 36 height 22
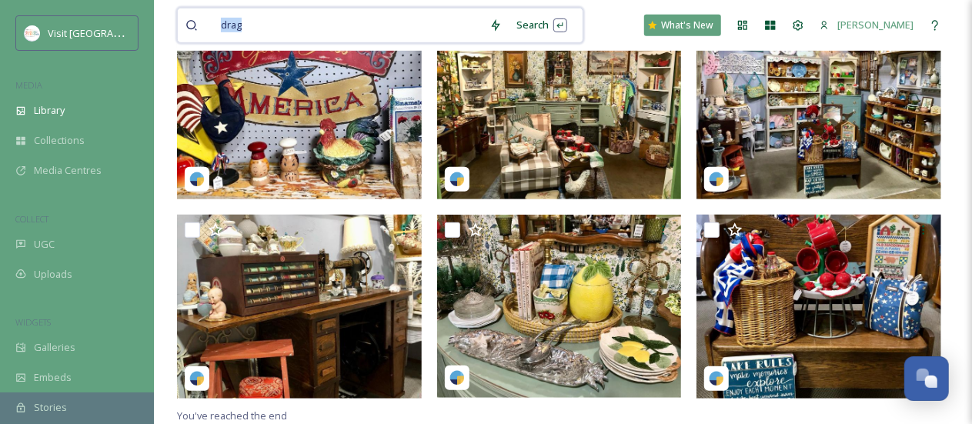
click at [238, 28] on span "drag" at bounding box center [231, 25] width 36 height 22
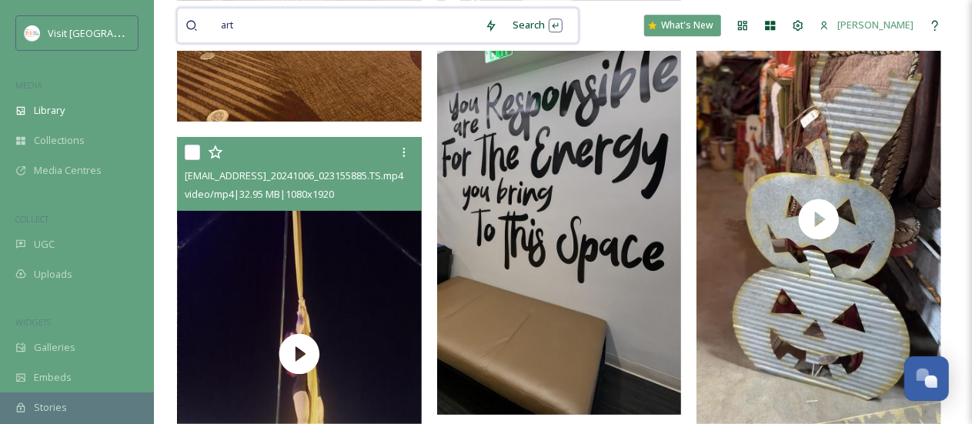
scroll to position [5461, 0]
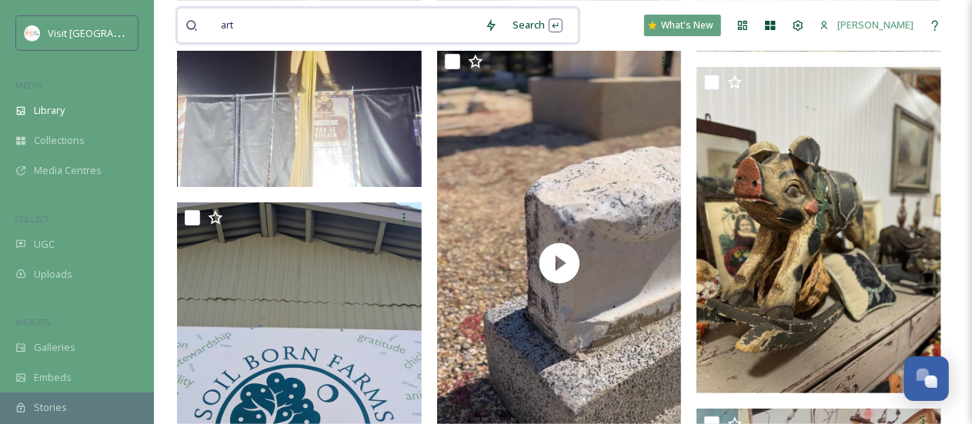
click at [355, 35] on input at bounding box center [359, 25] width 235 height 34
type input "a"
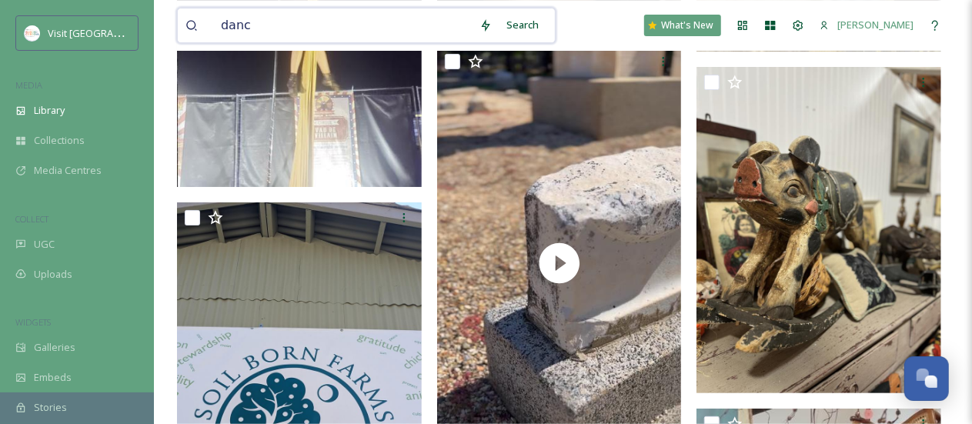
type input "dance"
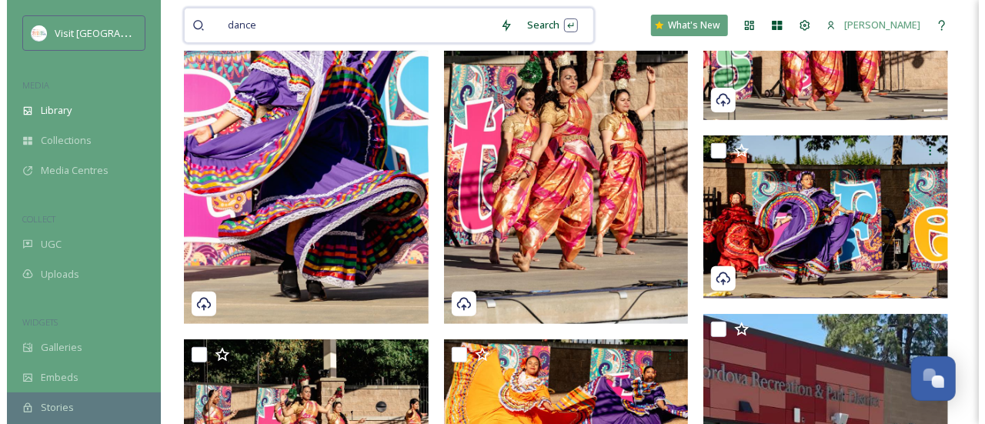
scroll to position [308, 0]
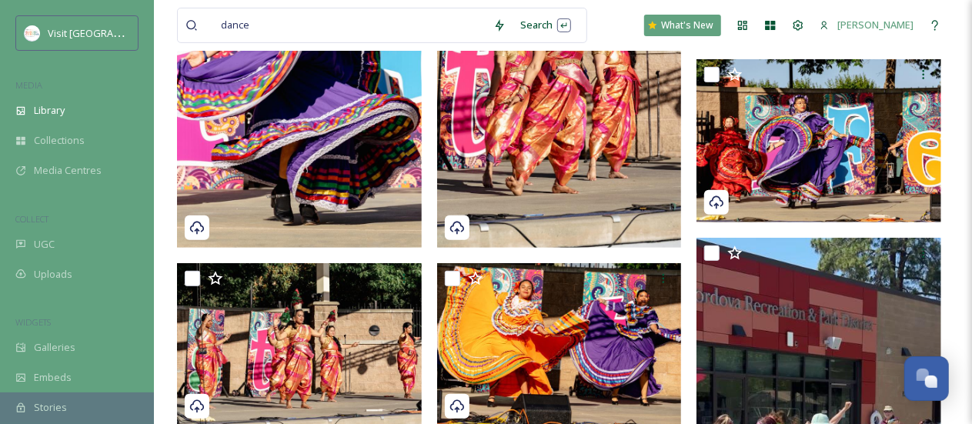
click at [576, 126] on img at bounding box center [559, 64] width 245 height 367
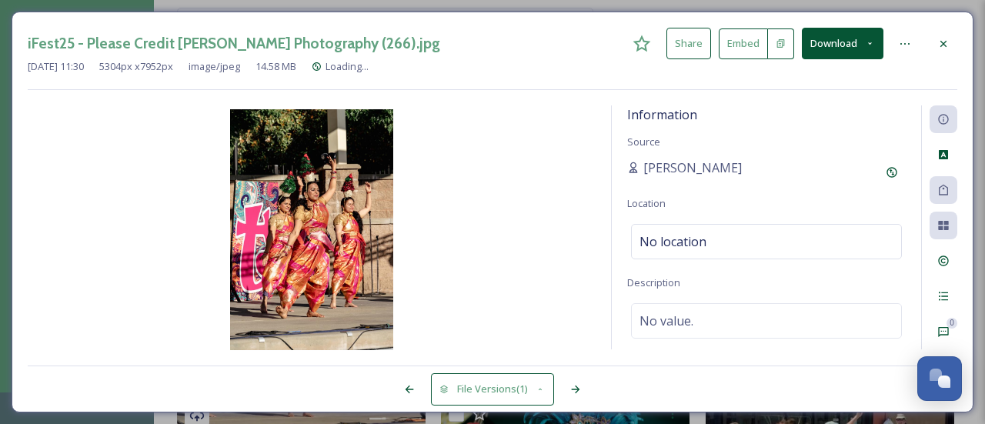
click at [944, 218] on div at bounding box center [943, 226] width 28 height 28
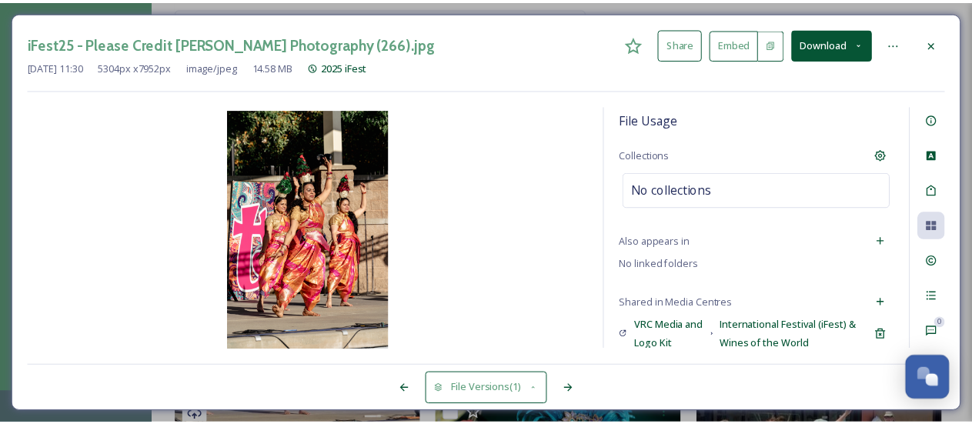
scroll to position [140, 0]
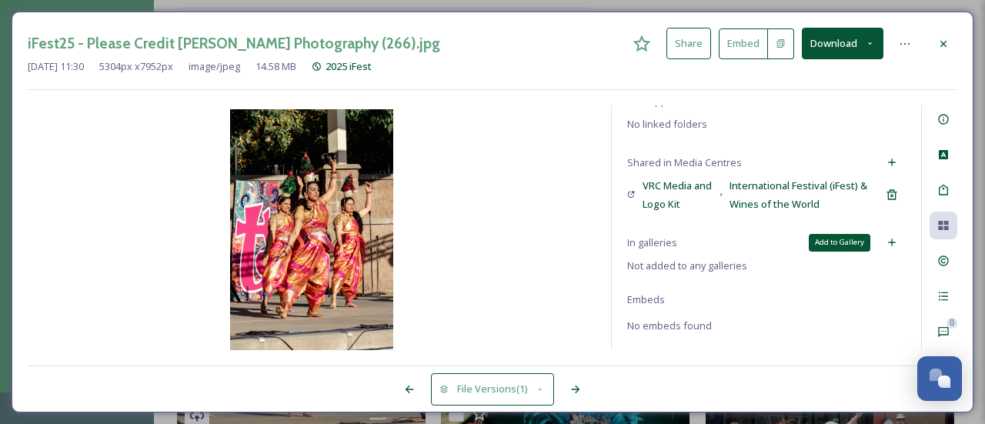
click at [881, 232] on div "Add to Gallery" at bounding box center [892, 242] width 28 height 28
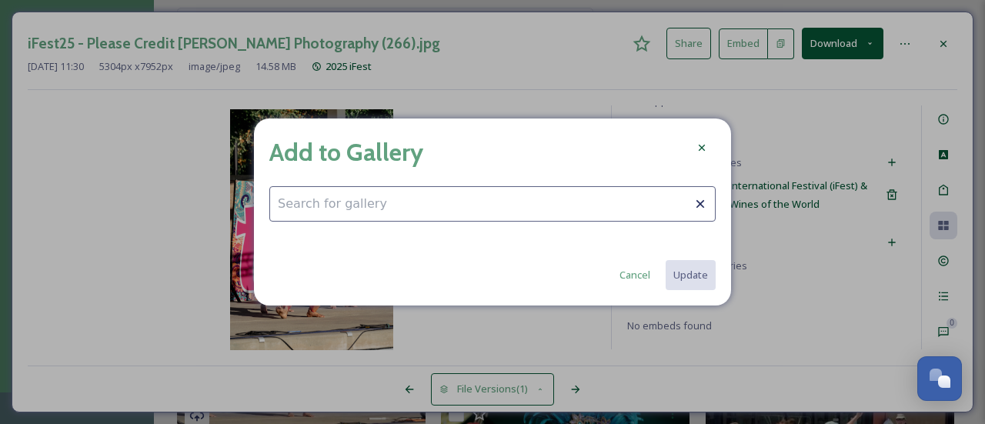
click at [526, 206] on input at bounding box center [492, 203] width 446 height 35
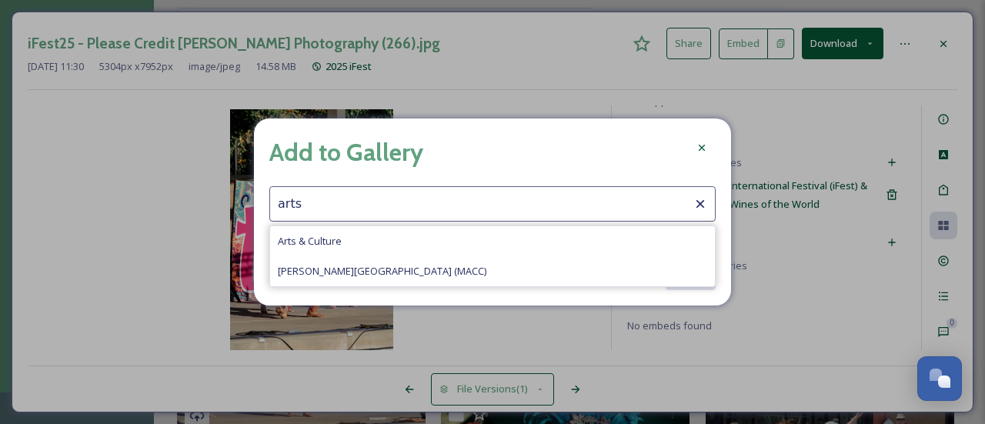
click at [332, 240] on span "Arts & Culture" at bounding box center [310, 241] width 64 height 15
type input "Arts & Culture"
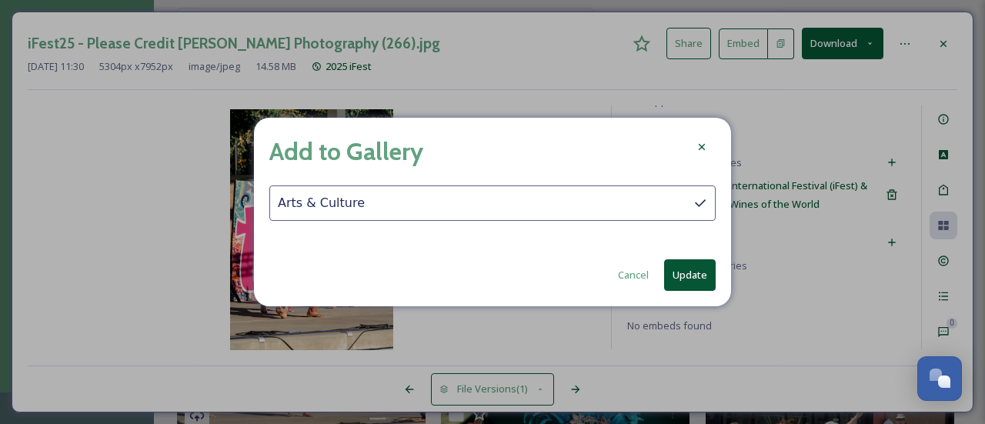
click at [702, 281] on button "Update" at bounding box center [690, 275] width 52 height 32
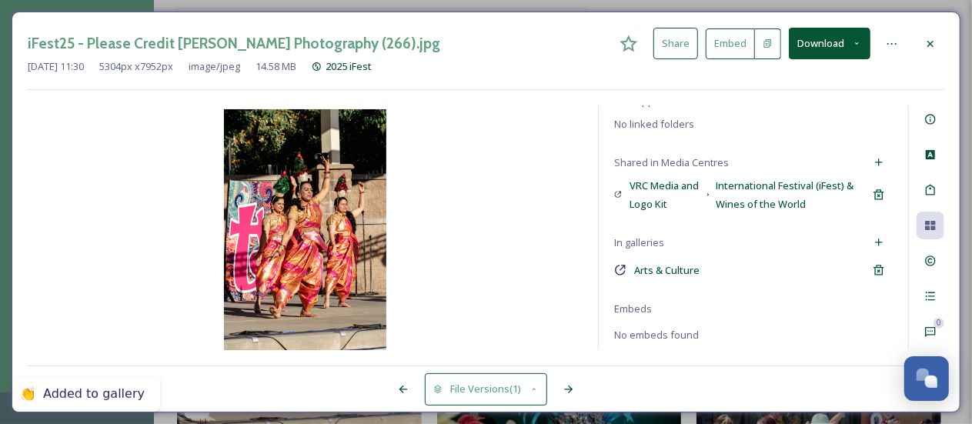
click at [928, 48] on icon at bounding box center [930, 44] width 12 height 12
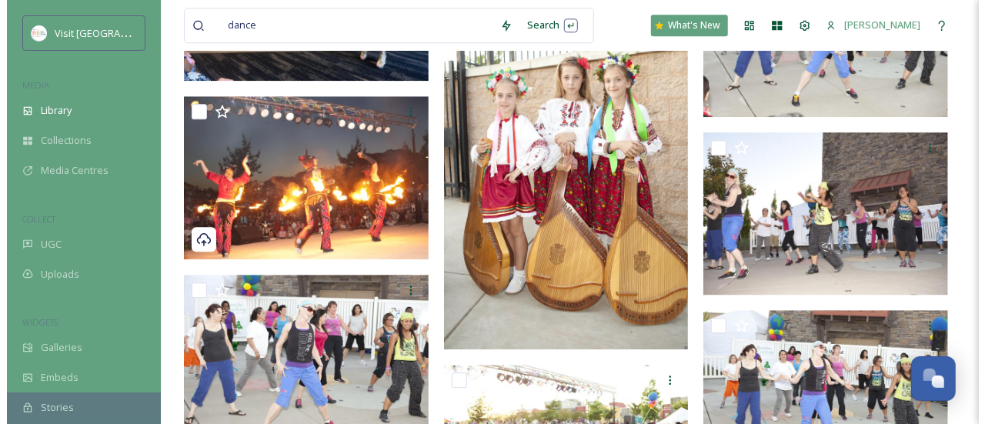
scroll to position [2000, 0]
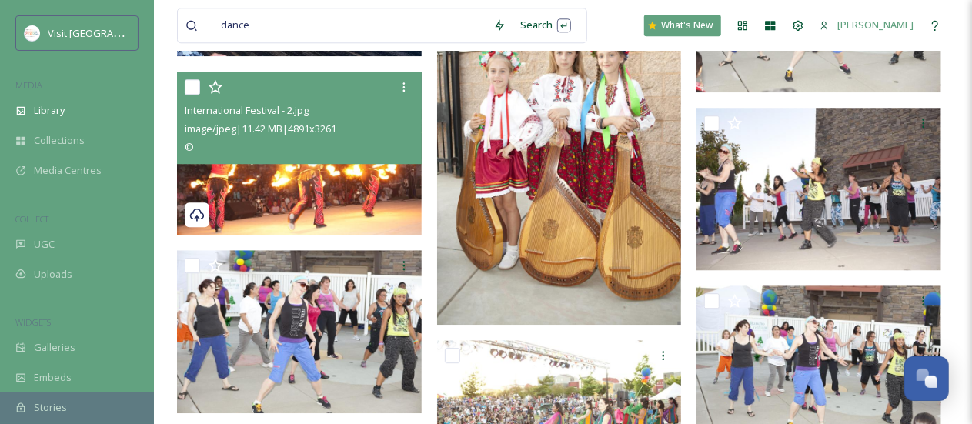
click at [345, 182] on img at bounding box center [299, 153] width 245 height 163
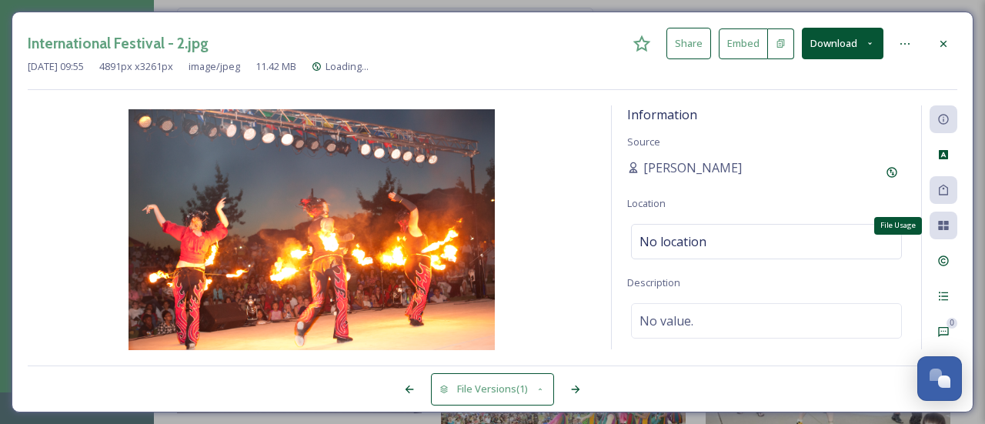
click at [947, 229] on icon at bounding box center [943, 225] width 12 height 12
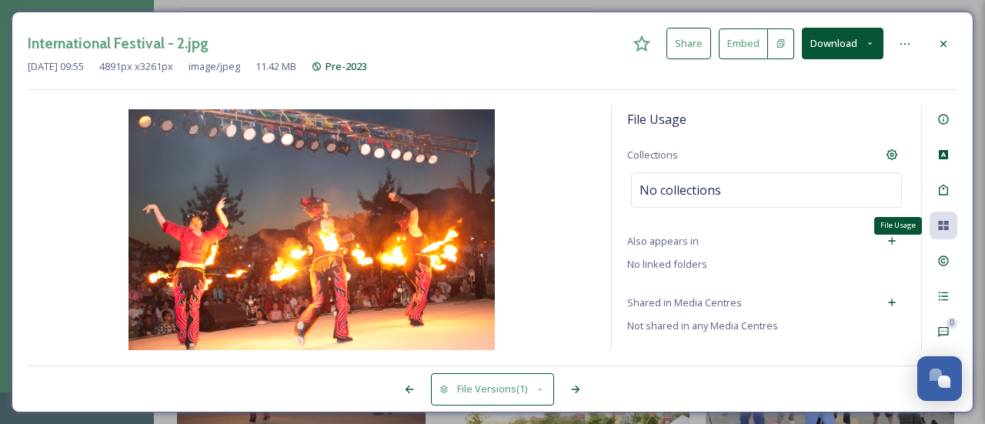
click at [943, 222] on icon at bounding box center [943, 225] width 12 height 12
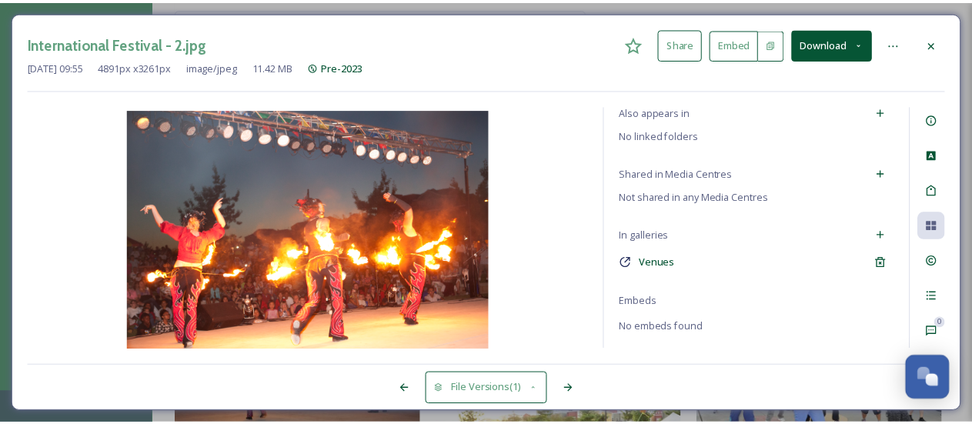
scroll to position [131, 0]
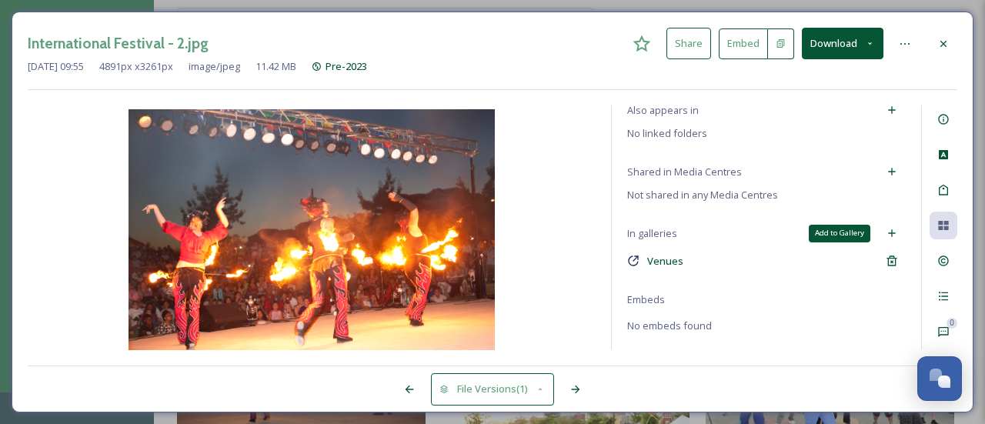
click at [888, 230] on icon at bounding box center [891, 233] width 7 height 7
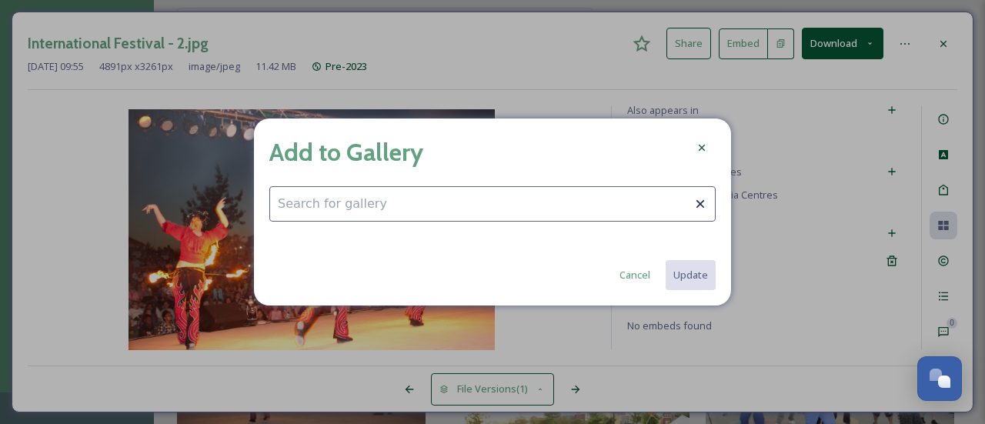
click at [458, 205] on input at bounding box center [492, 203] width 446 height 35
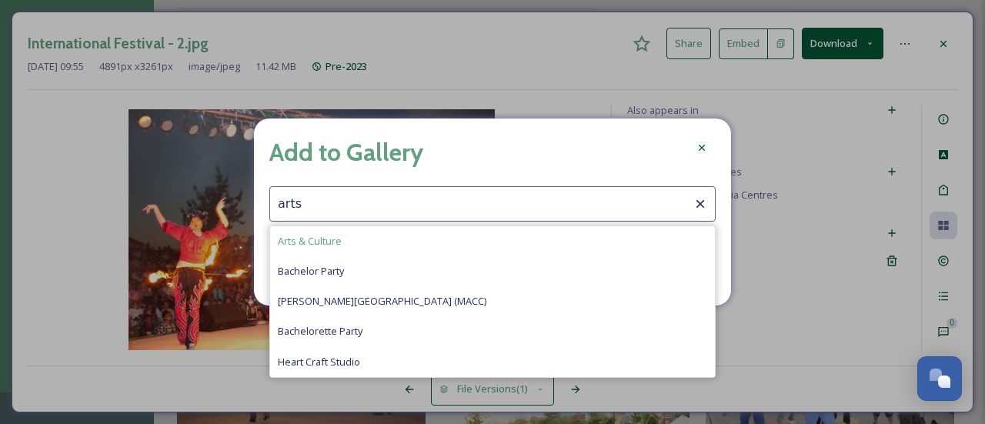
click at [343, 238] on div "Arts & Culture" at bounding box center [492, 241] width 445 height 30
type input "Arts & Culture"
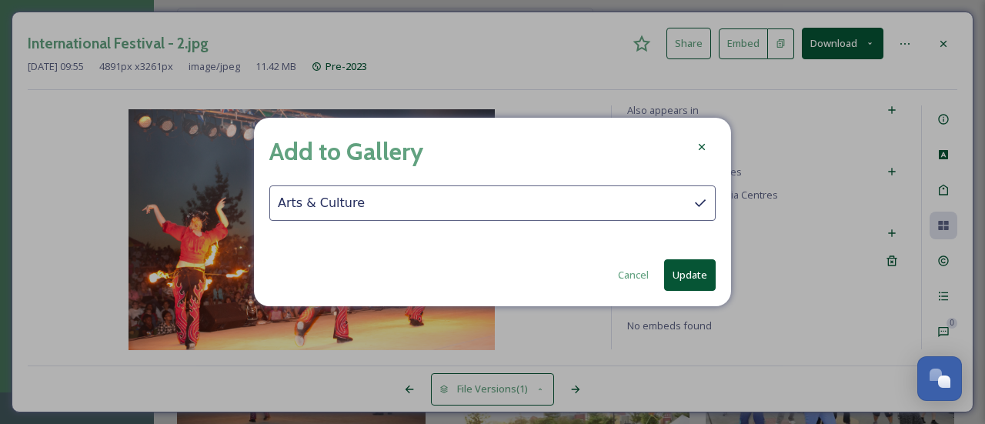
click at [712, 269] on button "Update" at bounding box center [690, 275] width 52 height 32
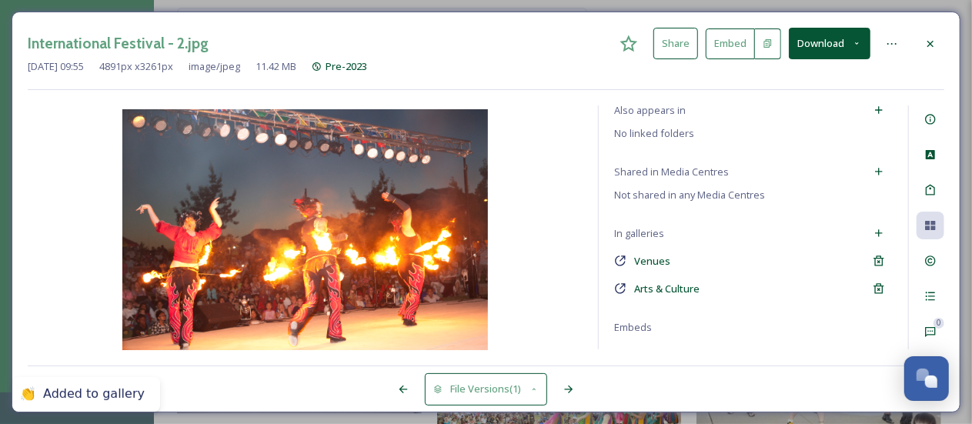
click at [929, 39] on icon at bounding box center [930, 44] width 12 height 12
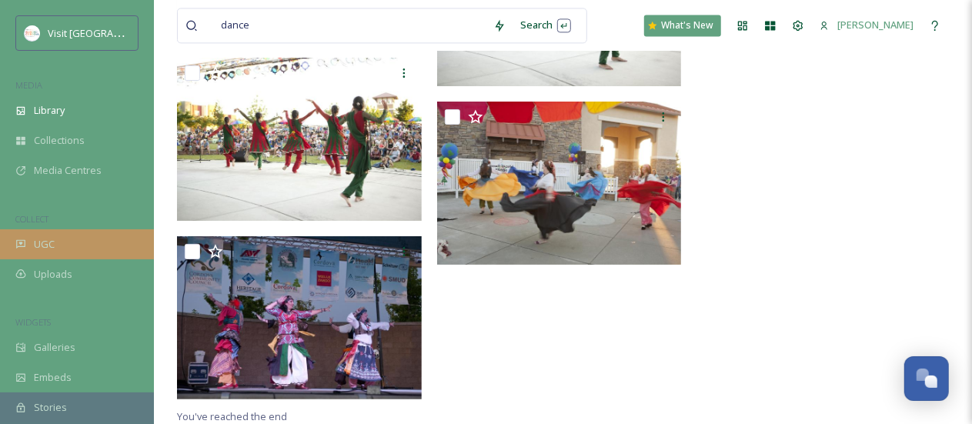
scroll to position [154, 0]
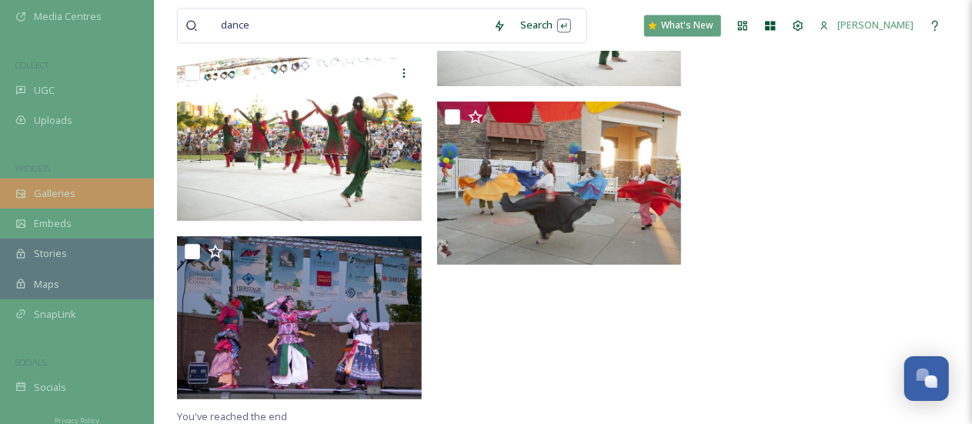
click at [68, 191] on span "Galleries" at bounding box center [55, 193] width 42 height 15
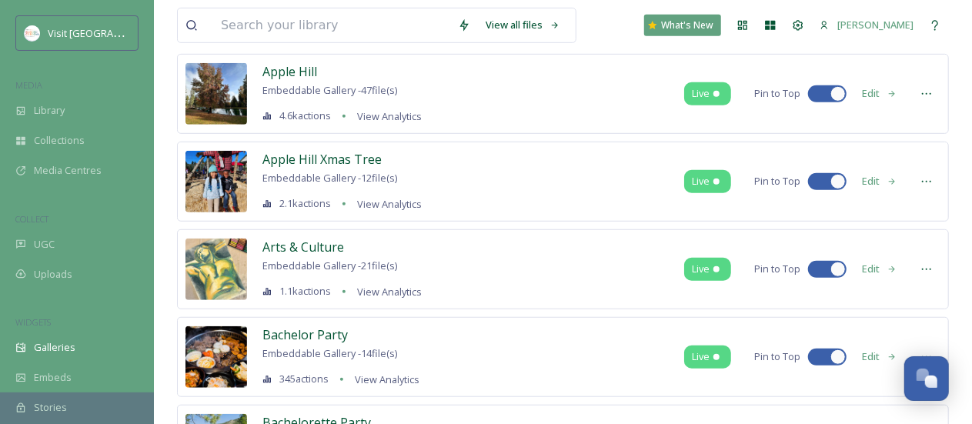
scroll to position [538, 0]
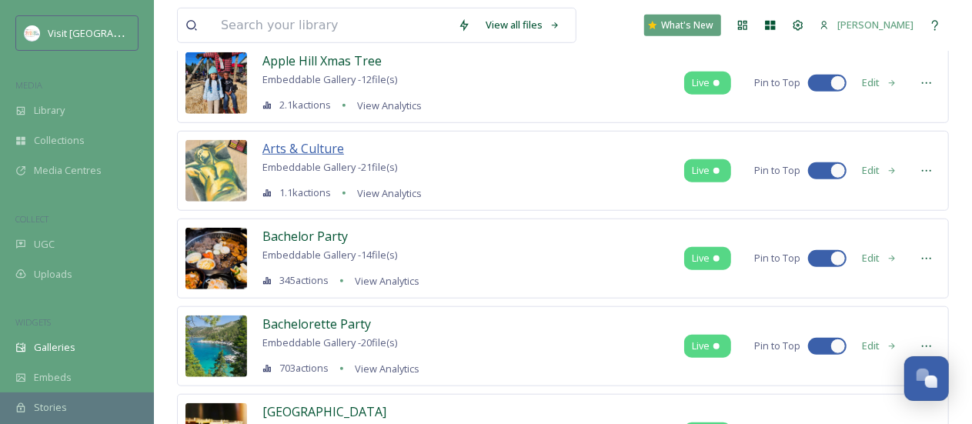
click at [326, 144] on span "Arts & Culture" at bounding box center [303, 148] width 82 height 17
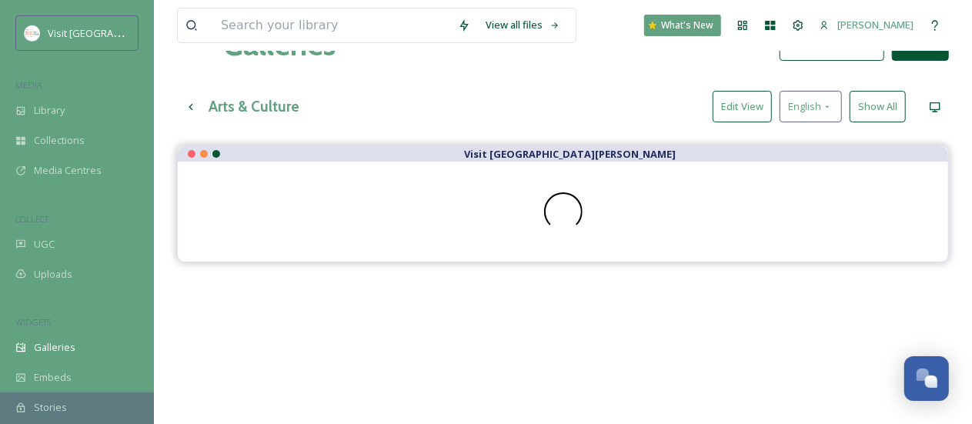
scroll to position [77, 0]
